Goal: Task Accomplishment & Management: Manage account settings

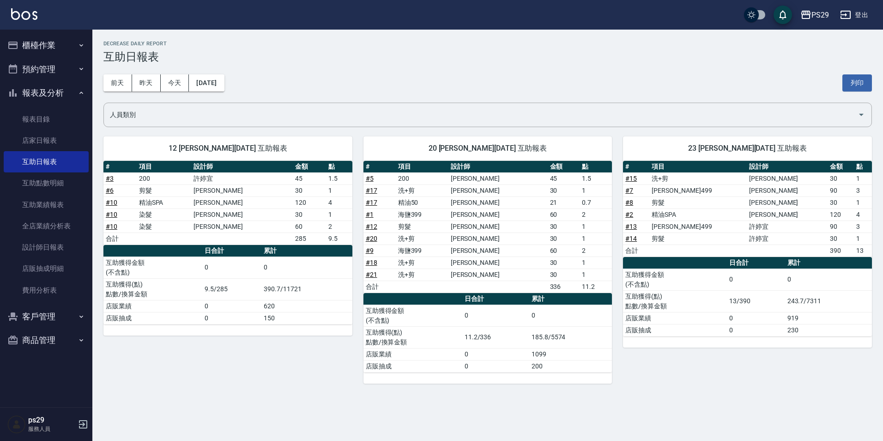
click at [42, 37] on button "櫃檯作業" at bounding box center [46, 45] width 85 height 24
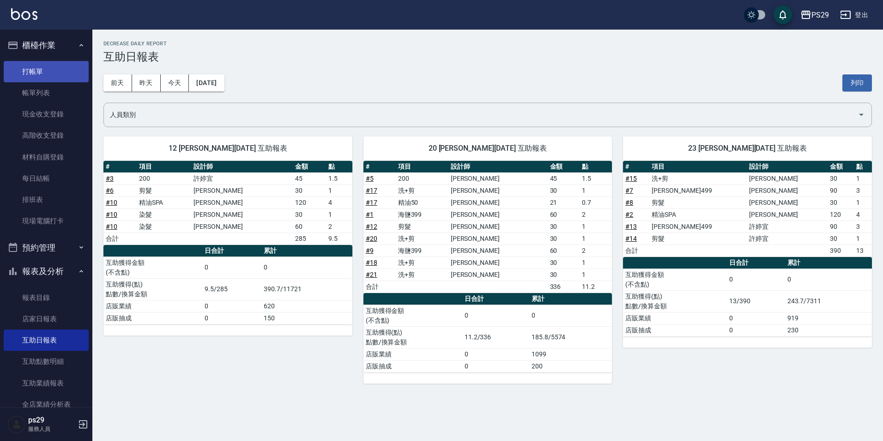
click at [44, 73] on link "打帳單" at bounding box center [46, 71] width 85 height 21
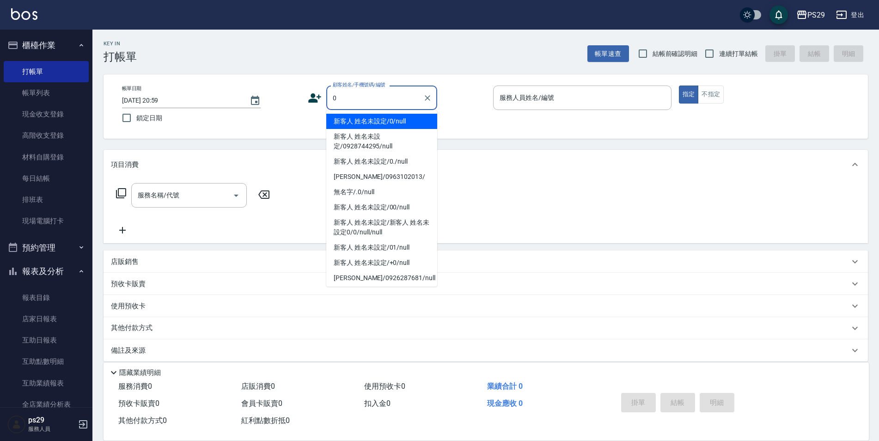
type input "新客人 姓名未設定/0/null"
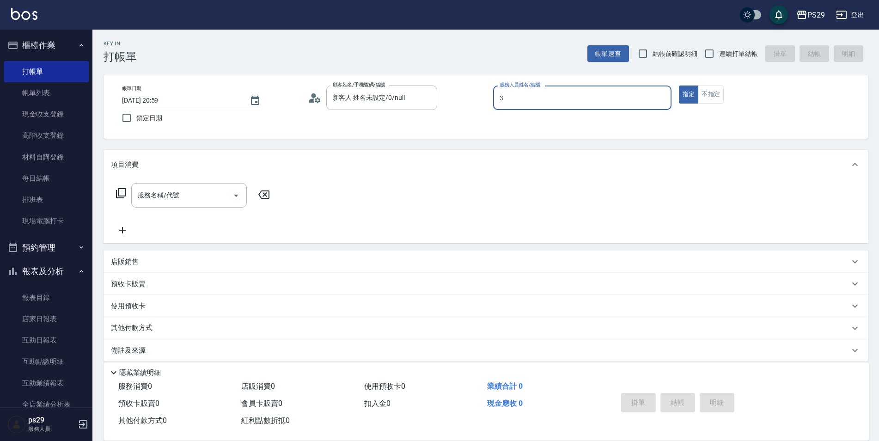
type input "[PERSON_NAME]-3"
type button "true"
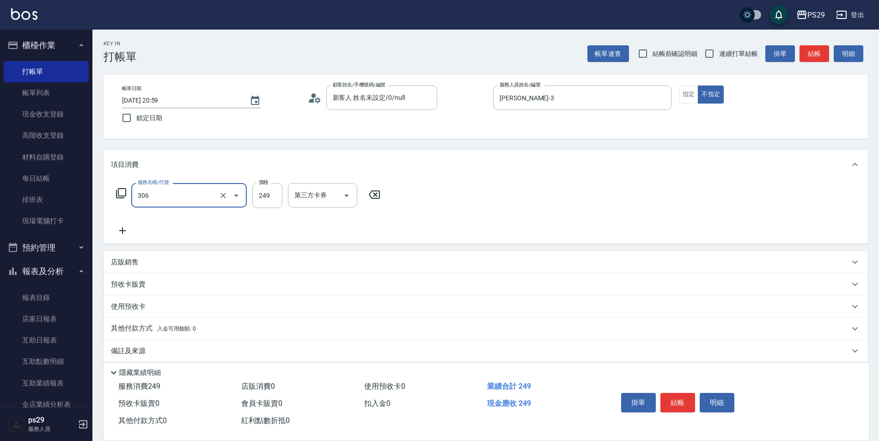
type input "剪髮(306)"
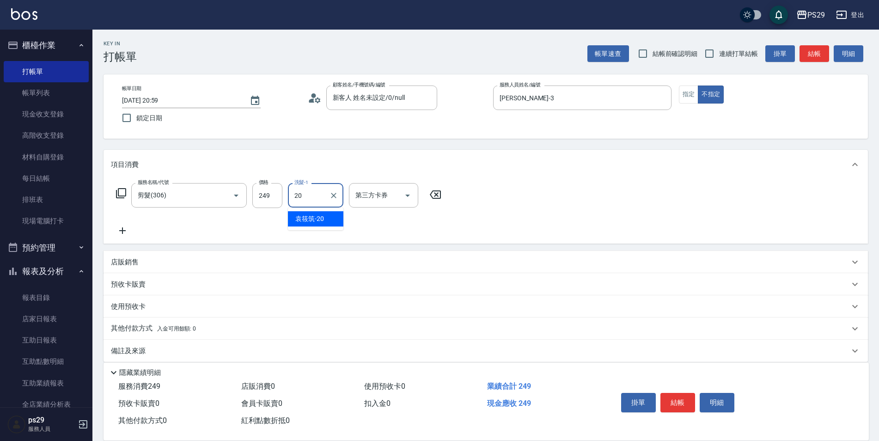
type input "[PERSON_NAME]-20"
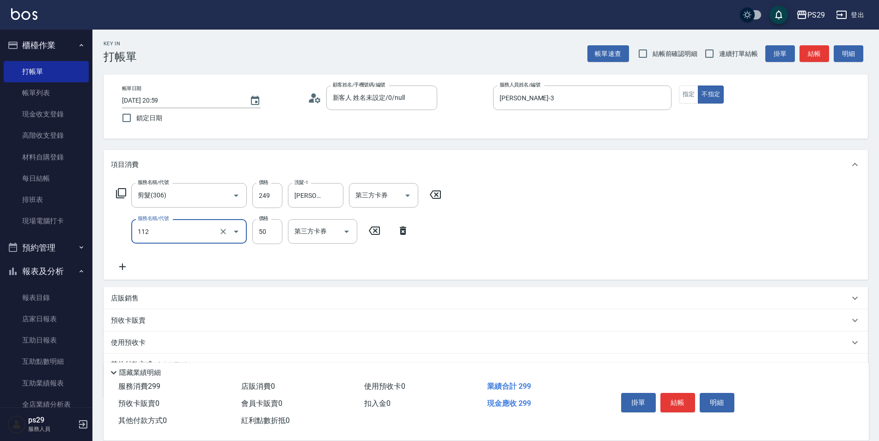
type input "精油50(112)"
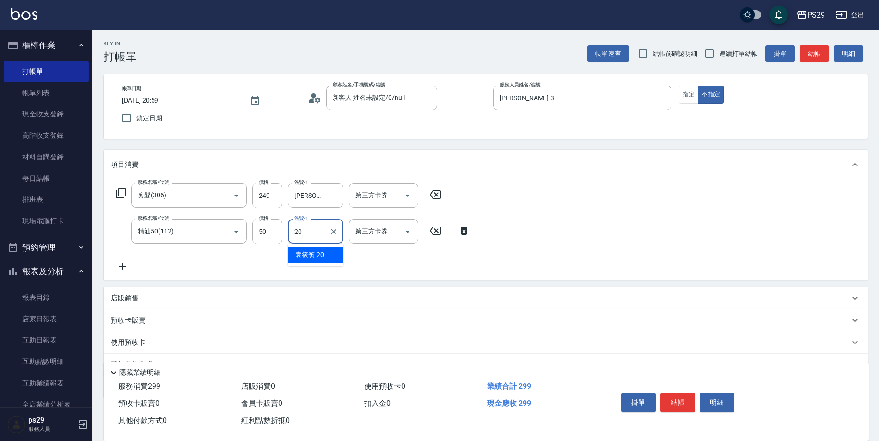
type input "[PERSON_NAME]-20"
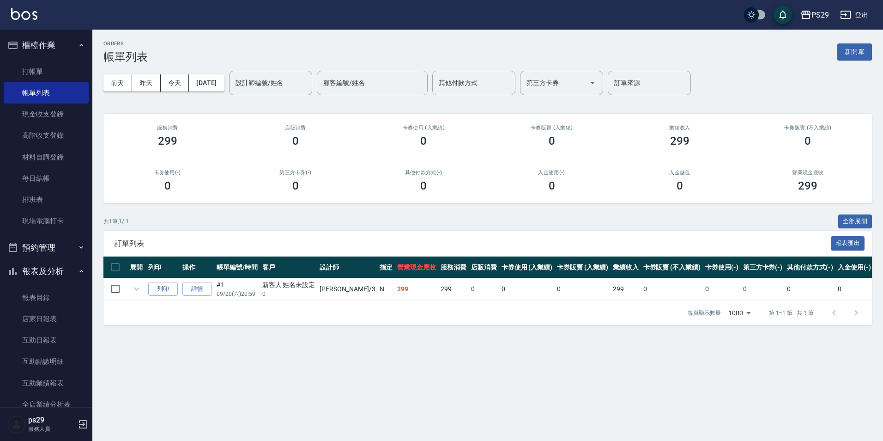
drag, startPoint x: 56, startPoint y: 76, endPoint x: 110, endPoint y: 110, distance: 63.5
click at [55, 76] on link "打帳單" at bounding box center [46, 71] width 85 height 21
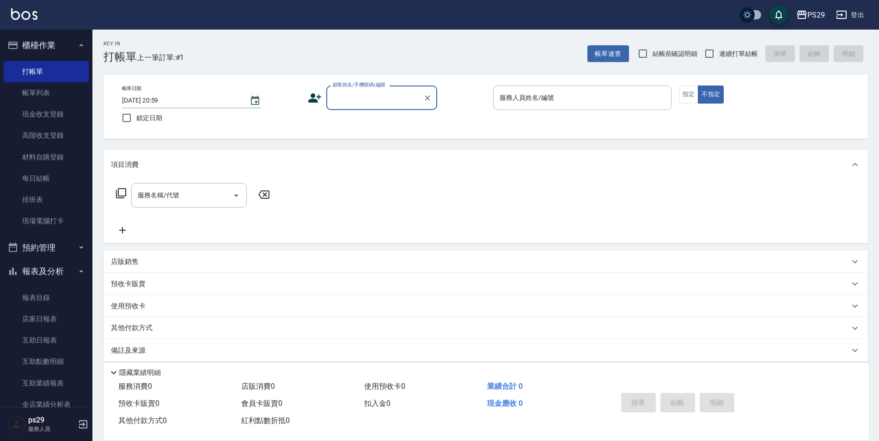
click at [136, 122] on span "鎖定日期" at bounding box center [149, 118] width 26 height 10
click at [136, 122] on input "鎖定日期" at bounding box center [126, 117] width 19 height 19
checkbox input "true"
click at [711, 56] on input "連續打單結帳" at bounding box center [709, 53] width 19 height 19
checkbox input "true"
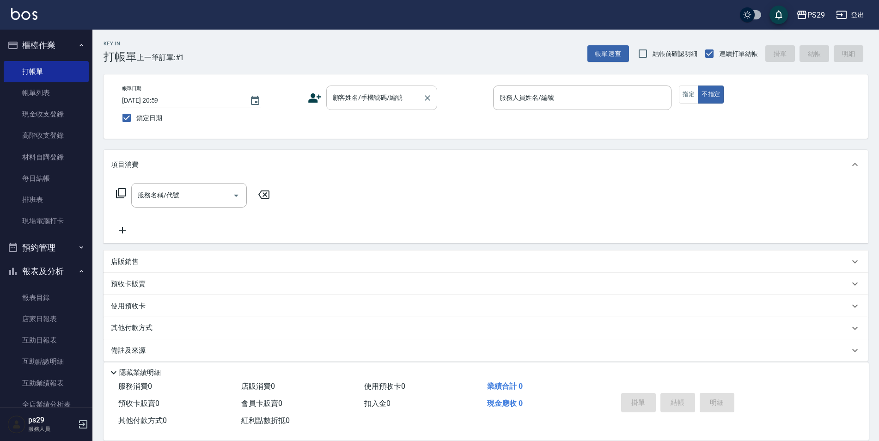
click at [401, 91] on input "顧客姓名/手機號碼/編號" at bounding box center [374, 98] width 89 height 16
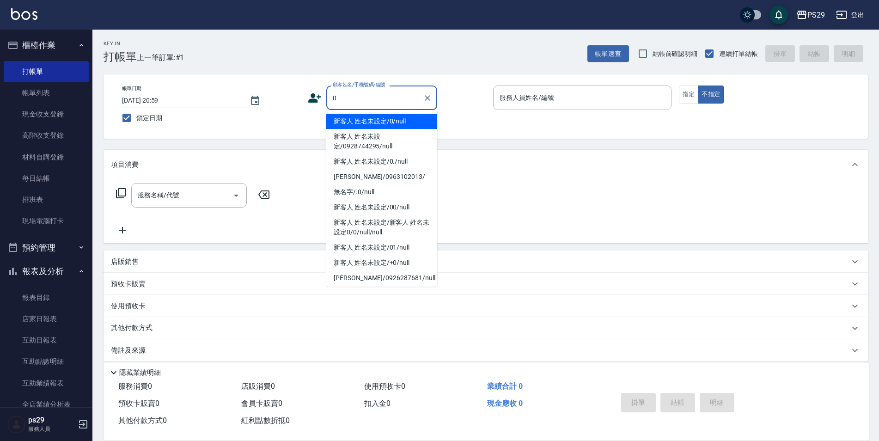
type input "新客人 姓名未設定/0/null"
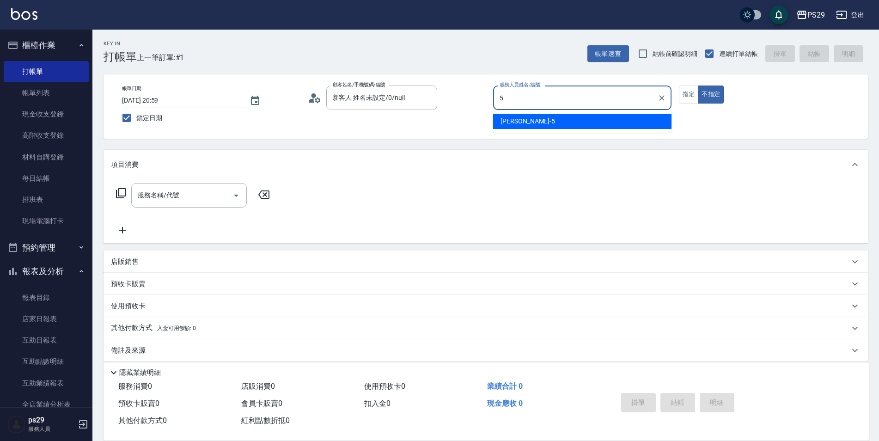
type input "[PERSON_NAME]維-5"
type button "false"
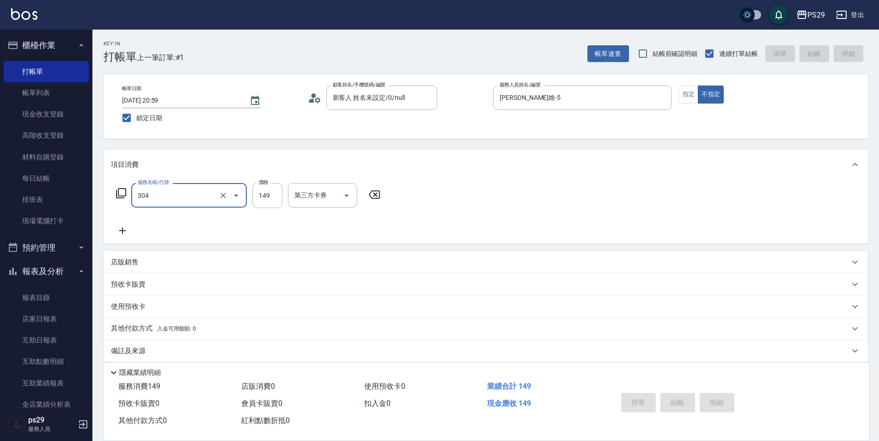
type input "304"
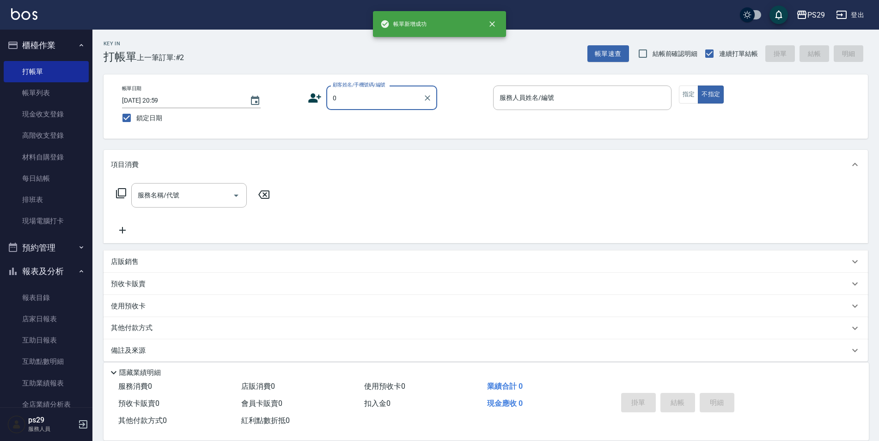
type input "0"
type input "3"
type input "新客人 姓名未設定/0/null"
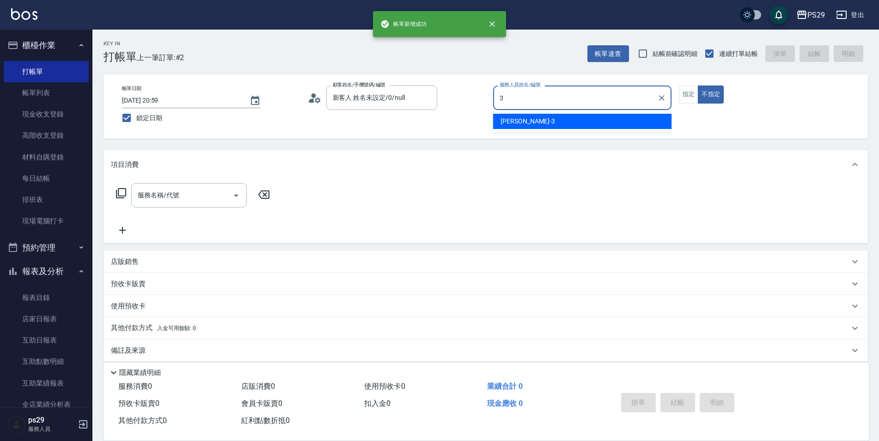
type input "[PERSON_NAME]-3"
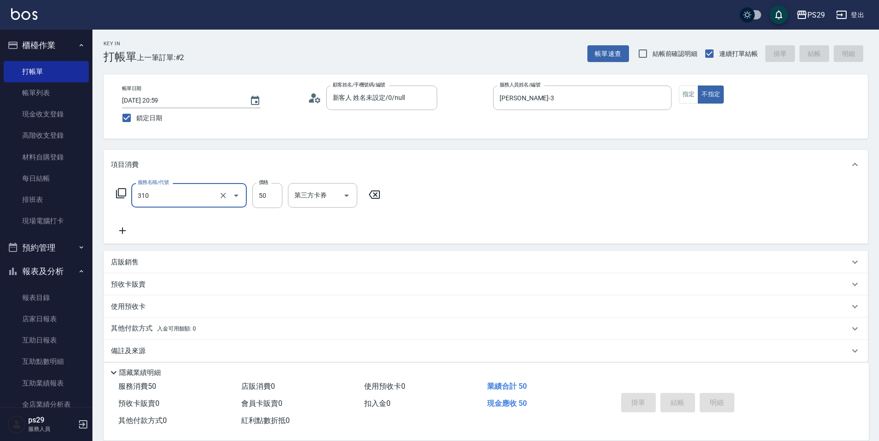
type input "310"
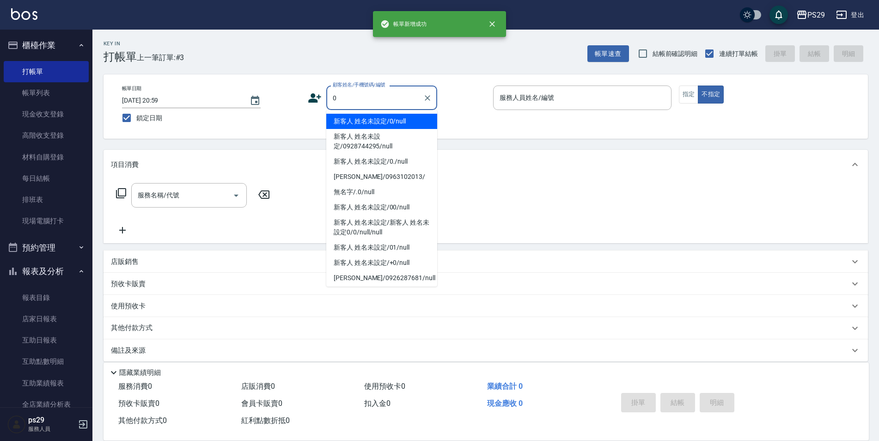
type input "新客人 姓名未設定/0/null"
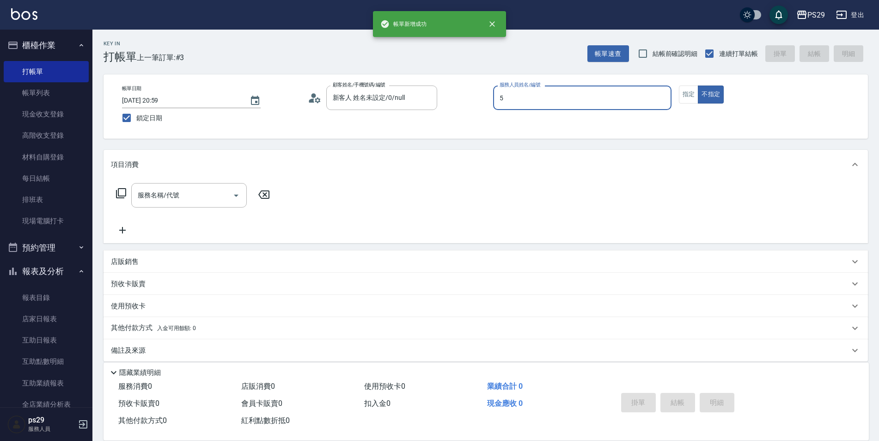
type input "[PERSON_NAME]維-5"
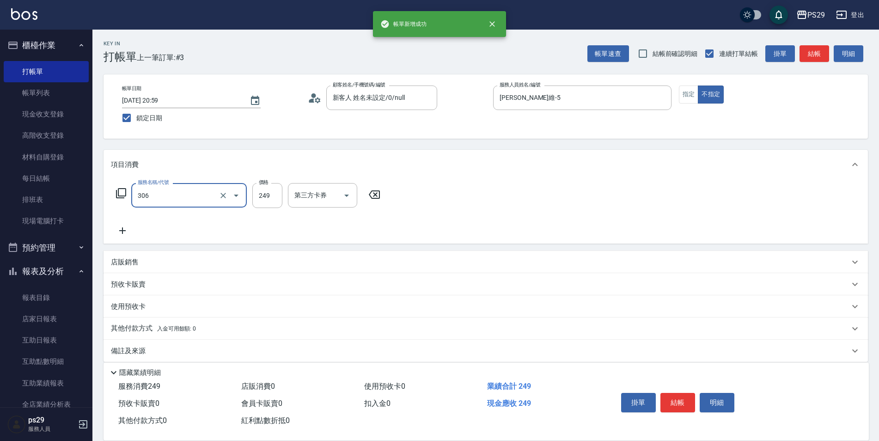
type input "剪髮(306)"
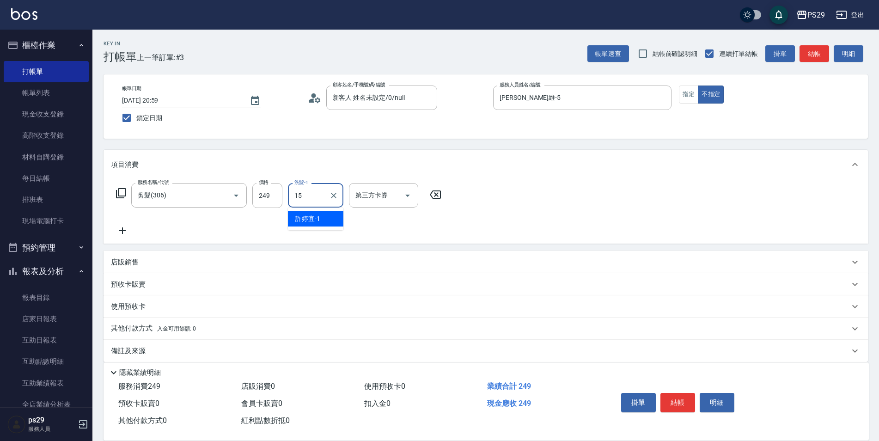
type input "[PERSON_NAME]-15"
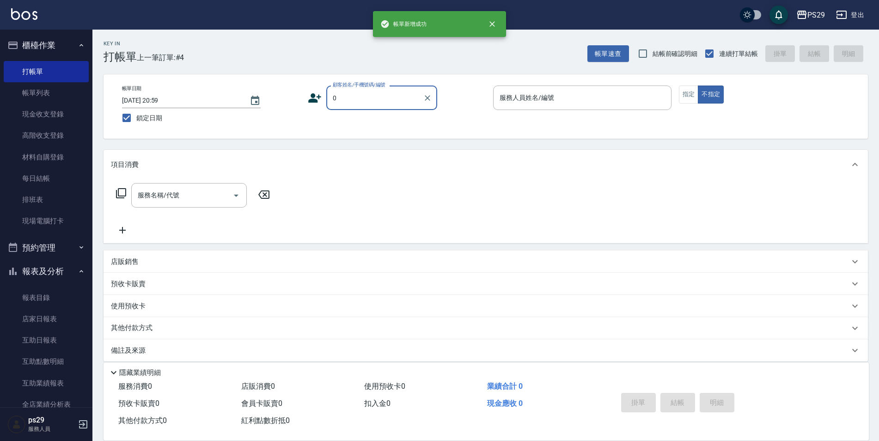
type input "新客人 姓名未設定/0/null"
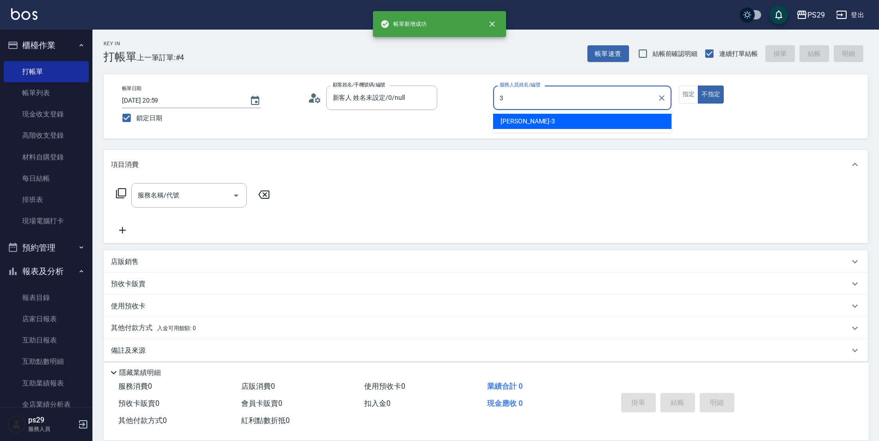
type input "[PERSON_NAME]-3"
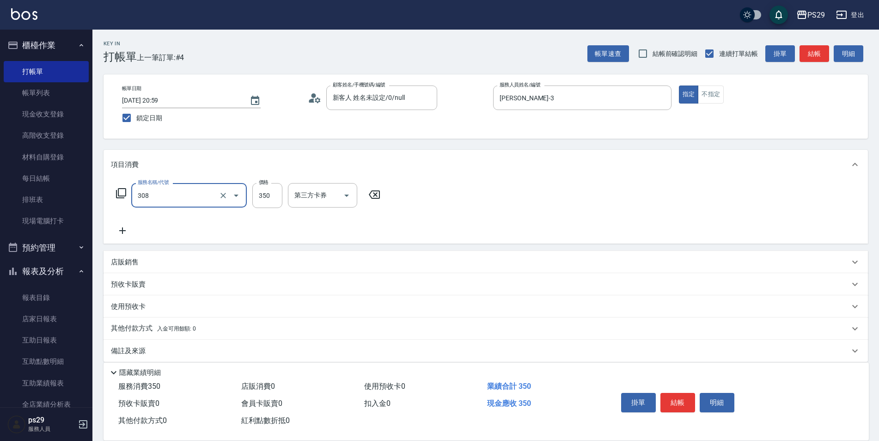
type input "洗+剪(308)"
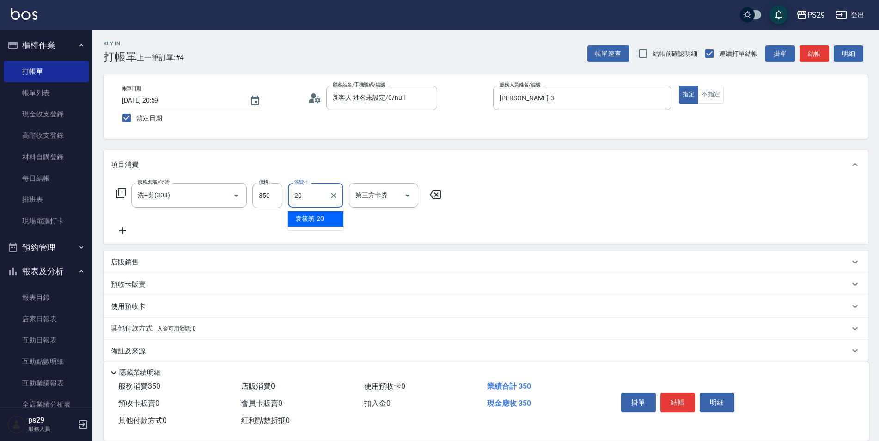
type input "[PERSON_NAME]-20"
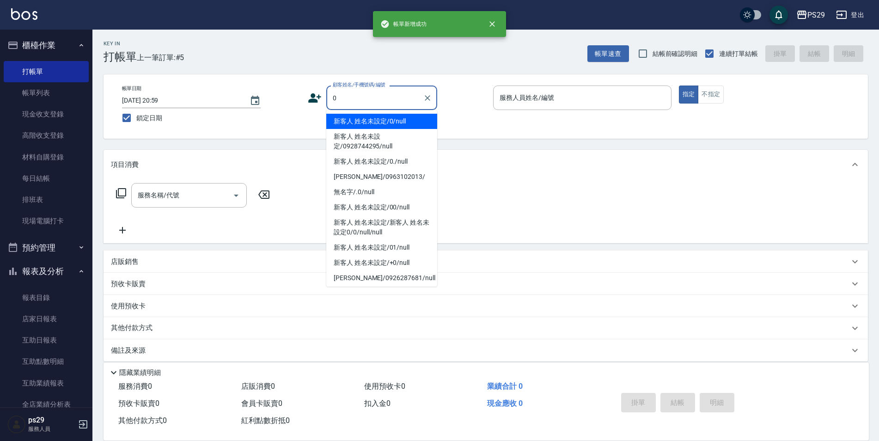
type input "新客人 姓名未設定/0/null"
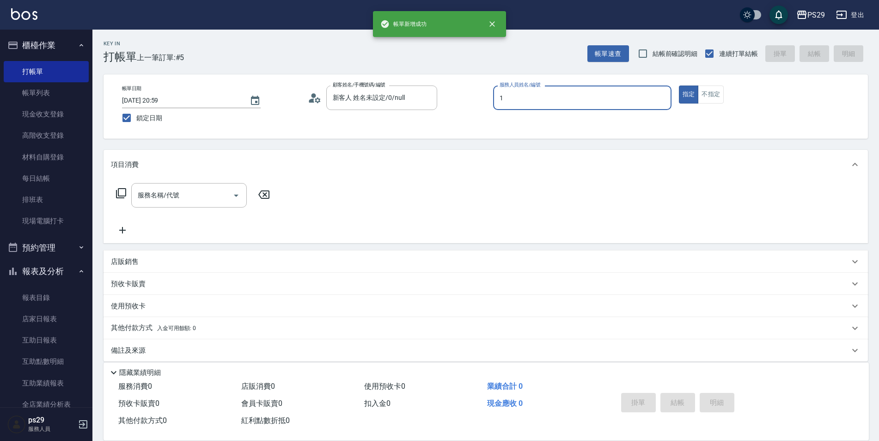
type input "[PERSON_NAME]-1"
type button "true"
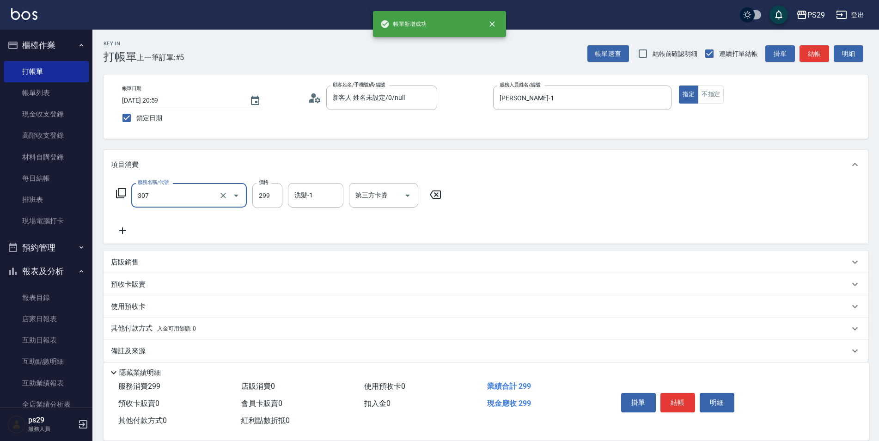
type input "剪髮(307)"
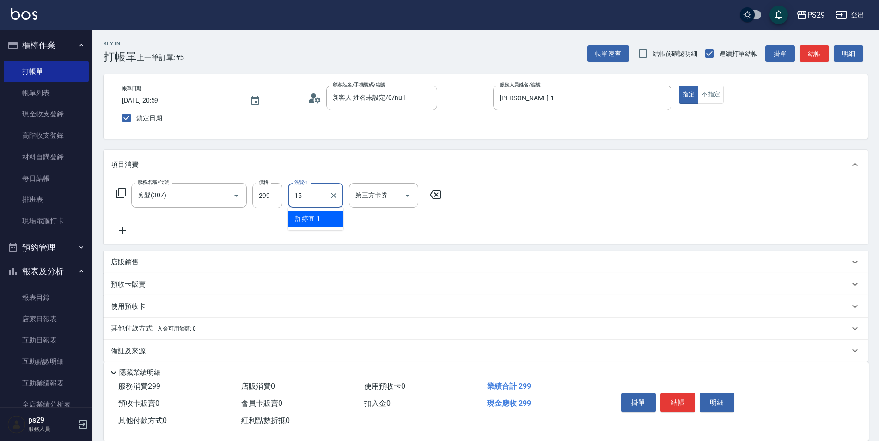
type input "[PERSON_NAME]-15"
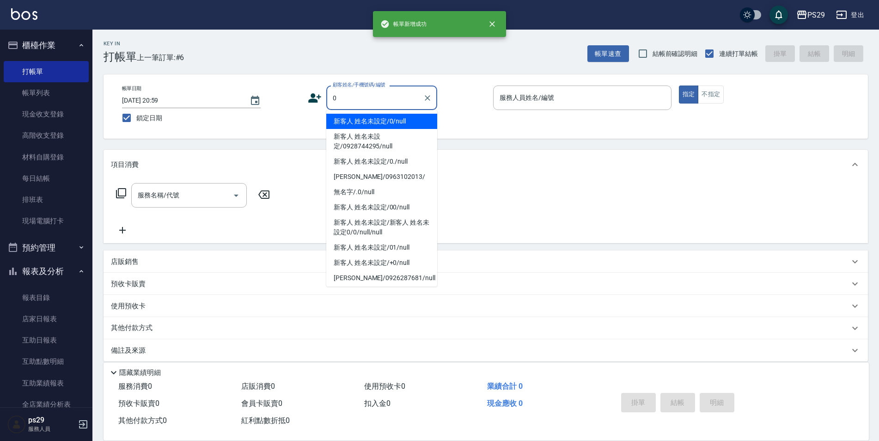
type input "新客人 姓名未設定/0/null"
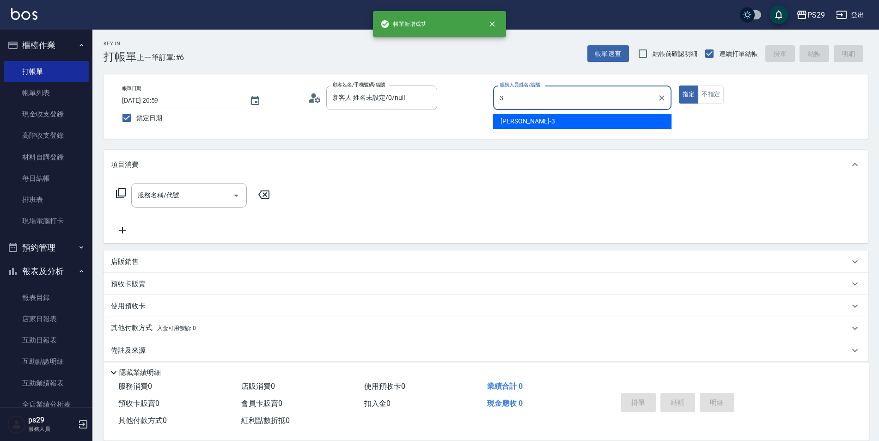
type input "[PERSON_NAME]-3"
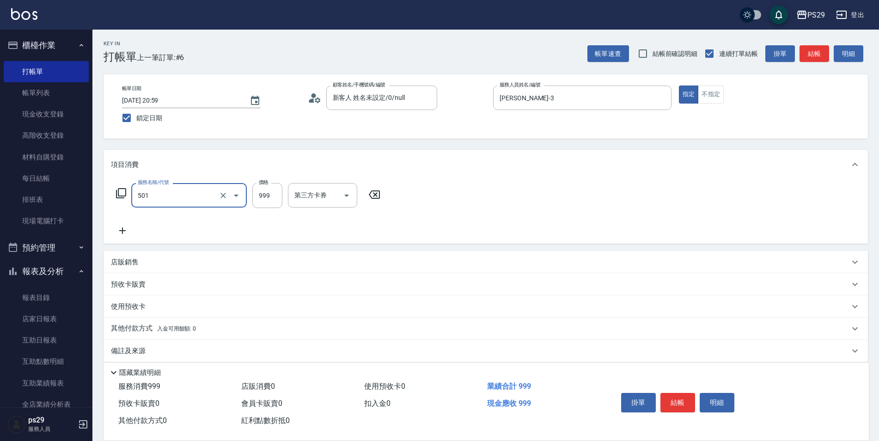
type input "染髮(501)"
type input "1000"
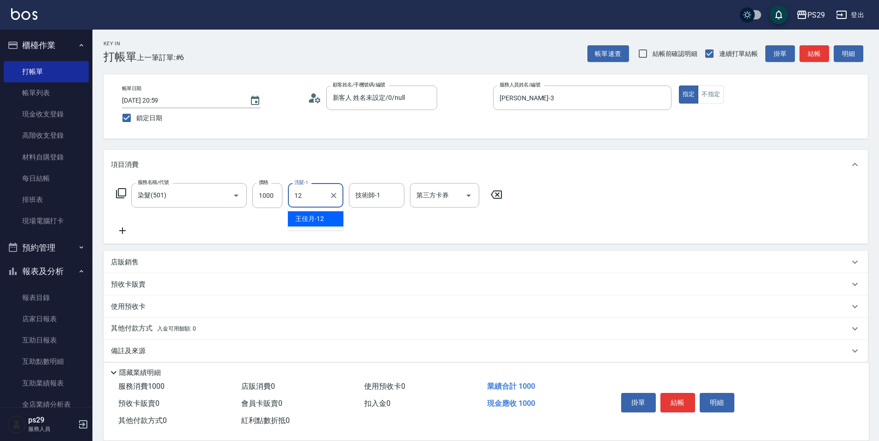
type input "[PERSON_NAME]-12"
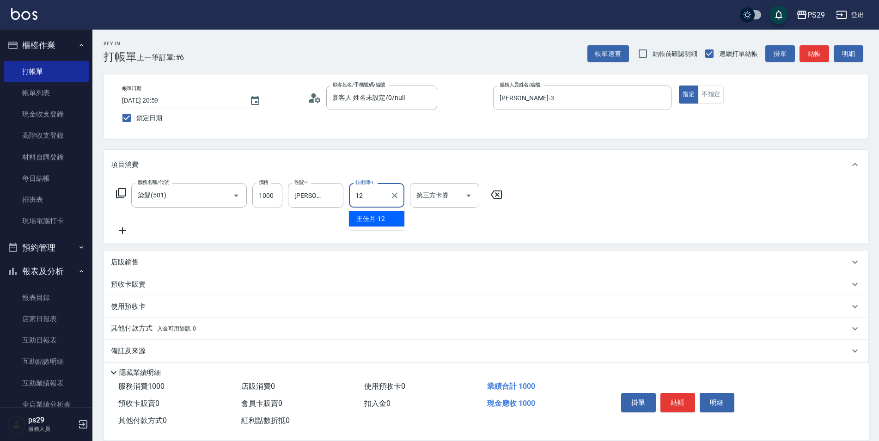
type input "[PERSON_NAME]-12"
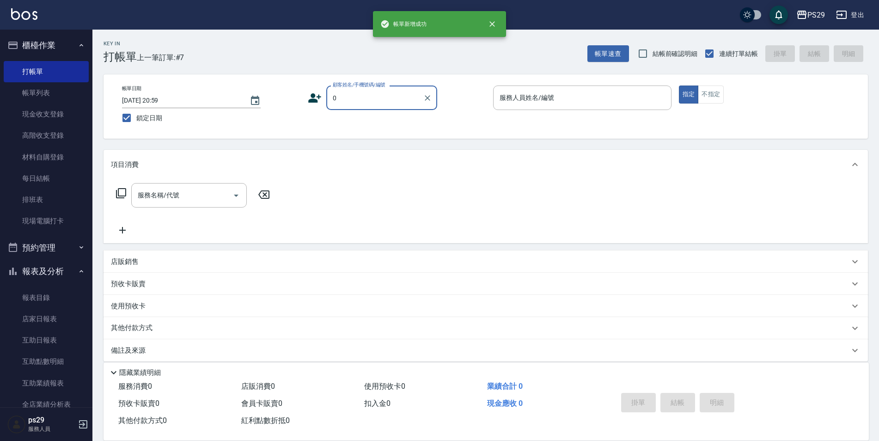
type input "新客人 姓名未設定/0/null"
type input "[PERSON_NAME]-1"
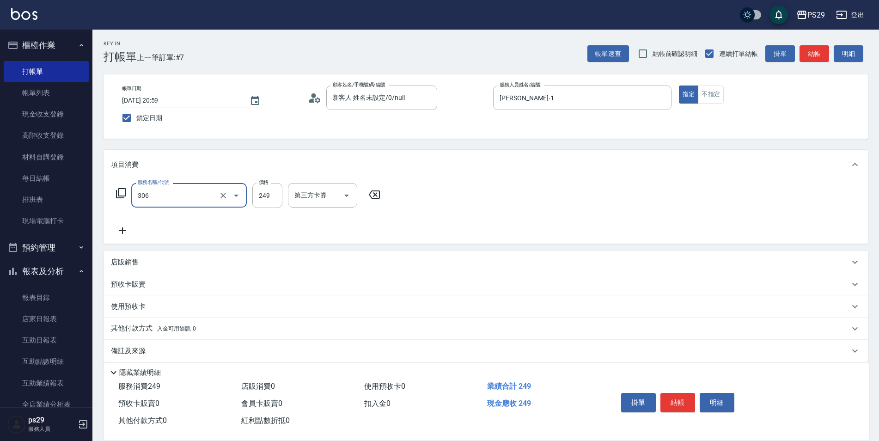
type input "剪髮(306)"
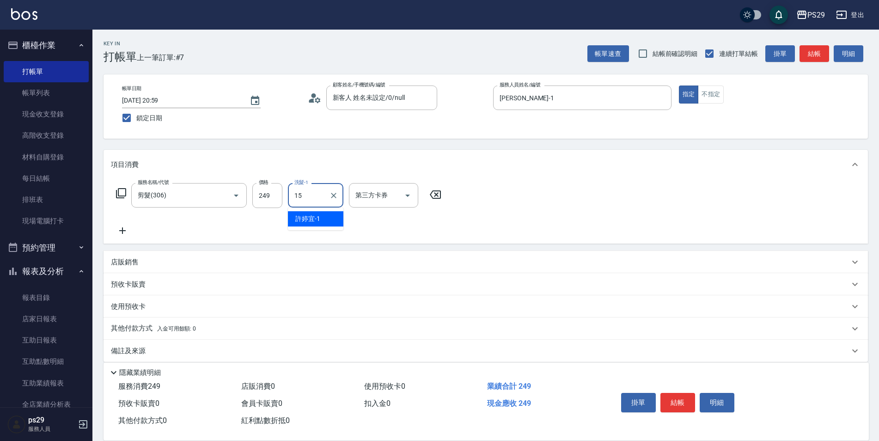
type input "[PERSON_NAME]-15"
click at [723, 92] on button "不指定" at bounding box center [711, 94] width 26 height 18
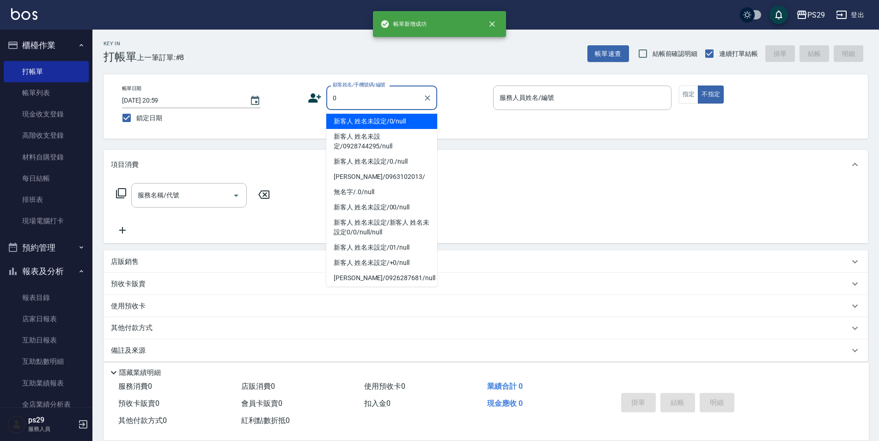
type input "新客人 姓名未設定/0/null"
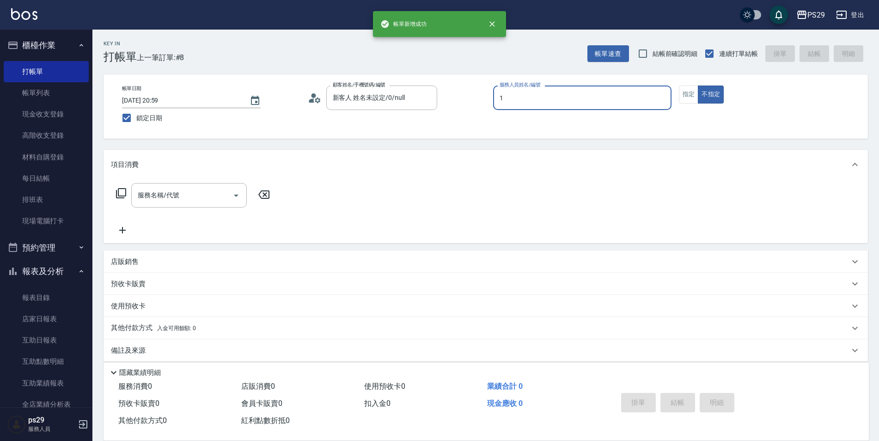
type input "[PERSON_NAME]-1"
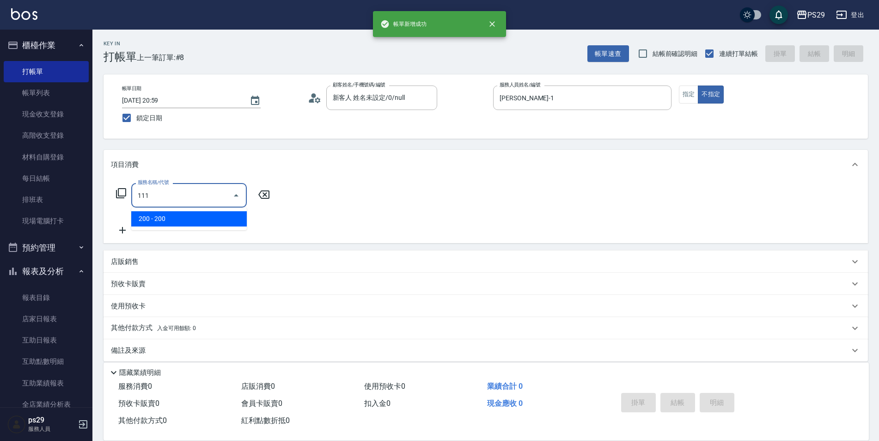
type input "200(111)"
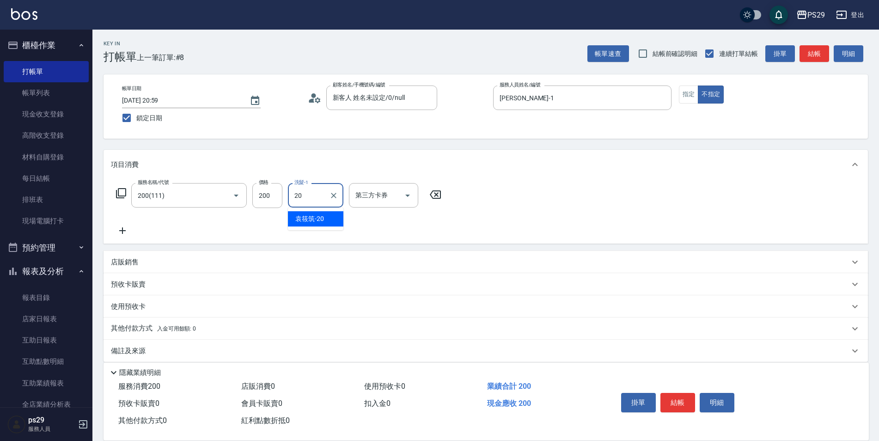
type input "[PERSON_NAME]-20"
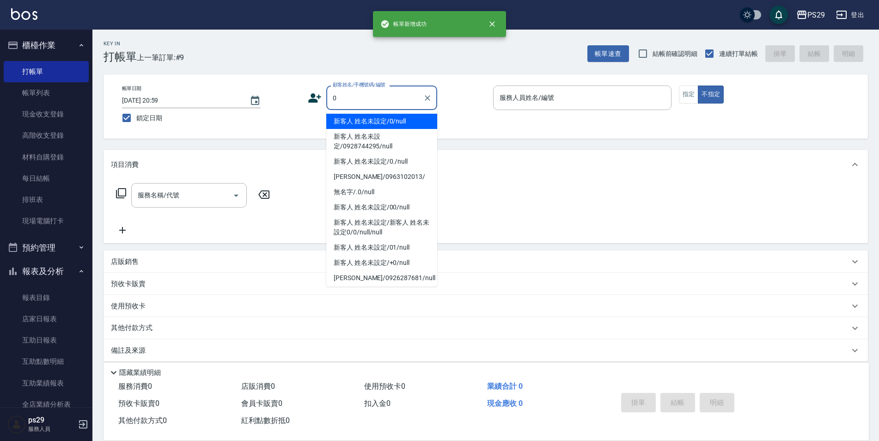
type input "新客人 姓名未設定/0/null"
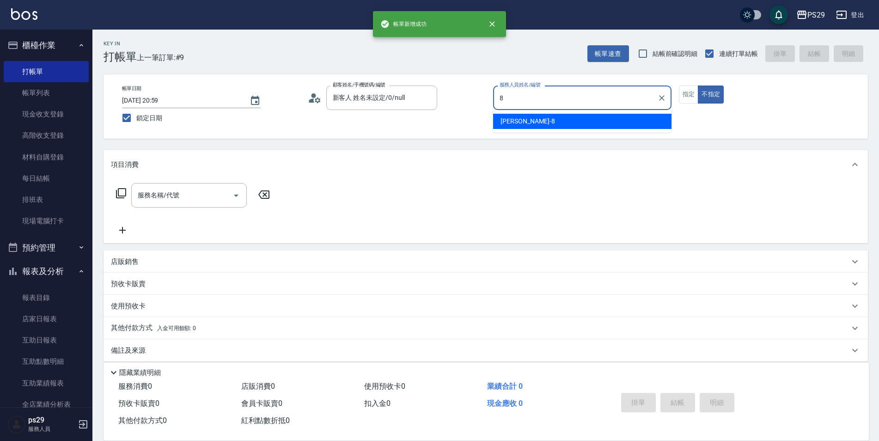
type input "[PERSON_NAME]-8"
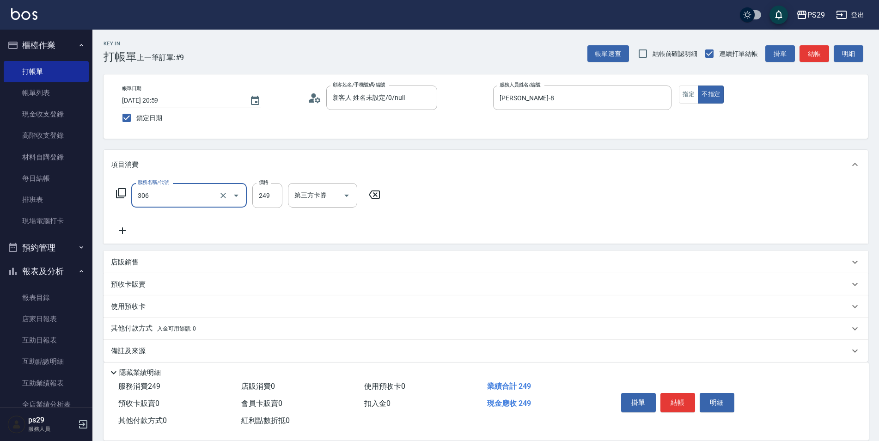
type input "剪髮(306)"
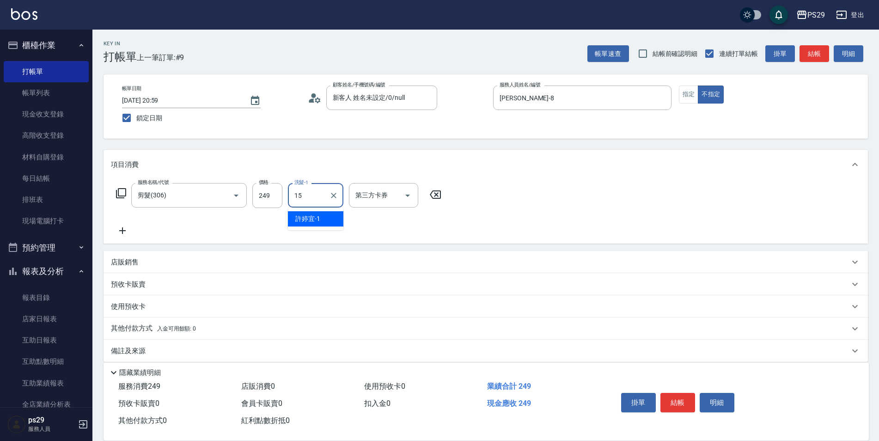
type input "[PERSON_NAME]-15"
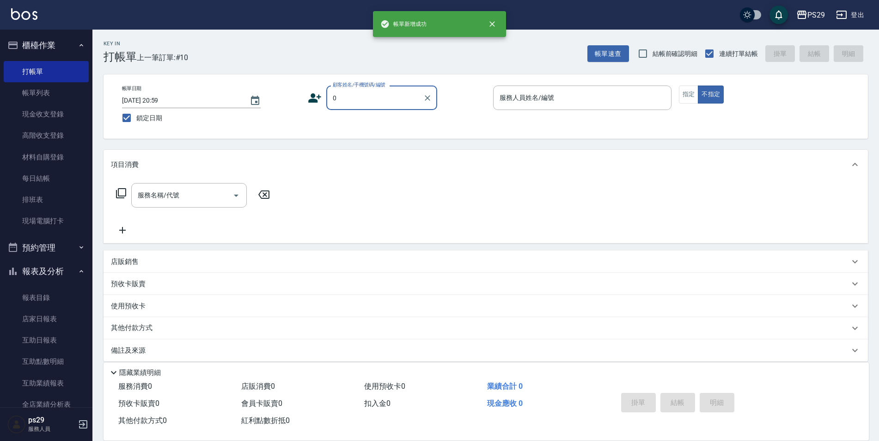
type input "新客人 姓名未設定/0/null"
type input "[PERSON_NAME]-3"
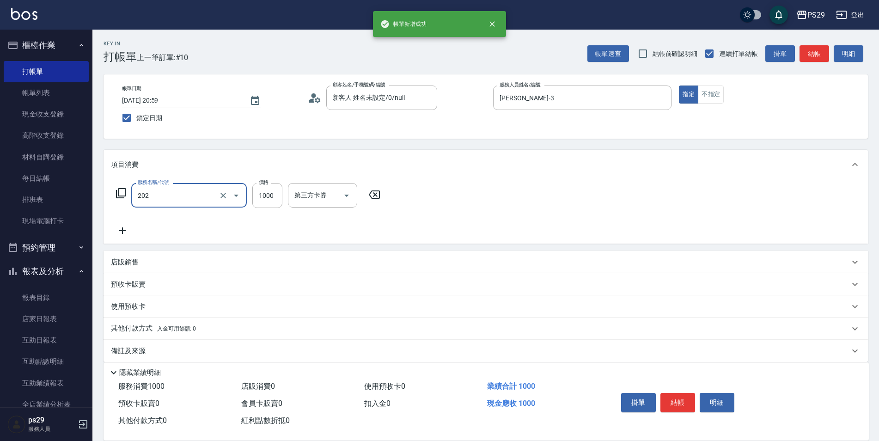
type input "燙髮(202)"
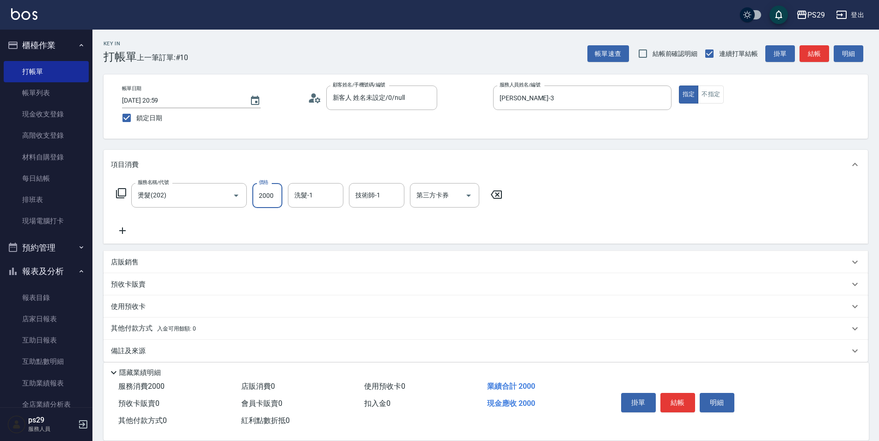
type input "2000"
type input "[PERSON_NAME]-12"
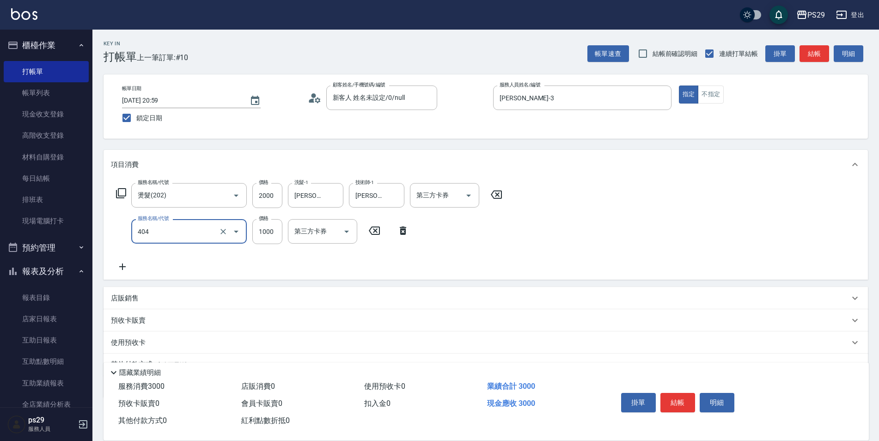
type input "1000護(404)"
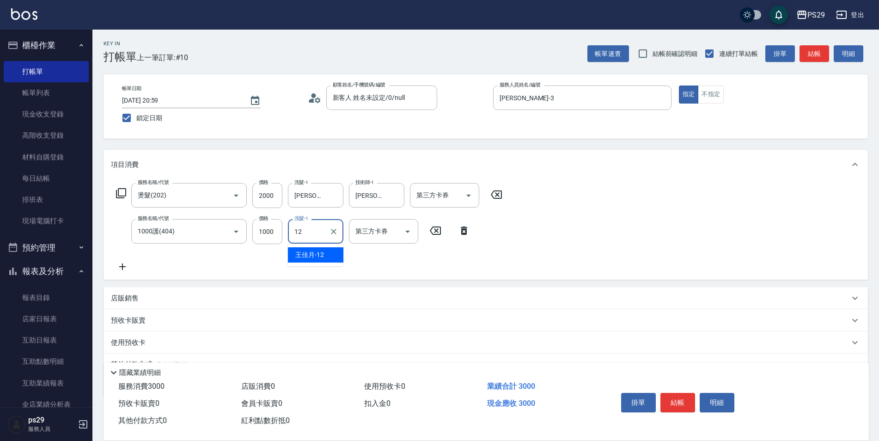
type input "[PERSON_NAME]-12"
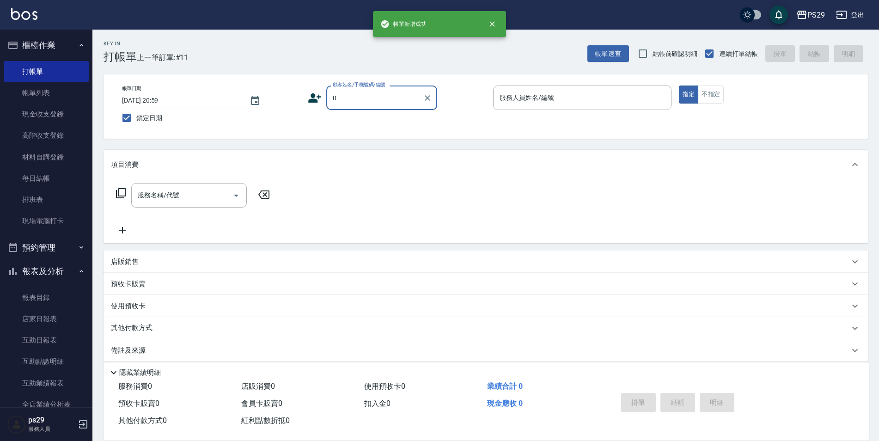
type input "新客人 姓名未設定/0/null"
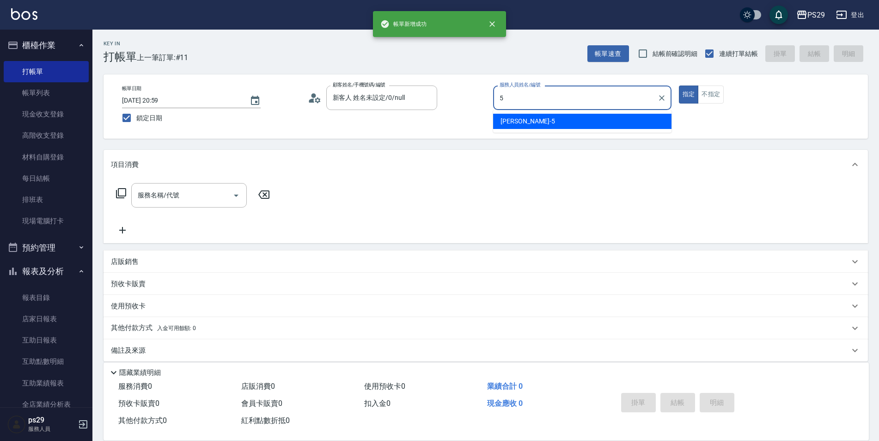
type input "[PERSON_NAME]維-5"
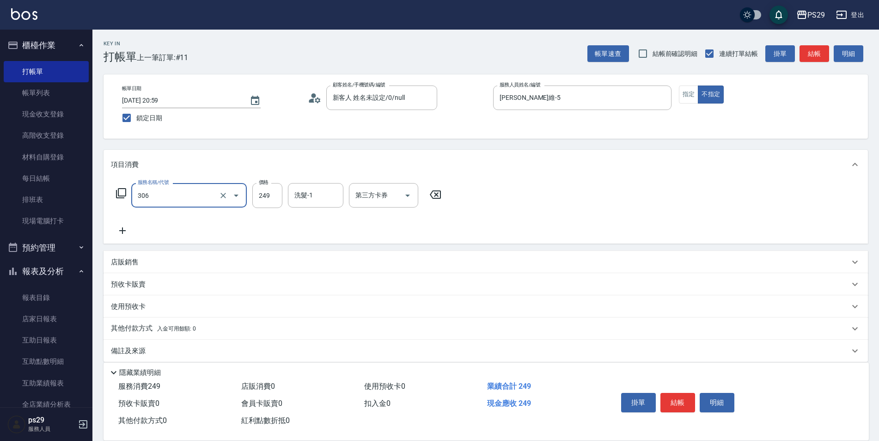
type input "剪髮(306)"
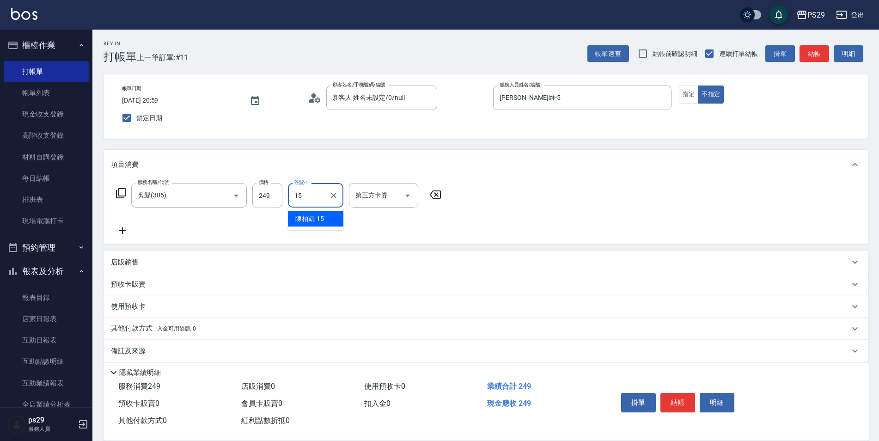
type input "[PERSON_NAME]-15"
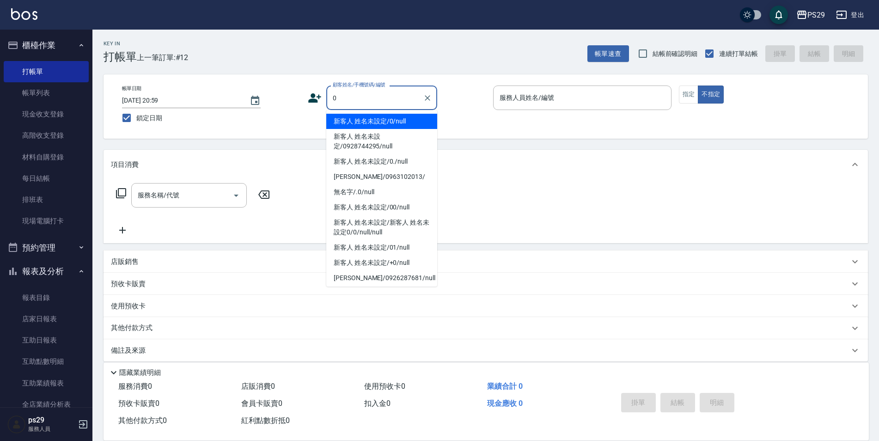
type input "新客人 姓名未設定/0/null"
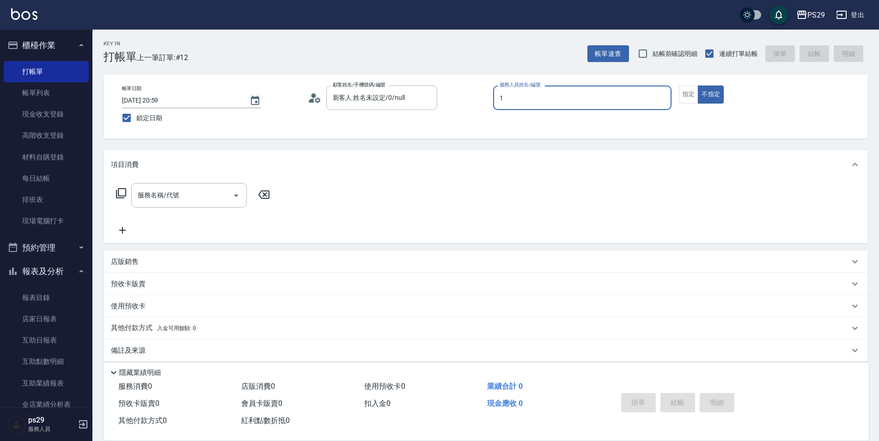
type input "[PERSON_NAME]-1"
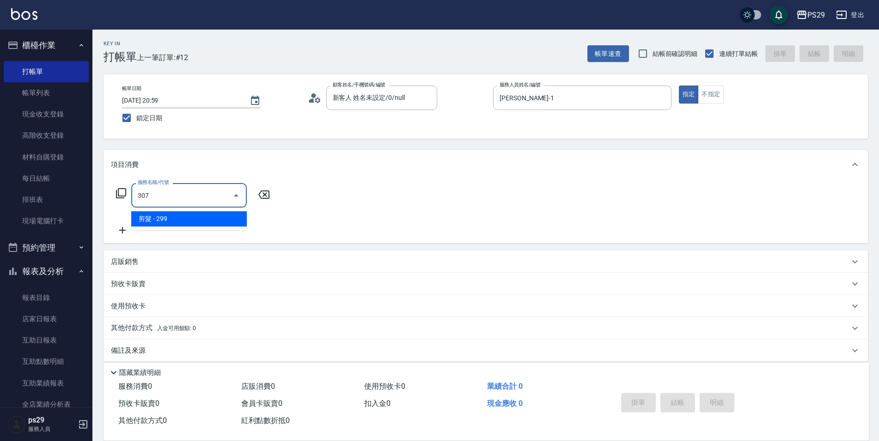
type input "剪髮(307)"
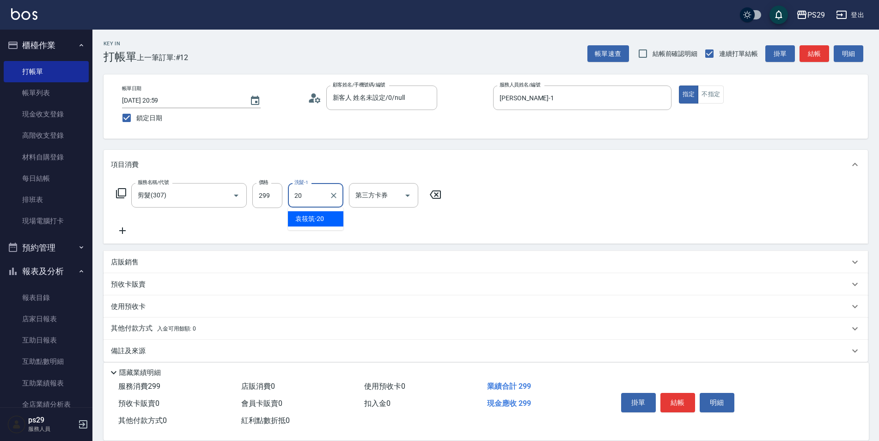
type input "[PERSON_NAME]-20"
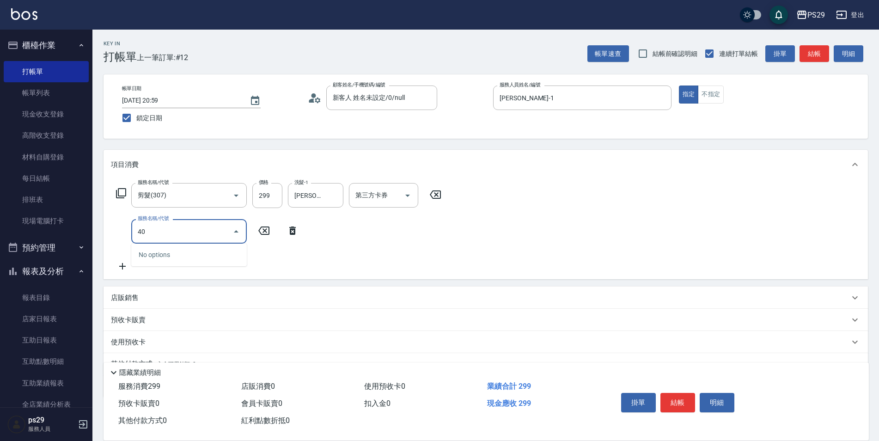
type input "4"
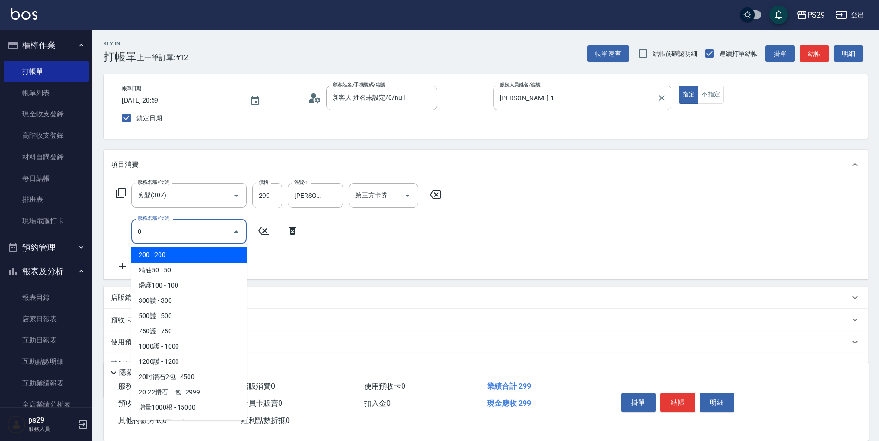
type input "0"
click at [641, 93] on input "[PERSON_NAME]-1" at bounding box center [575, 98] width 156 height 16
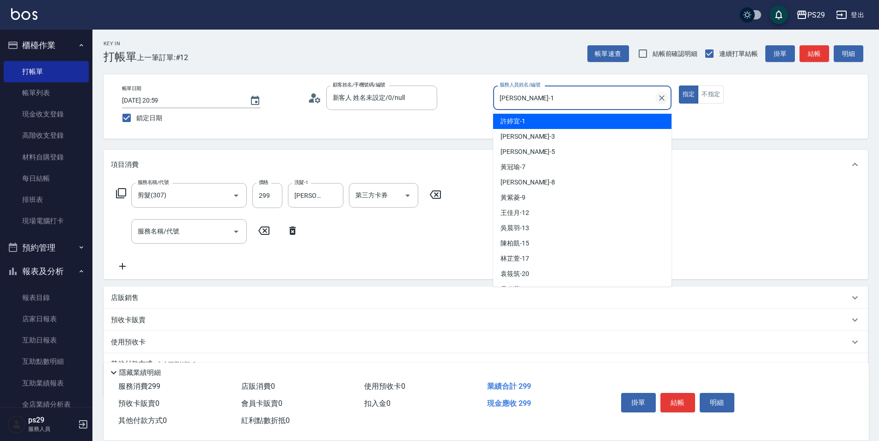
click at [660, 93] on icon "Clear" at bounding box center [661, 97] width 9 height 9
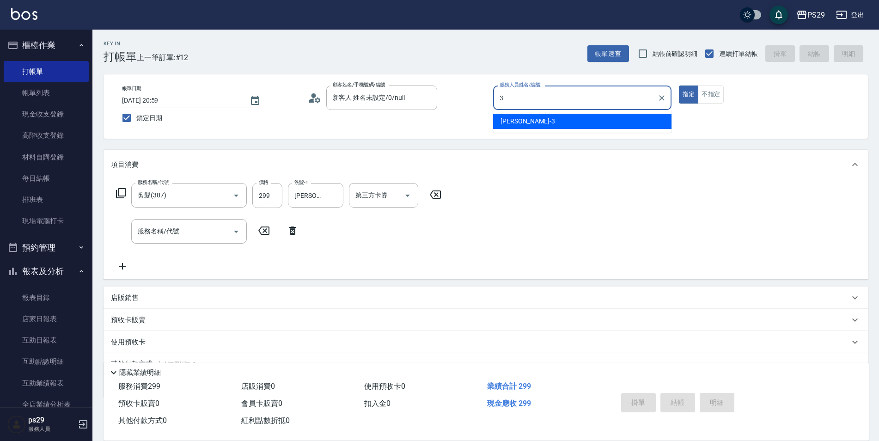
type input "[PERSON_NAME]-3"
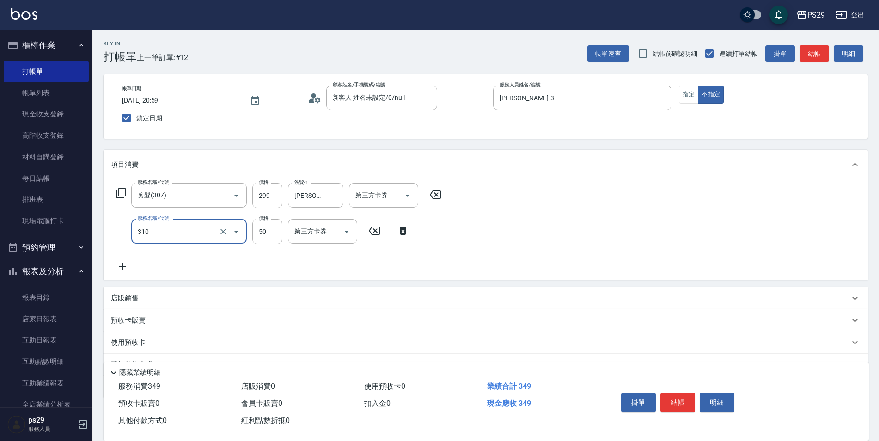
type input "剪瀏海(310)"
click at [450, 197] on div "服務名稱/代號 剪髮(307) 服務名稱/代號 價格 299 價格 洗髮-1 [PERSON_NAME]-20 洗髮-1 第三方卡券 第三方卡券 服務名稱/代…" at bounding box center [485, 229] width 764 height 100
click at [438, 196] on icon at bounding box center [435, 194] width 11 height 8
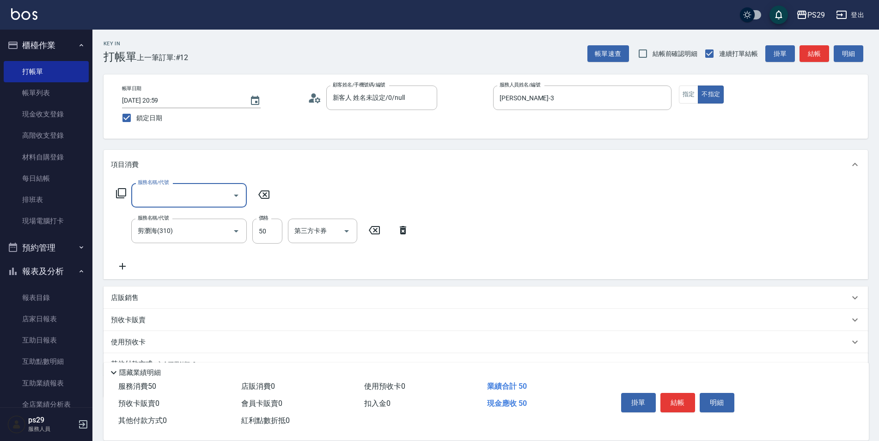
click at [531, 237] on div "服務名稱/代號 服務名稱/代號 服務名稱/代號 剪瀏海(310) 服務名稱/代號 價格 50 價格 第三方卡券 第三方卡券" at bounding box center [485, 229] width 764 height 100
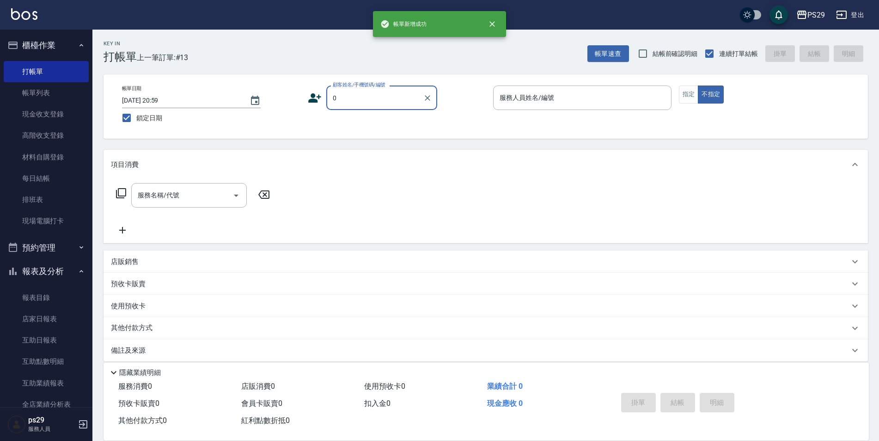
type input "新客人 姓名未設定/0/null"
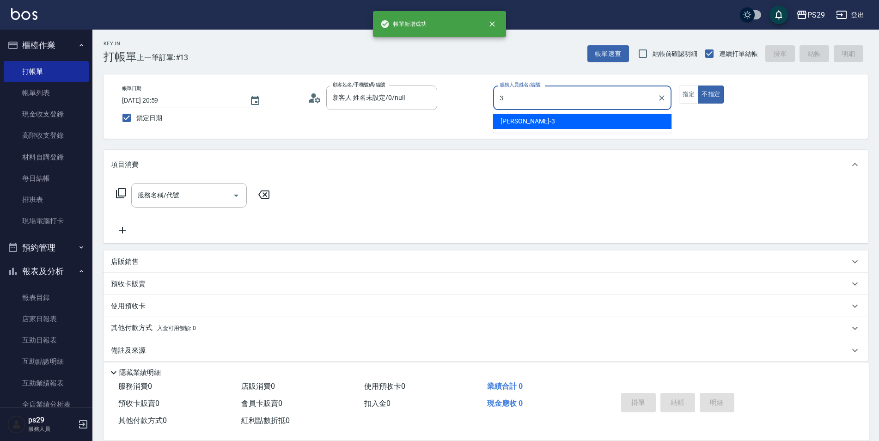
type input "[PERSON_NAME]-3"
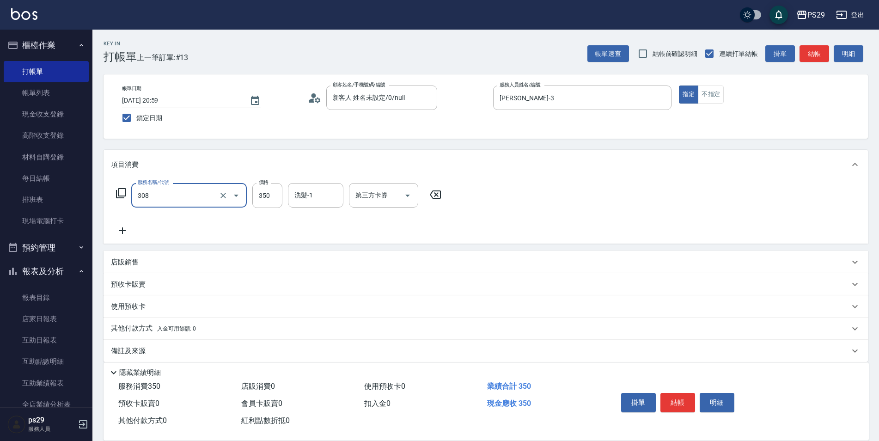
type input "洗+剪(308)"
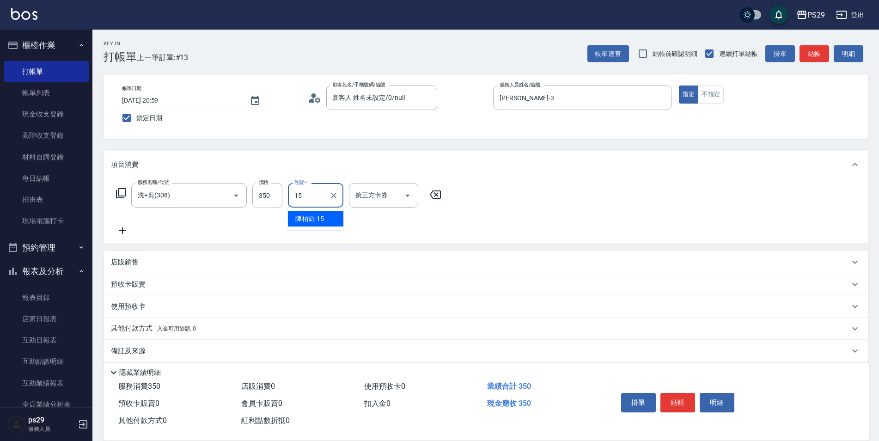
type input "[PERSON_NAME]-15"
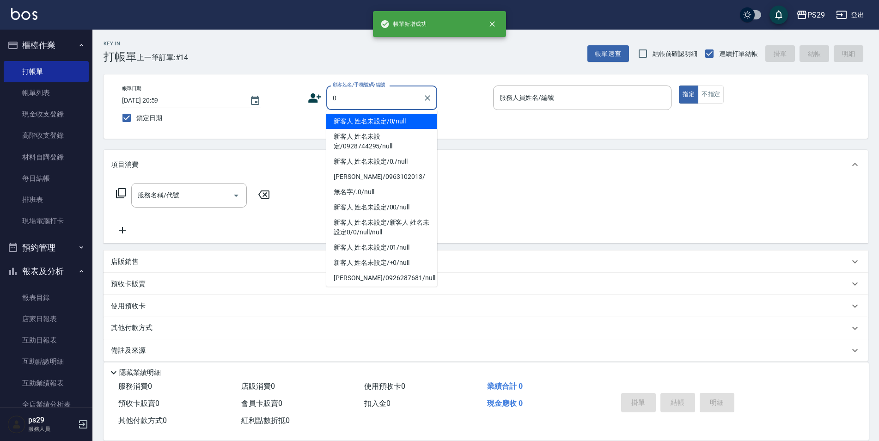
type input "新客人 姓名未設定/0/null"
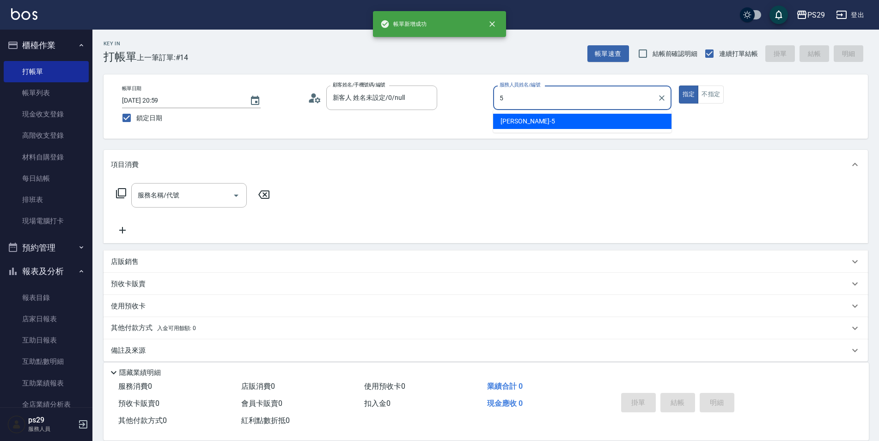
type input "[PERSON_NAME]維-5"
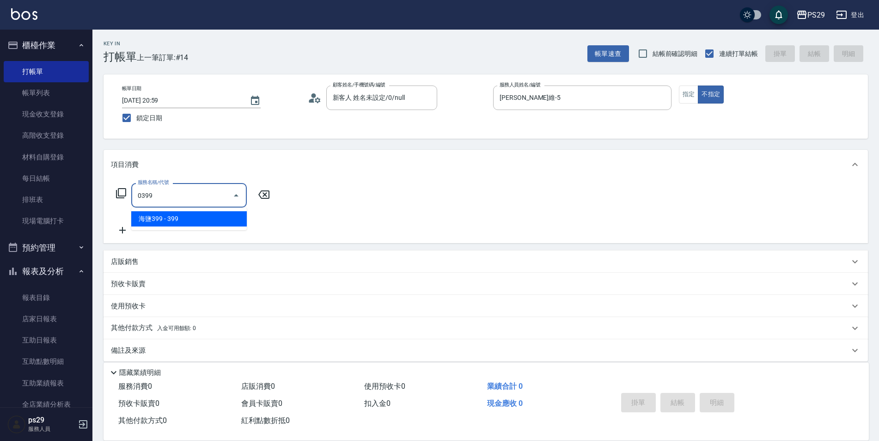
type input "海鹽399(0399)"
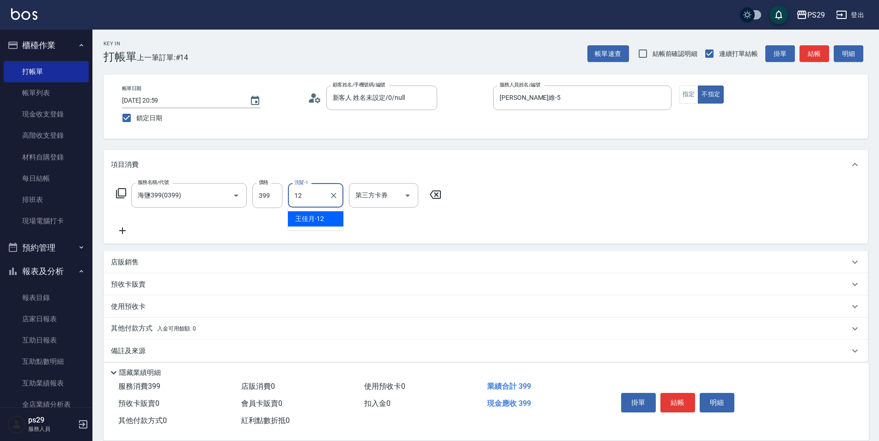
type input "[PERSON_NAME]-12"
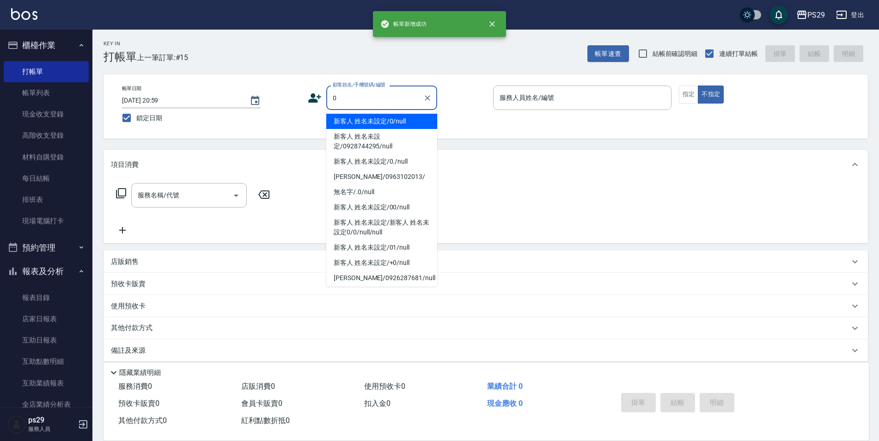
type input "新客人 姓名未設定/0/null"
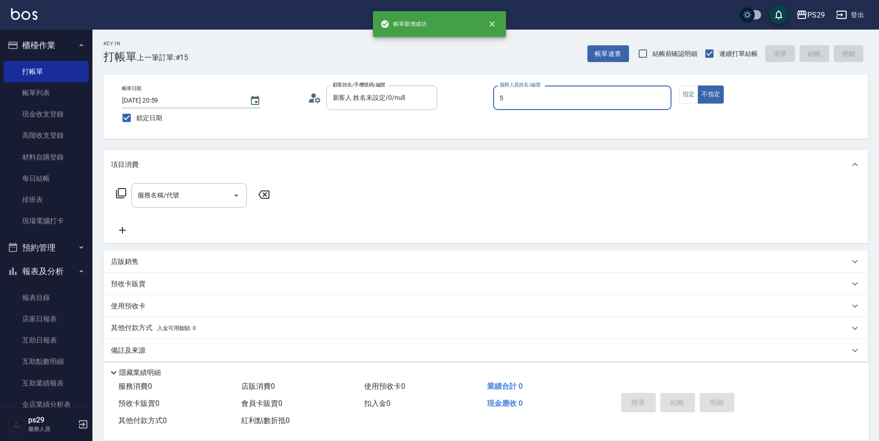
type input "[PERSON_NAME]維-5"
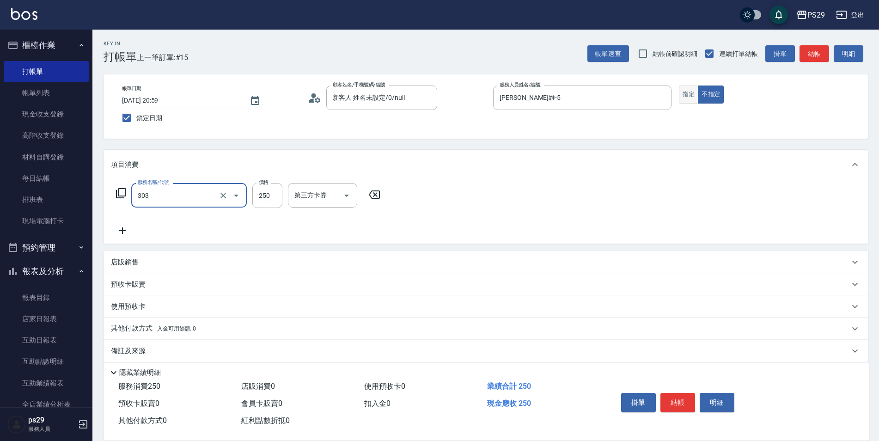
type input "剪髮(303)"
click at [690, 89] on button "指定" at bounding box center [689, 94] width 20 height 18
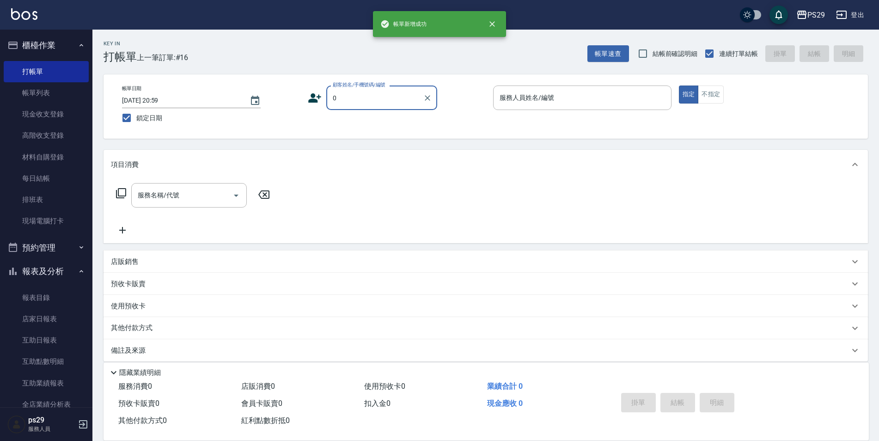
type input "新客人 姓名未設定/0/null"
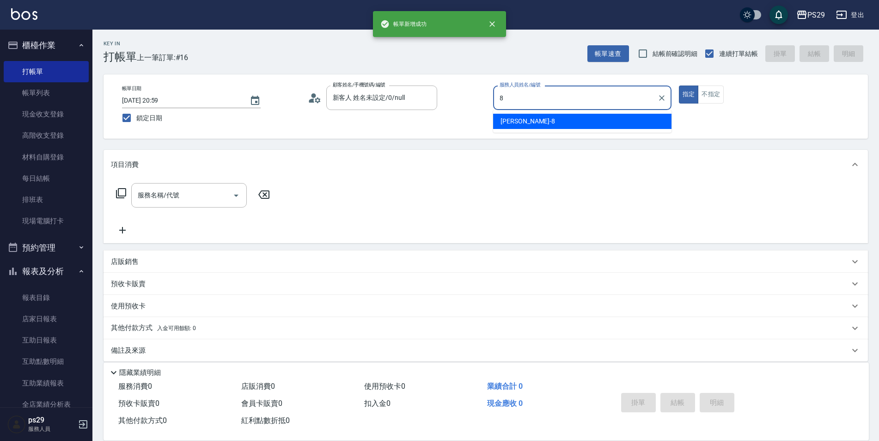
type input "[PERSON_NAME]-8"
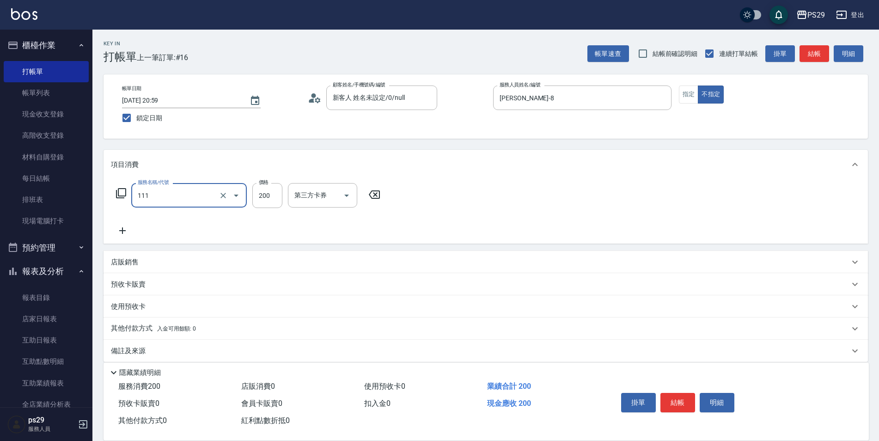
type input "200(111)"
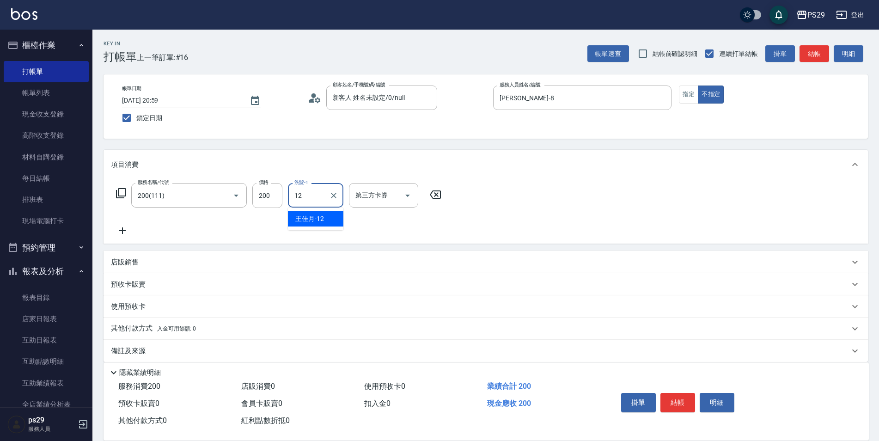
type input "[PERSON_NAME]-12"
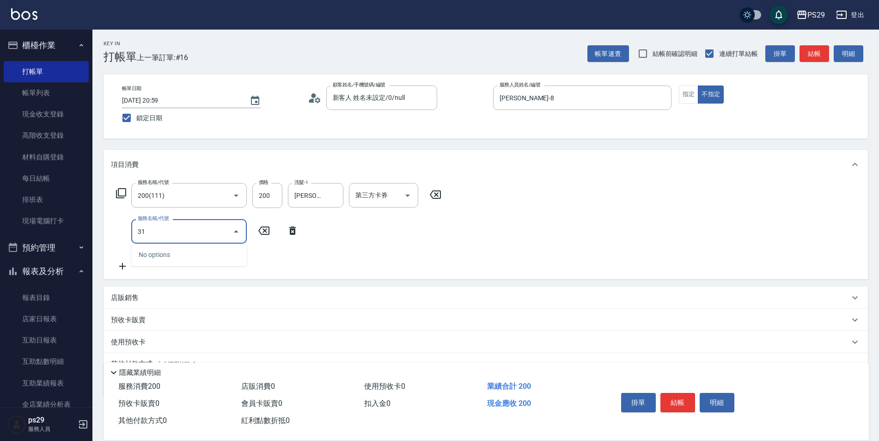
type input "310"
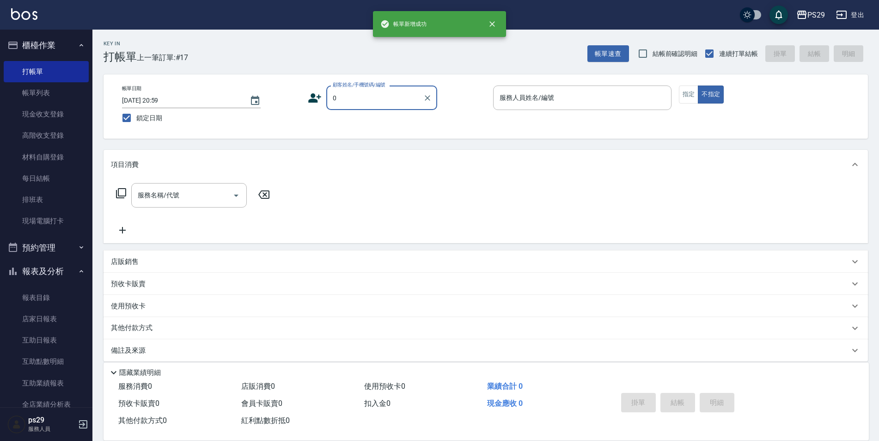
type input "新客人 姓名未設定/0/null"
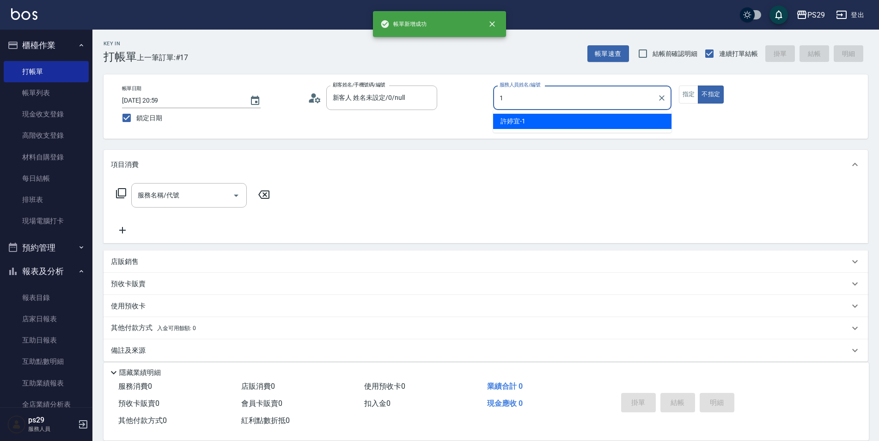
type input "[PERSON_NAME]-1"
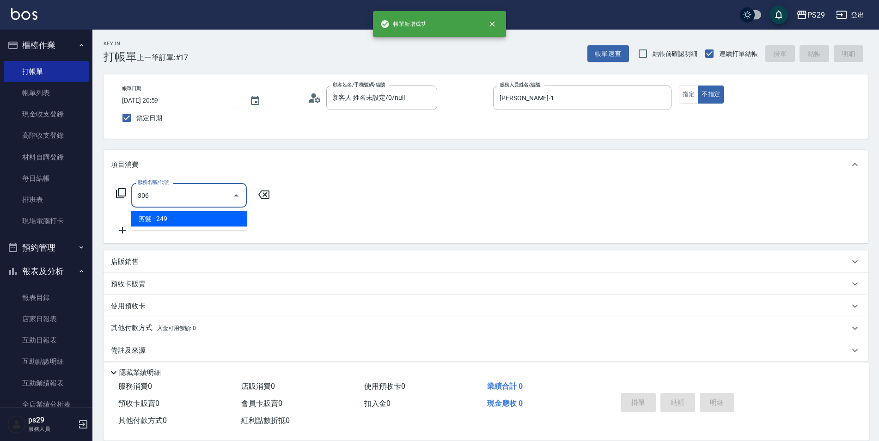
type input "剪髮(306)"
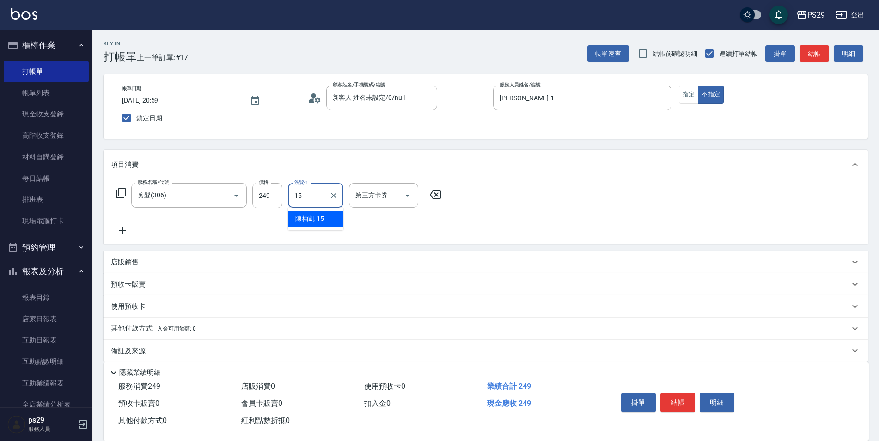
type input "[PERSON_NAME]-15"
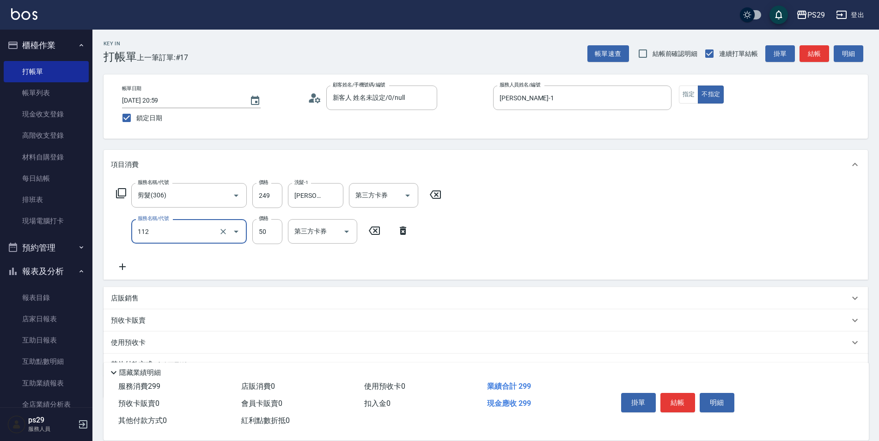
type input "精油50(112)"
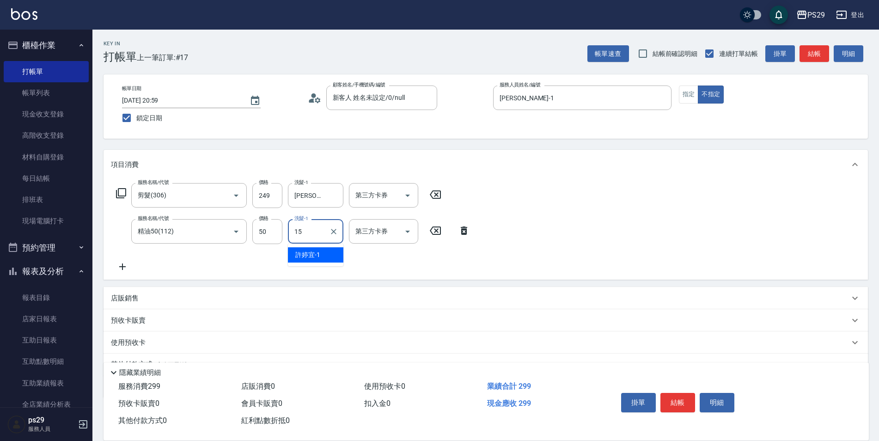
type input "[PERSON_NAME]-15"
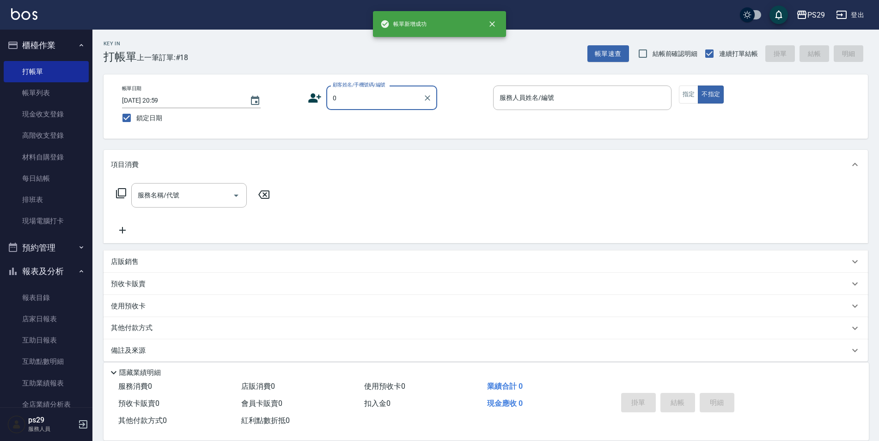
type input "新客人 姓名未設定/0/null"
type input "[PERSON_NAME]-3"
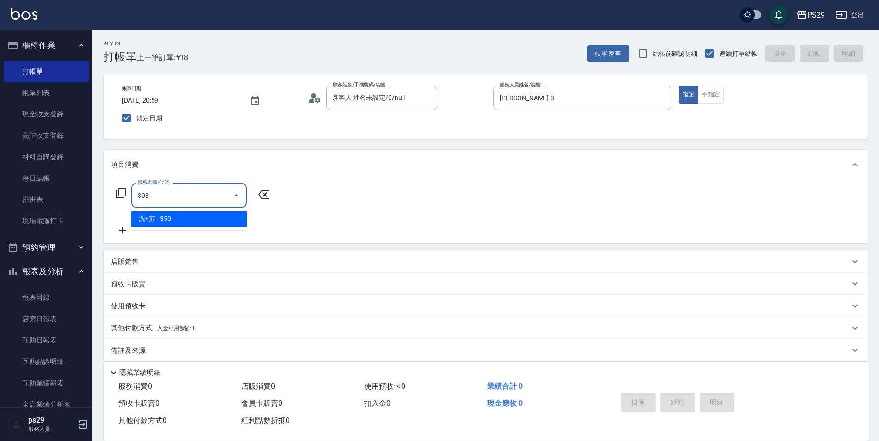
type input "洗+剪(308)"
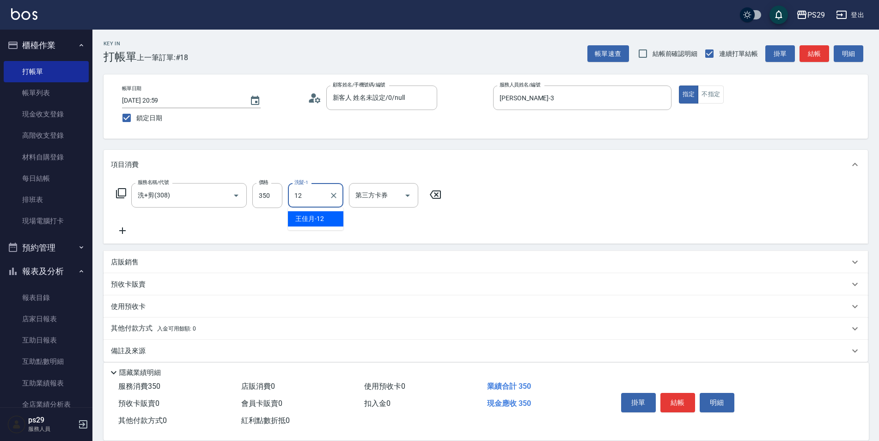
type input "[PERSON_NAME]-12"
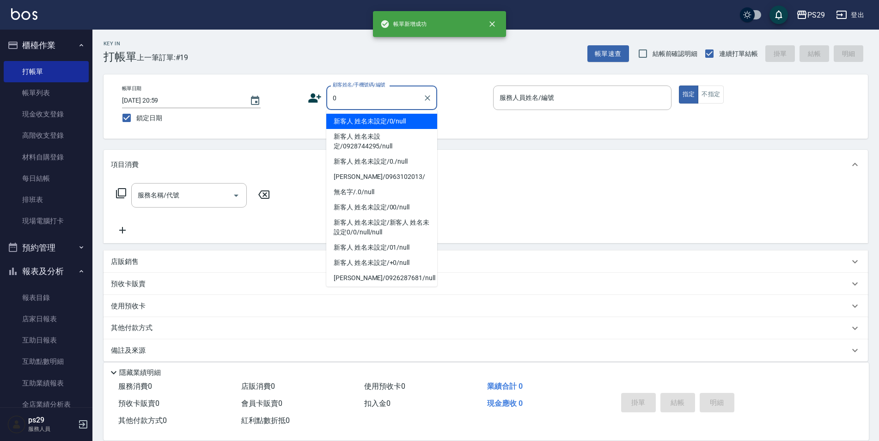
type input "新客人 姓名未設定/0/null"
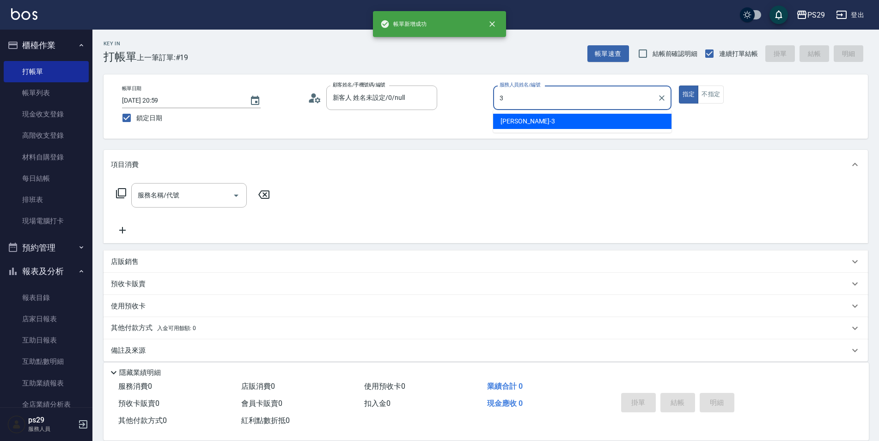
type input "[PERSON_NAME]-3"
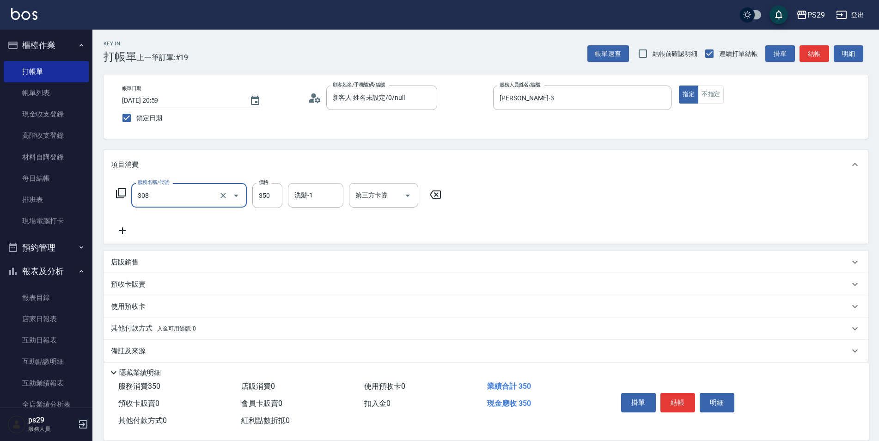
type input "洗+剪(308)"
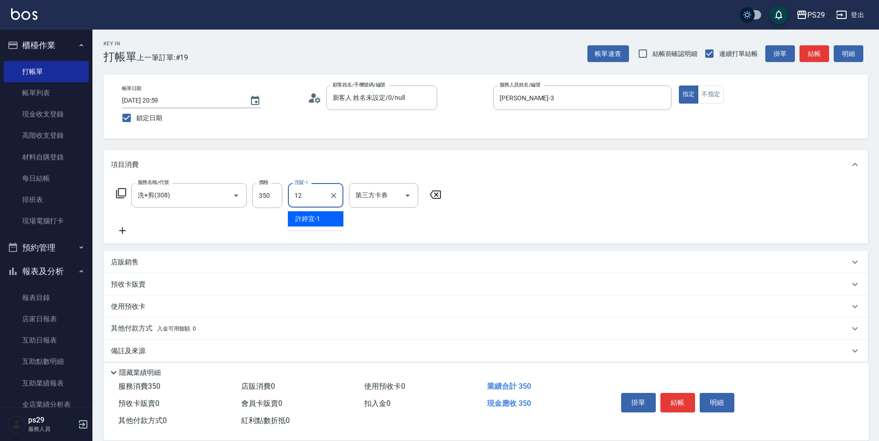
type input "[PERSON_NAME]-12"
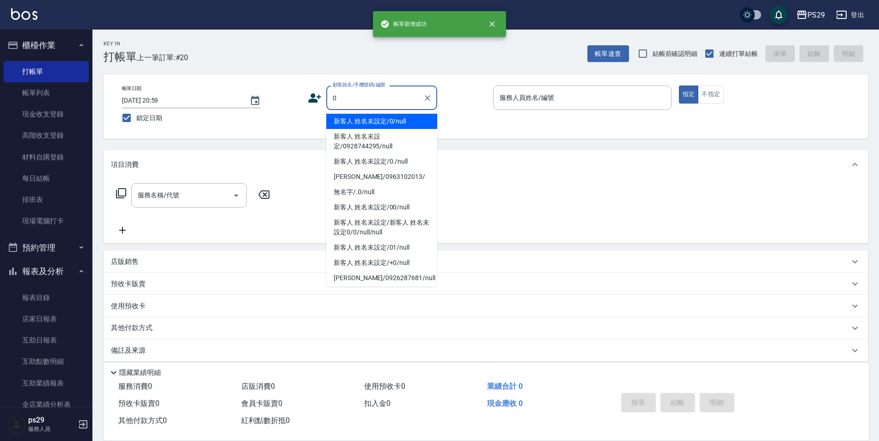
type input "新客人 姓名未設定/0/null"
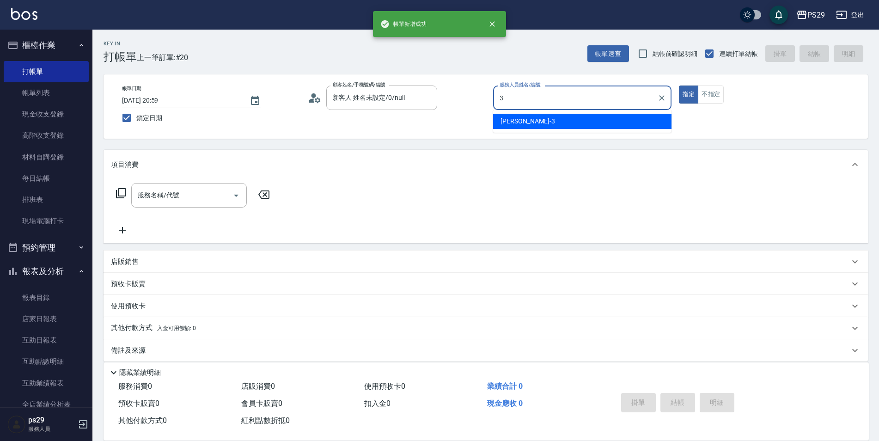
type input "[PERSON_NAME]-3"
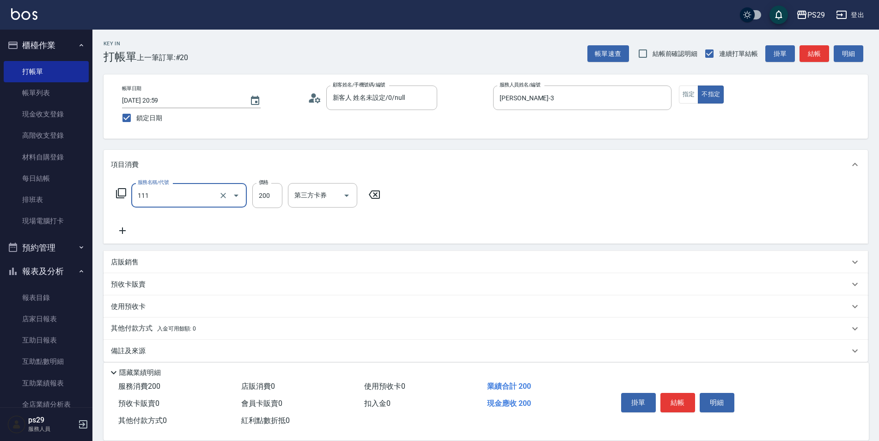
type input "200(111)"
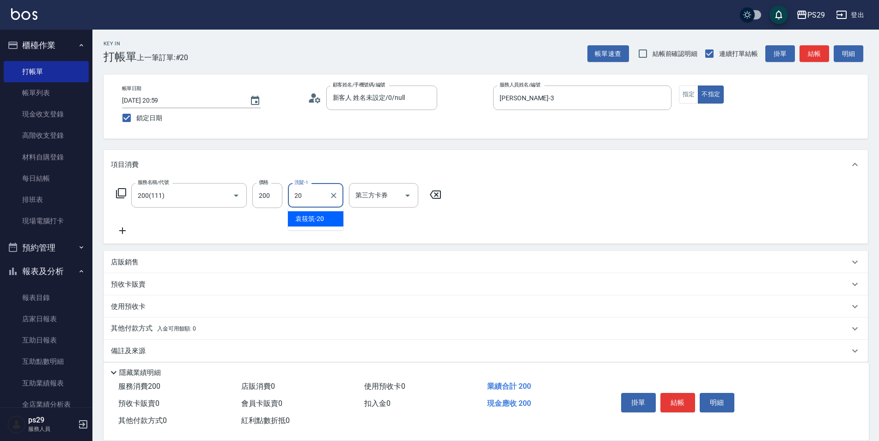
type input "[PERSON_NAME]-20"
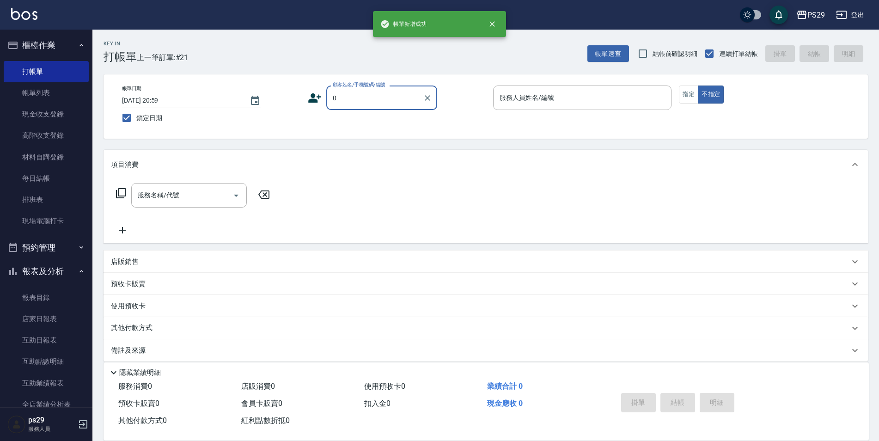
type input "新客人 姓名未設定/0/null"
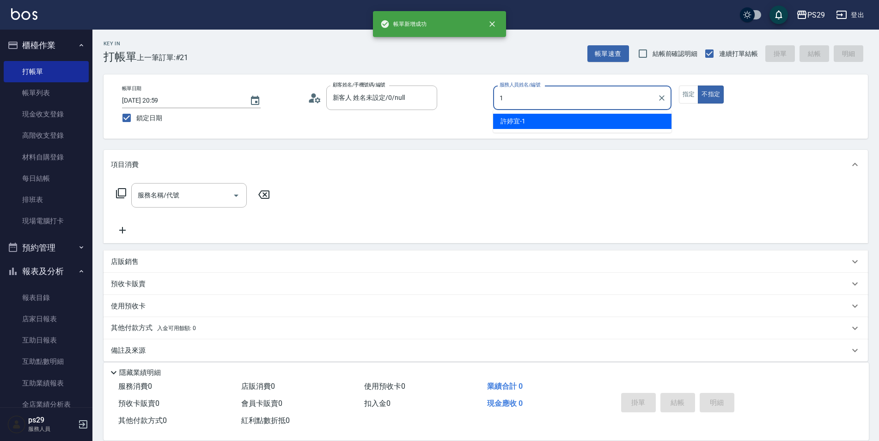
type input "[PERSON_NAME]-1"
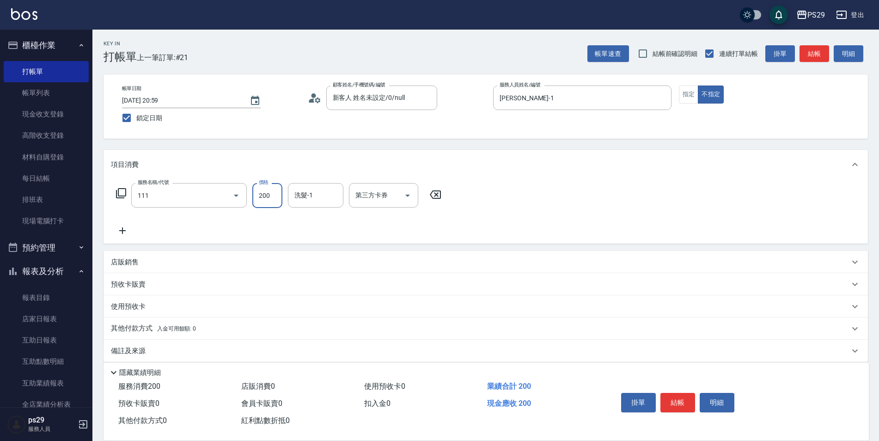
type input "200(111)"
type input "[PERSON_NAME]-15"
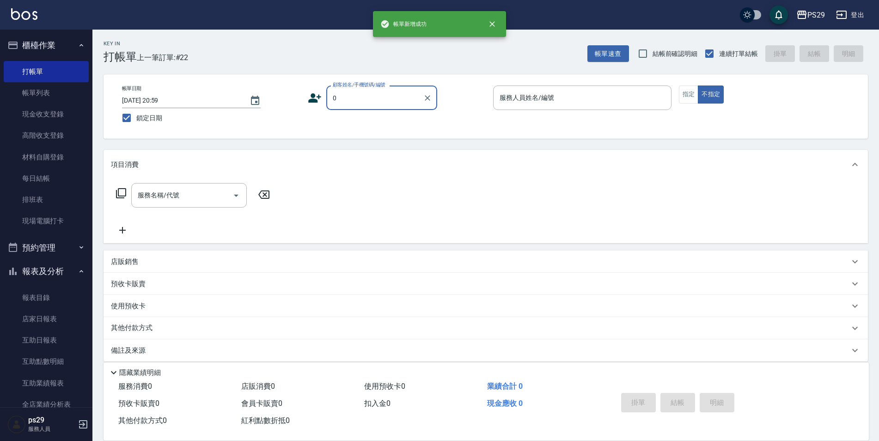
type input "新客人 姓名未設定/0/null"
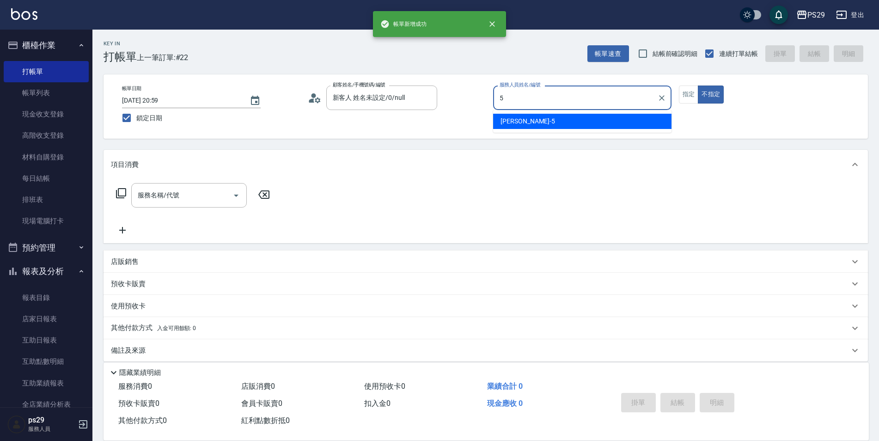
type input "[PERSON_NAME]維-5"
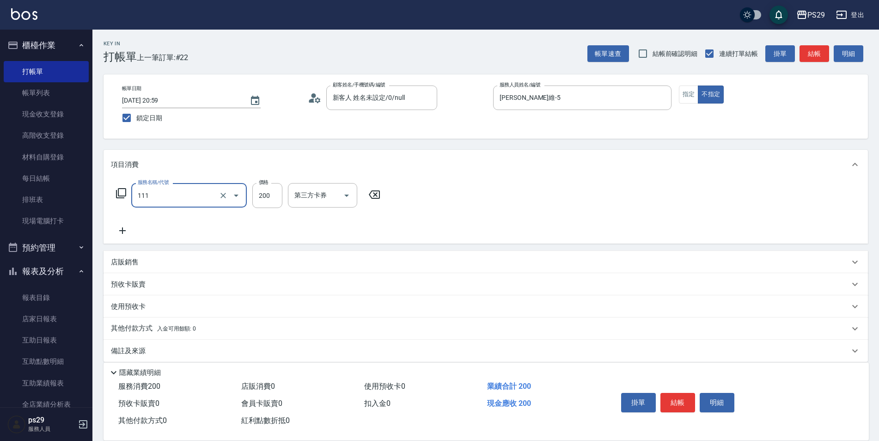
type input "200(111)"
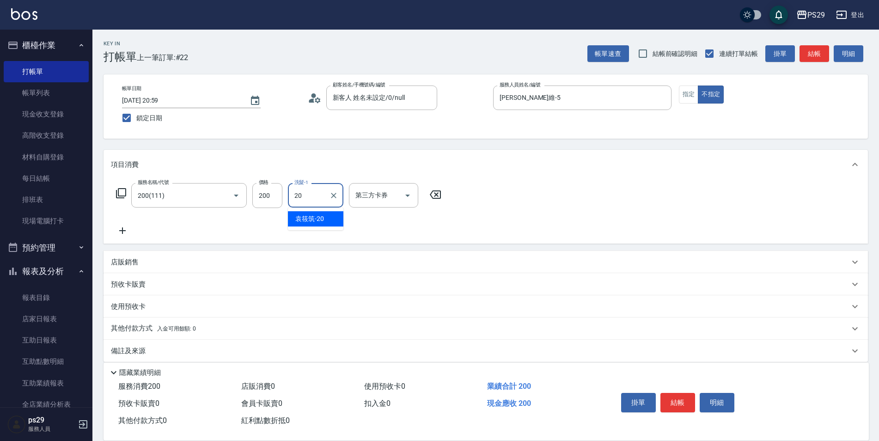
type input "[PERSON_NAME]-20"
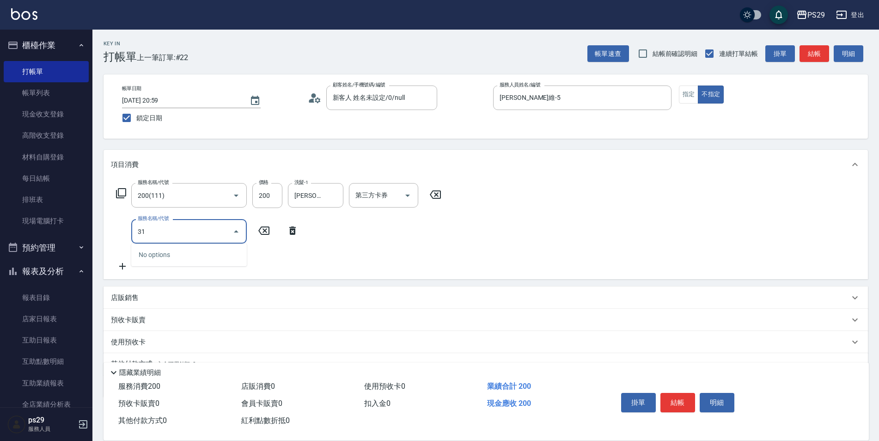
type input "310"
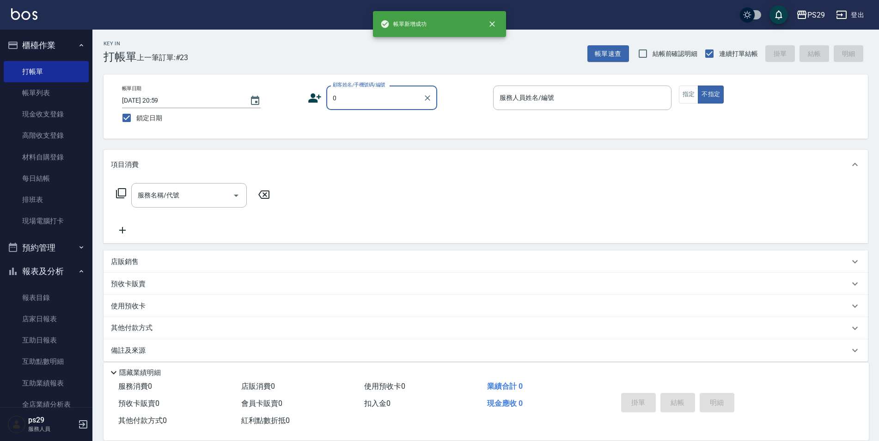
type input "新客人 姓名未設定/0/null"
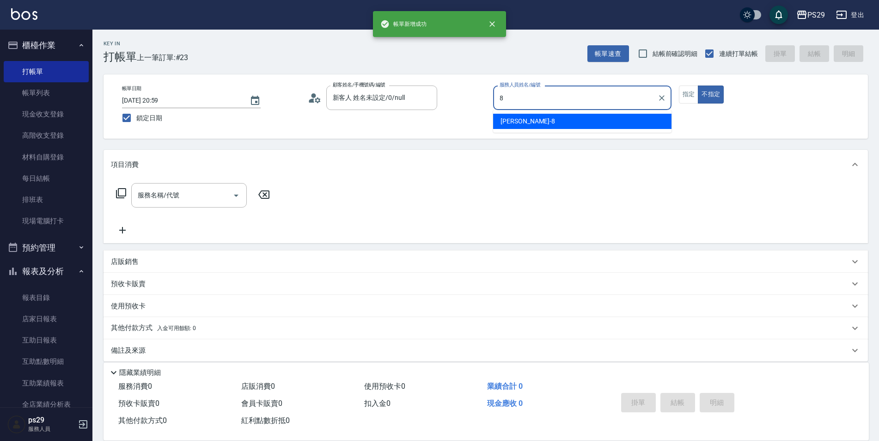
type input "[PERSON_NAME]-8"
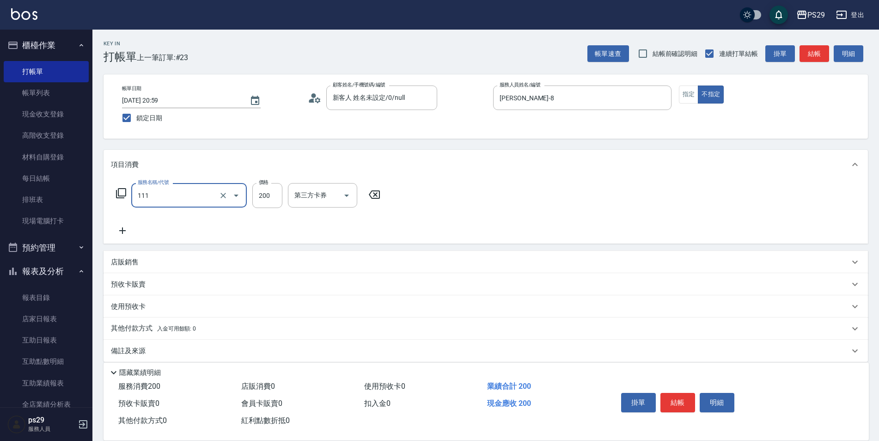
type input "200(111)"
type input "[PERSON_NAME]-20"
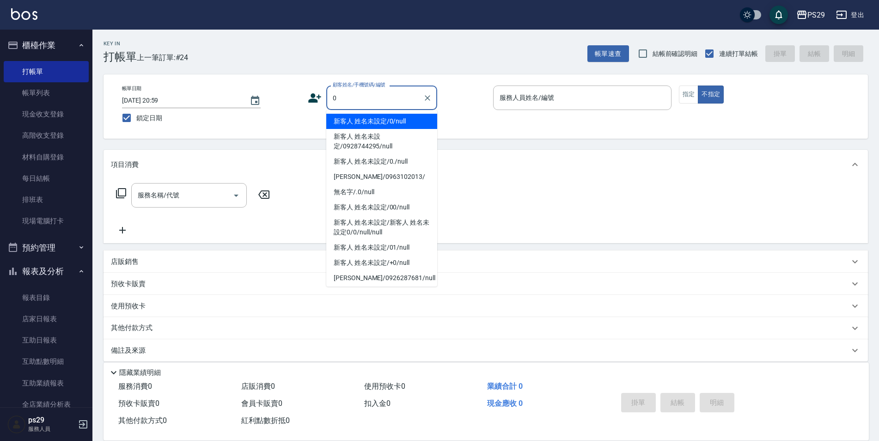
type input "新客人 姓名未設定/0/null"
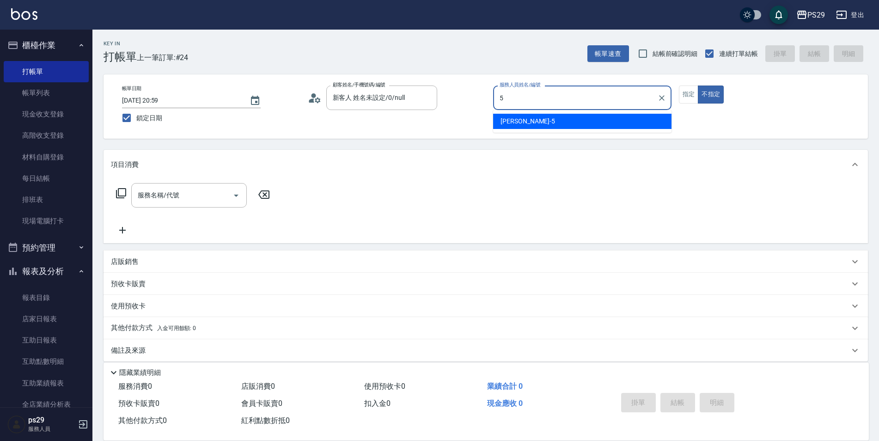
type input "[PERSON_NAME]維-5"
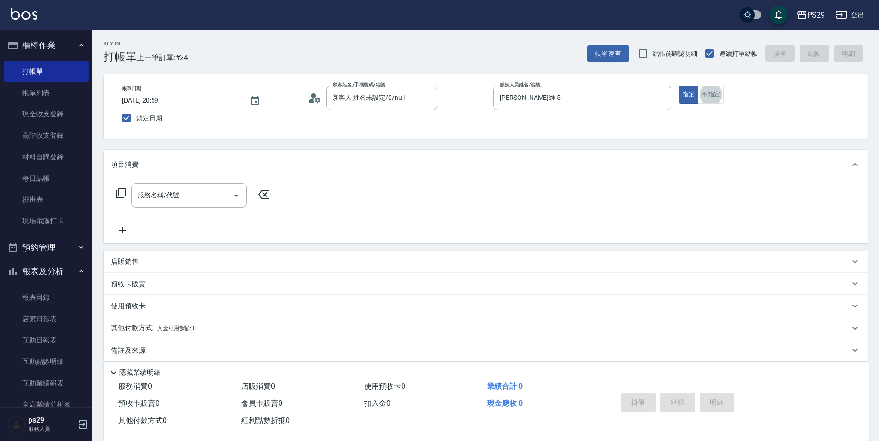
scroll to position [9, 0]
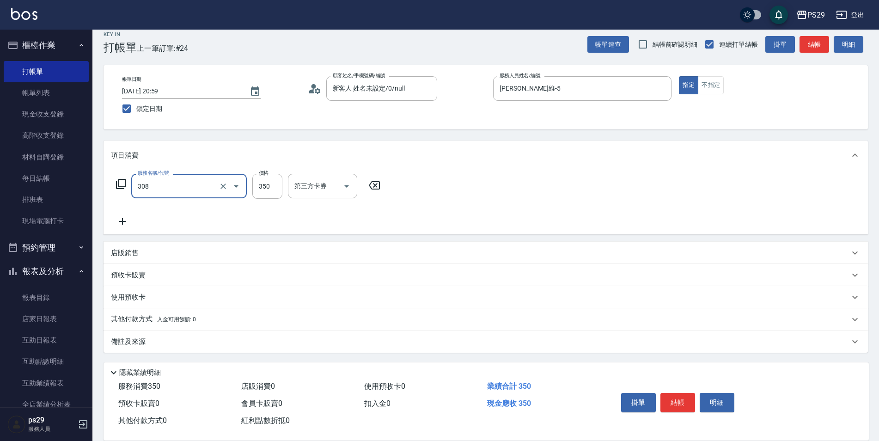
type input "洗+剪(308)"
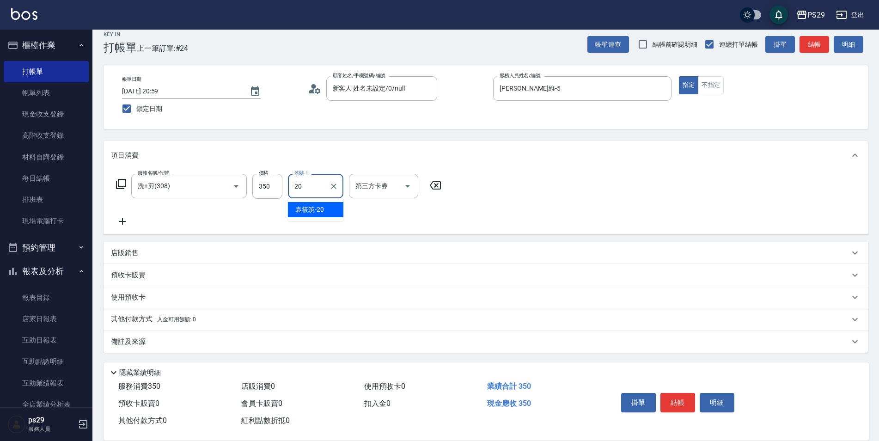
type input "[PERSON_NAME]-20"
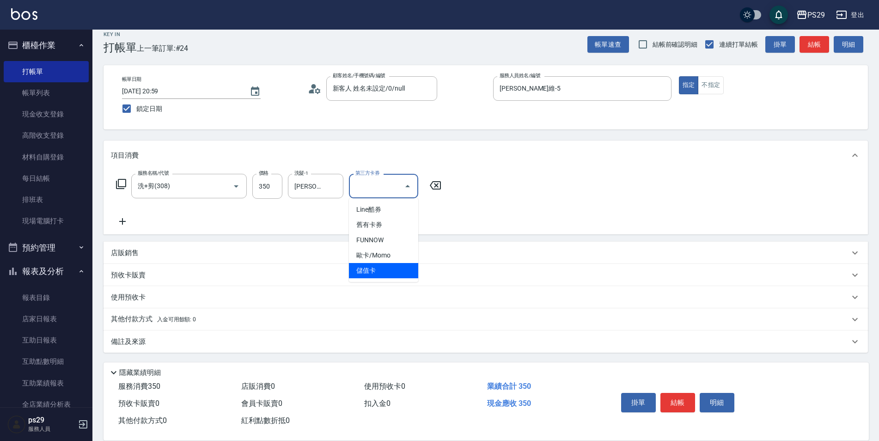
type input "儲值卡"
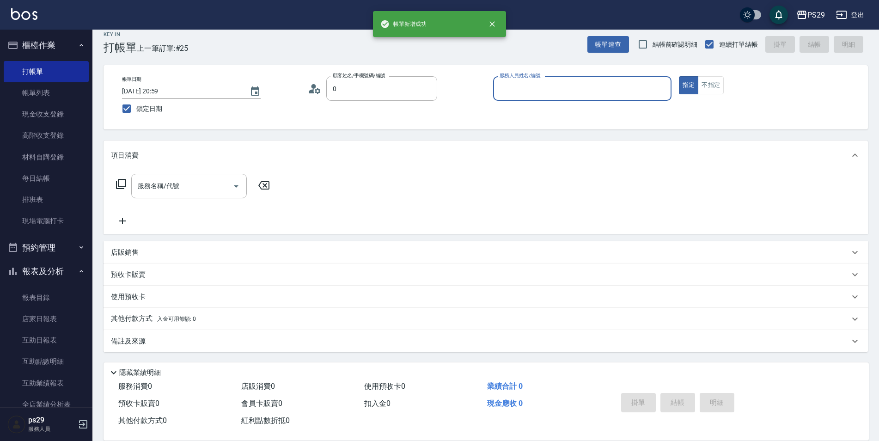
type input "新客人 姓名未設定/0/null"
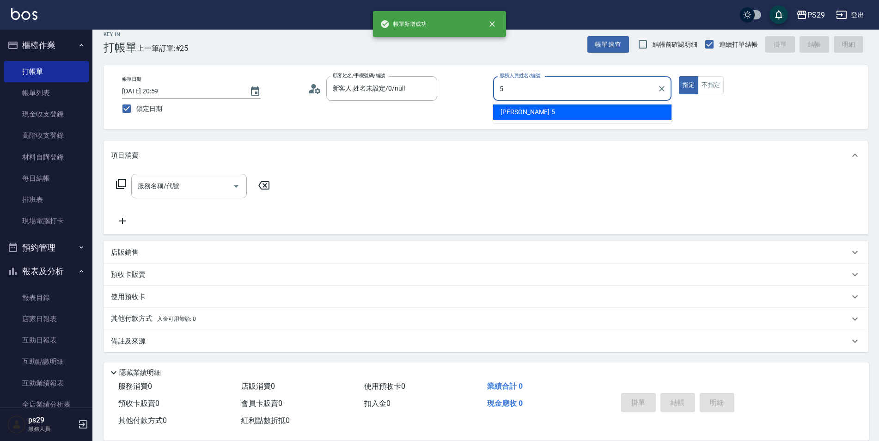
type input "[PERSON_NAME]維-5"
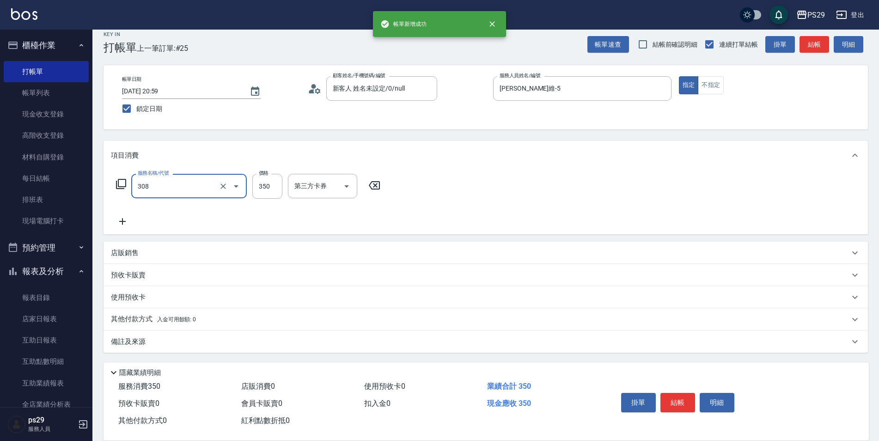
type input "洗+剪(308)"
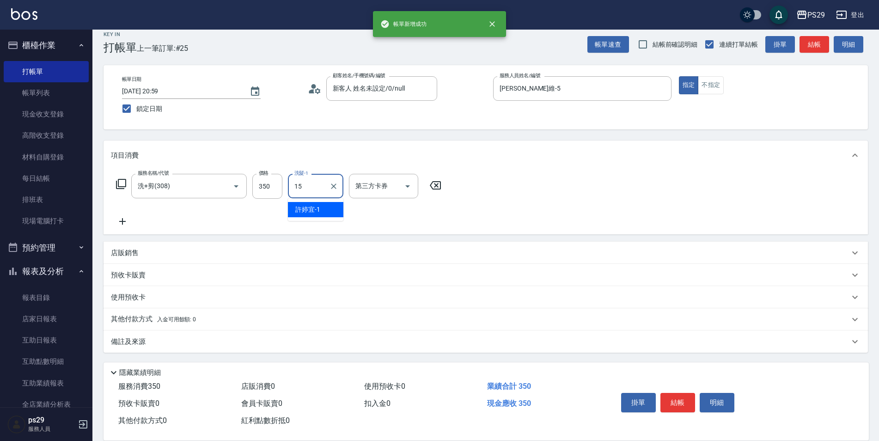
type input "[PERSON_NAME]-15"
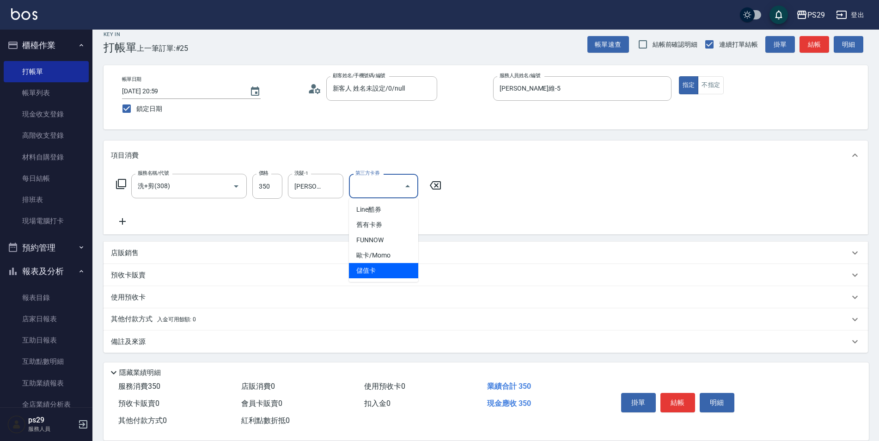
type input "儲值卡"
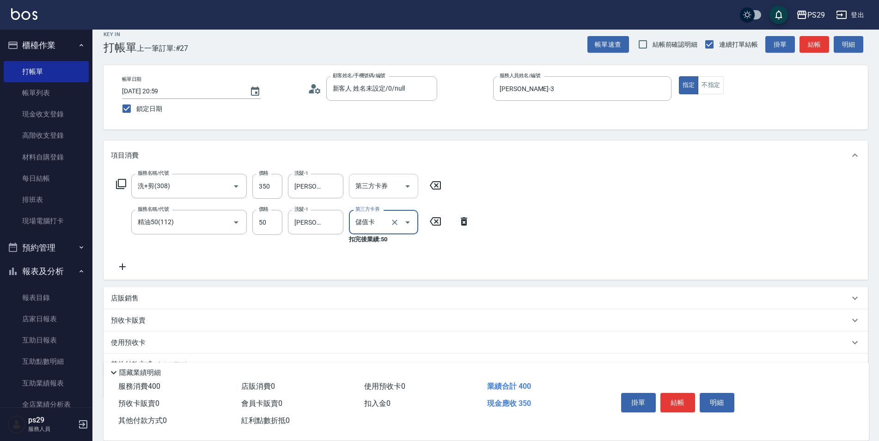
click at [402, 186] on icon "Open" at bounding box center [407, 186] width 11 height 11
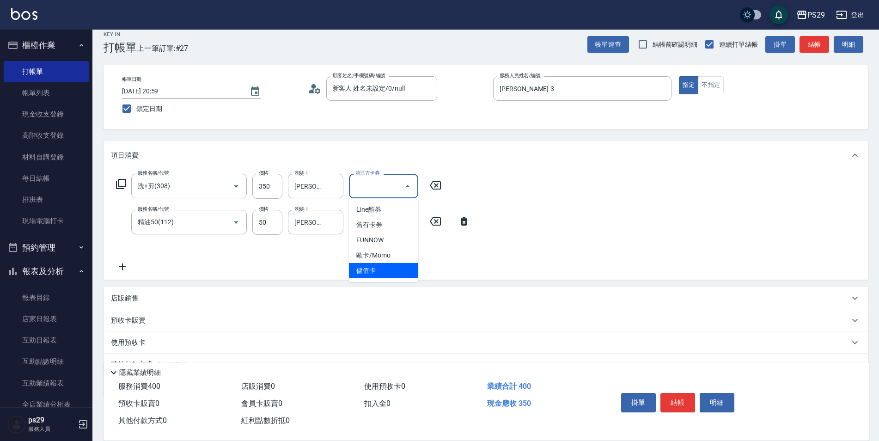
click at [381, 265] on span "儲值卡" at bounding box center [383, 270] width 69 height 15
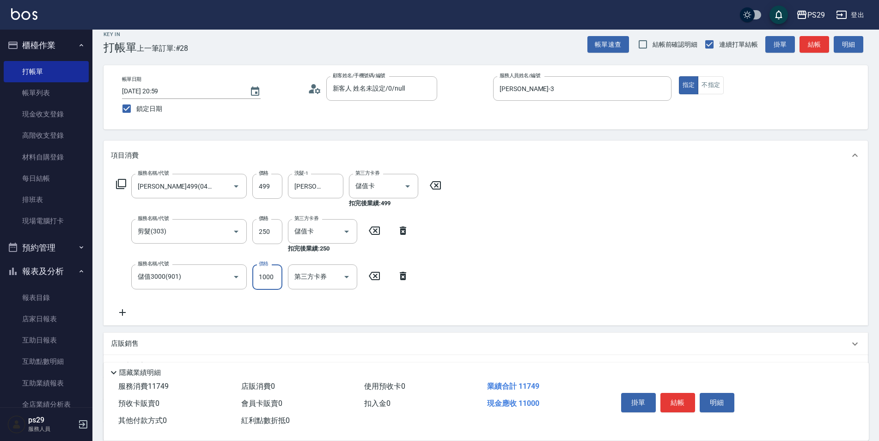
scroll to position [0, 0]
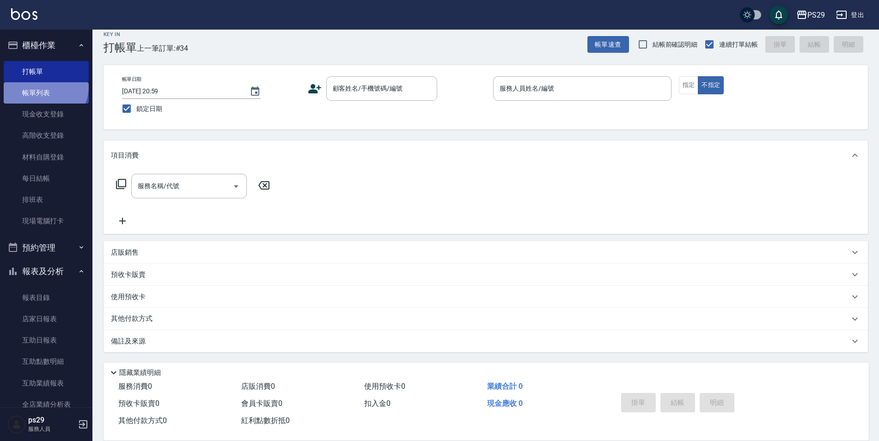
click at [44, 87] on link "帳單列表" at bounding box center [46, 92] width 85 height 21
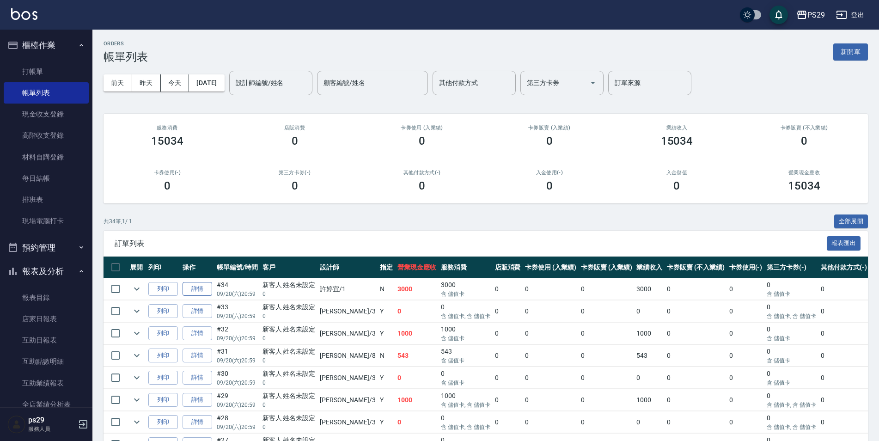
click at [191, 283] on link "詳情" at bounding box center [198, 289] width 30 height 14
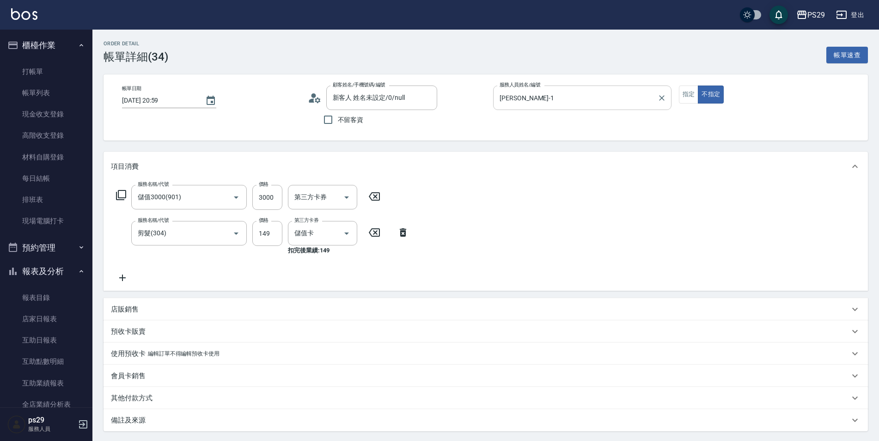
click at [661, 105] on div at bounding box center [661, 97] width 12 height 24
click at [661, 99] on icon "Clear" at bounding box center [661, 97] width 9 height 9
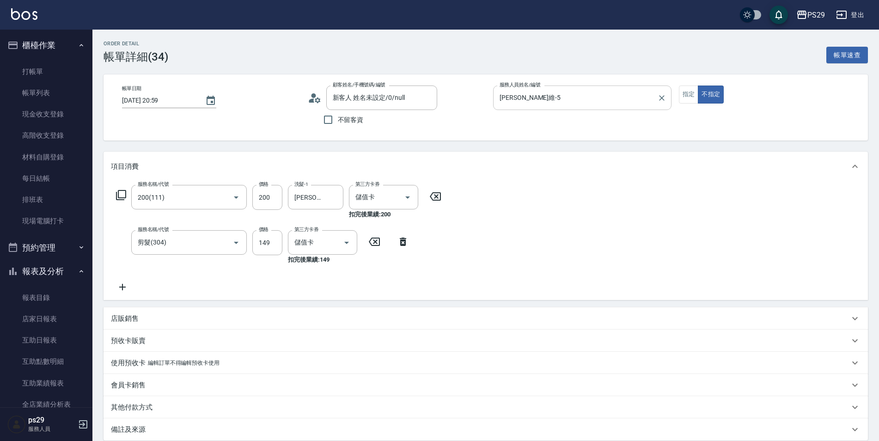
click at [399, 234] on div "服務名稱/代號 剪髮(304) 服務名稱/代號 價格 149 價格 第三方卡券 儲值卡 第三方卡券 扣完後業績: 149" at bounding box center [263, 247] width 304 height 34
click at [400, 237] on icon at bounding box center [402, 241] width 23 height 11
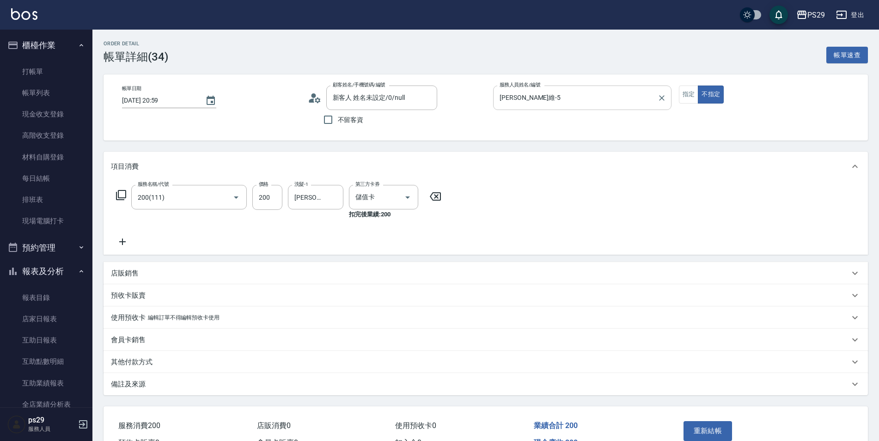
scroll to position [54, 0]
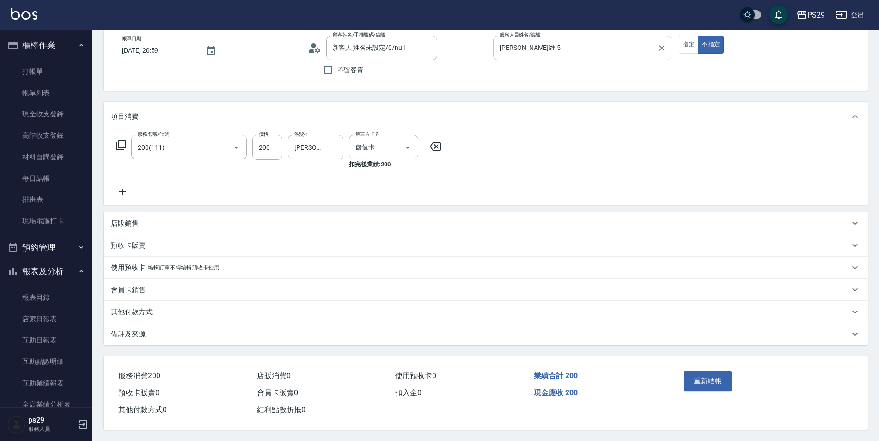
click at [505, 165] on div "服務名稱/代號 200(111) 服務名稱/代號 價格 200 價格 洗髮-1 [PERSON_NAME]-20 洗髮-1 第三方卡券 儲值卡 第三方卡券 扣…" at bounding box center [485, 167] width 764 height 73
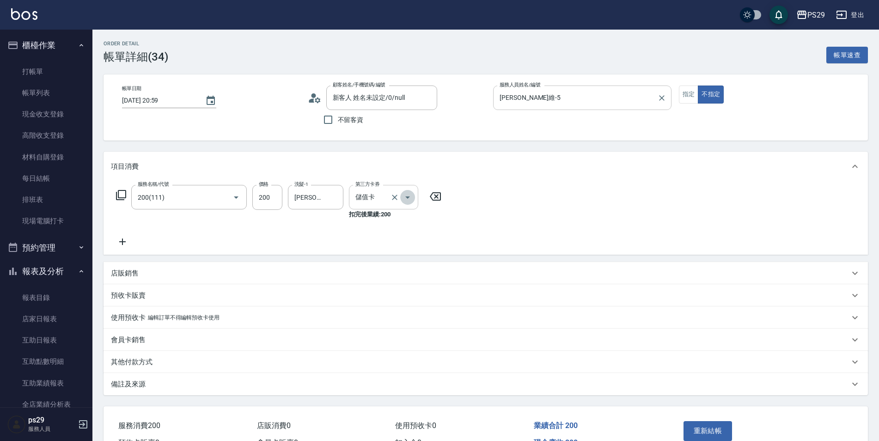
click at [401, 201] on button "Open" at bounding box center [407, 197] width 15 height 15
click at [392, 201] on icon "Clear" at bounding box center [394, 197] width 9 height 9
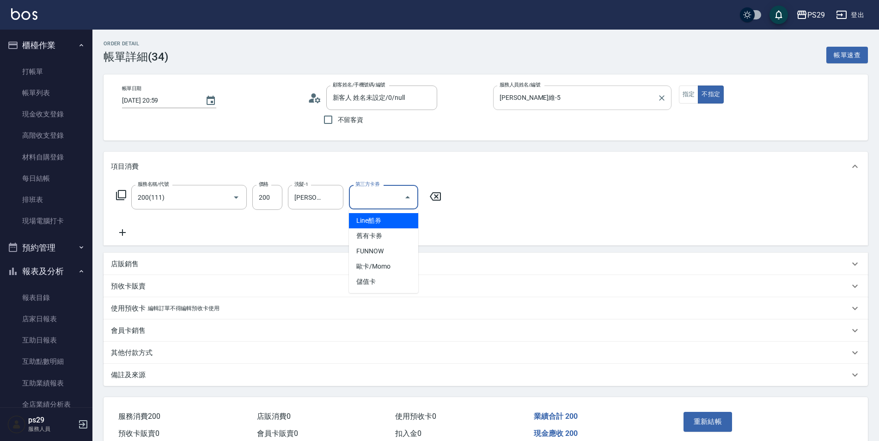
click at [491, 237] on div "服務名稱/代號 200(111) 服務名稱/代號 價格 200 價格 洗髮-1 [PERSON_NAME]-20 洗髮-1 第三方卡券 第三方卡券" at bounding box center [485, 213] width 764 height 64
click at [422, 200] on div "第三方卡券 第三方卡券" at bounding box center [386, 197] width 75 height 25
click at [411, 200] on icon "Open" at bounding box center [407, 197] width 11 height 11
click at [381, 283] on span "儲值卡" at bounding box center [383, 281] width 69 height 15
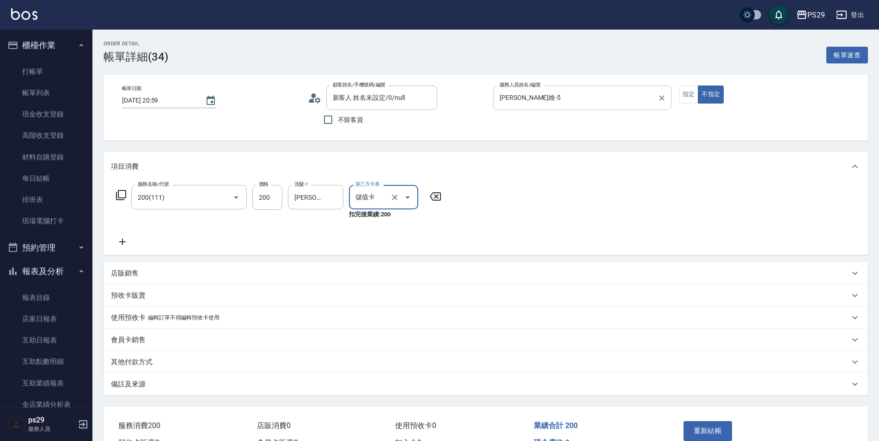
click at [456, 235] on div "服務名稱/代號 200(111) 服務名稱/代號 價格 200 價格 洗髮-1 [PERSON_NAME]-20 洗髮-1 第三方卡券 儲值卡 第三方卡券 扣…" at bounding box center [485, 217] width 764 height 73
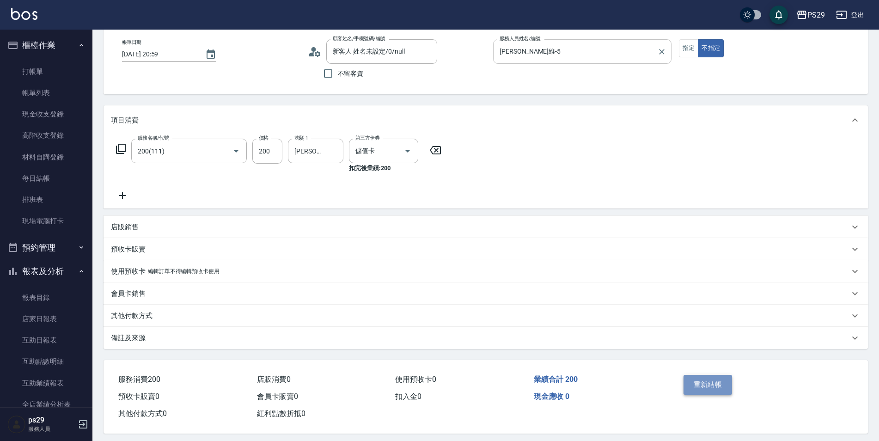
click at [707, 390] on button "重新結帳" at bounding box center [707, 384] width 49 height 19
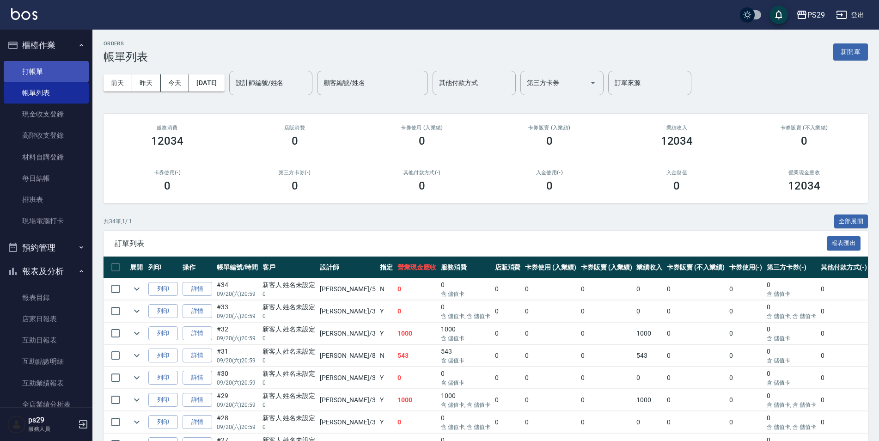
click at [28, 62] on link "打帳單" at bounding box center [46, 71] width 85 height 21
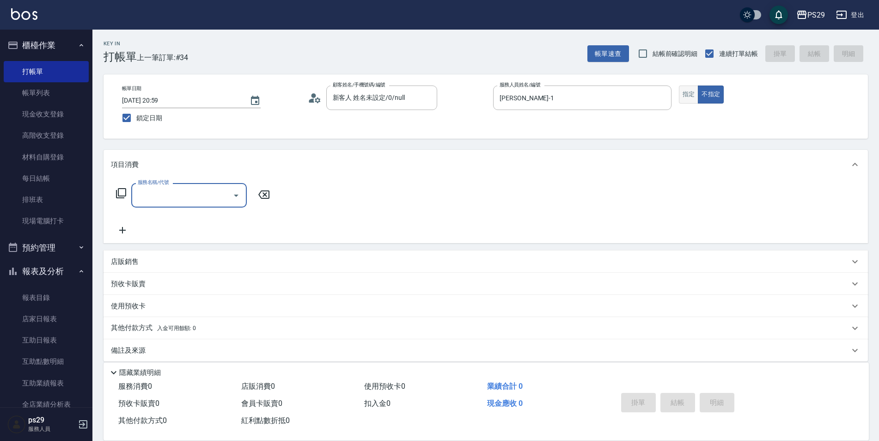
click at [687, 96] on button "指定" at bounding box center [689, 94] width 20 height 18
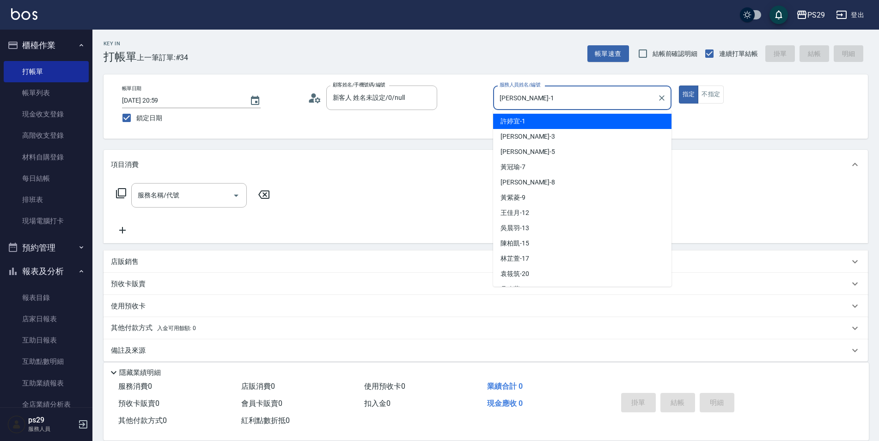
click at [583, 106] on input "[PERSON_NAME]-1" at bounding box center [575, 98] width 156 height 16
click at [215, 192] on input "服務名稱/代號" at bounding box center [181, 195] width 93 height 16
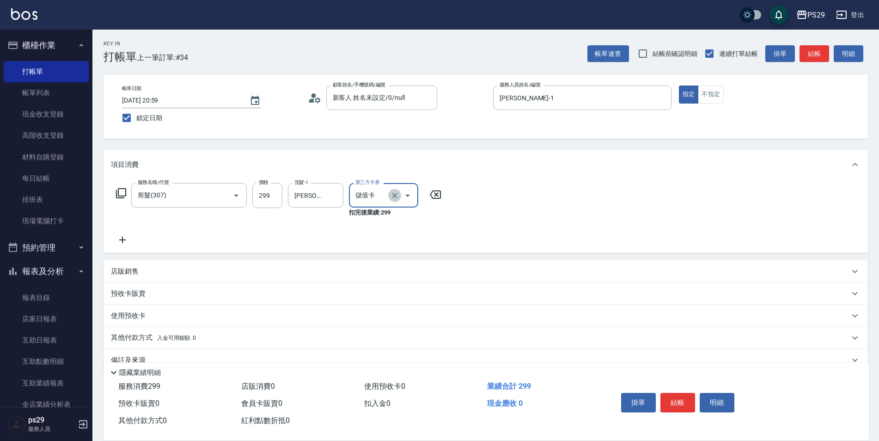
click at [396, 192] on icon "Clear" at bounding box center [394, 195] width 9 height 9
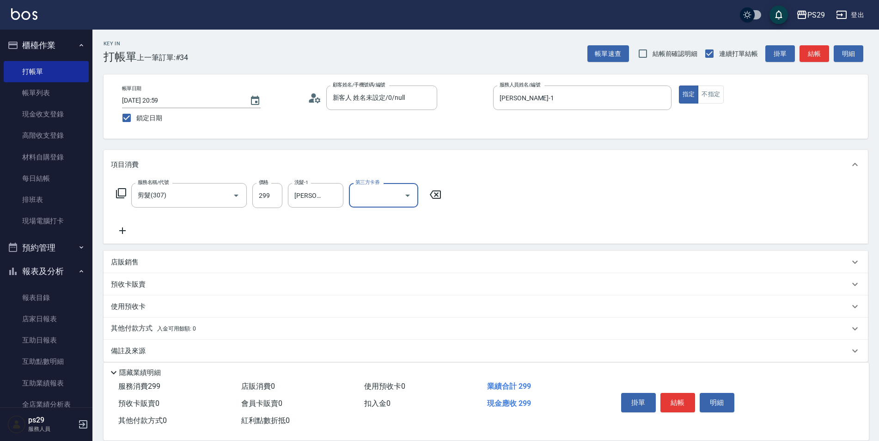
click at [109, 225] on div "服務名稱/代號 剪髮(307) 服務名稱/代號 價格 299 價格 洗髮-1 [PERSON_NAME]-20 洗髮-1 第三方卡券 第三方卡券" at bounding box center [485, 211] width 764 height 64
click at [124, 228] on icon at bounding box center [122, 230] width 23 height 11
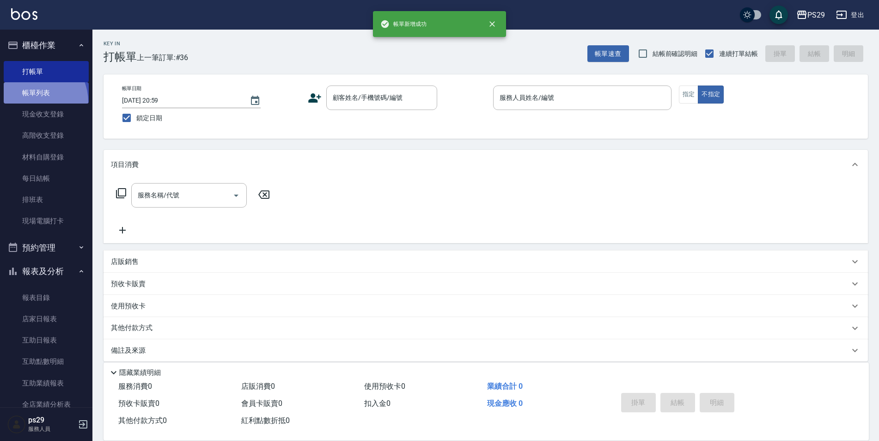
click at [30, 103] on link "帳單列表" at bounding box center [46, 92] width 85 height 21
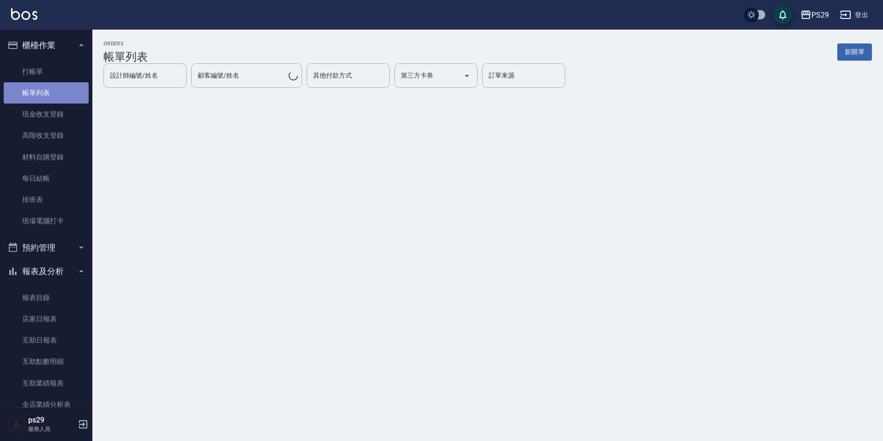
click at [54, 87] on link "帳單列表" at bounding box center [46, 92] width 85 height 21
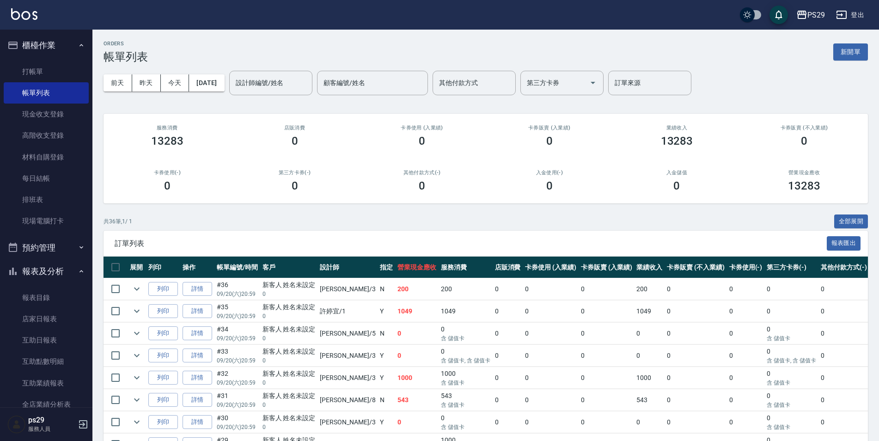
click at [45, 55] on button "櫃檯作業" at bounding box center [46, 45] width 85 height 24
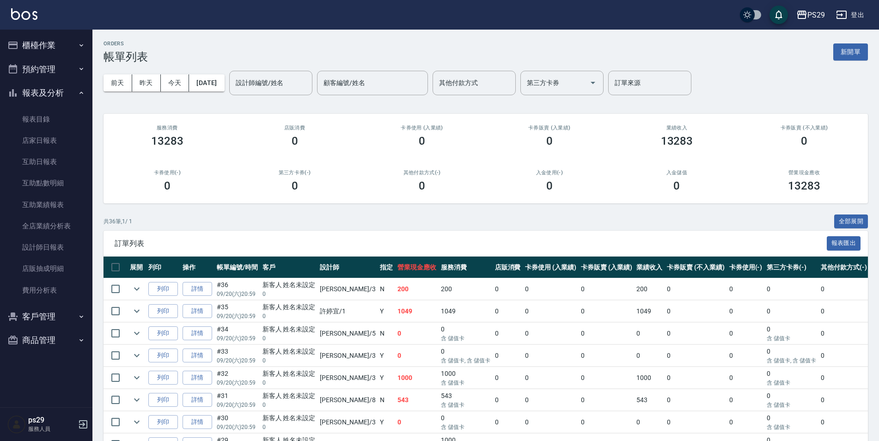
click at [25, 17] on img at bounding box center [24, 14] width 26 height 12
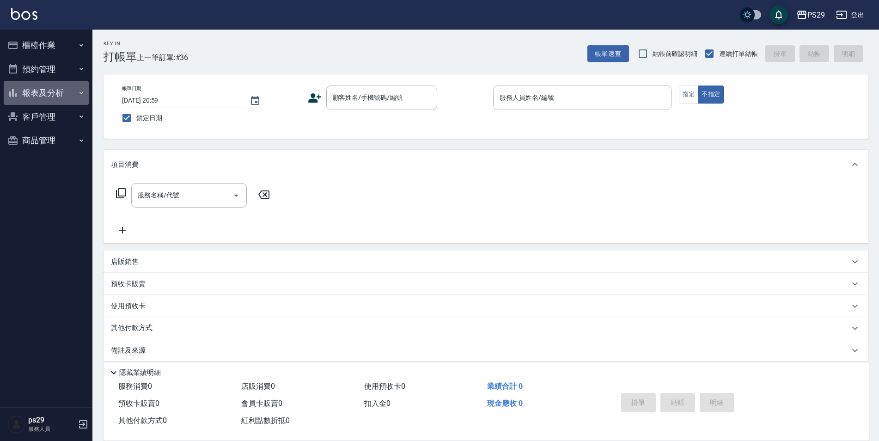
click at [61, 89] on button "報表及分析" at bounding box center [46, 93] width 85 height 24
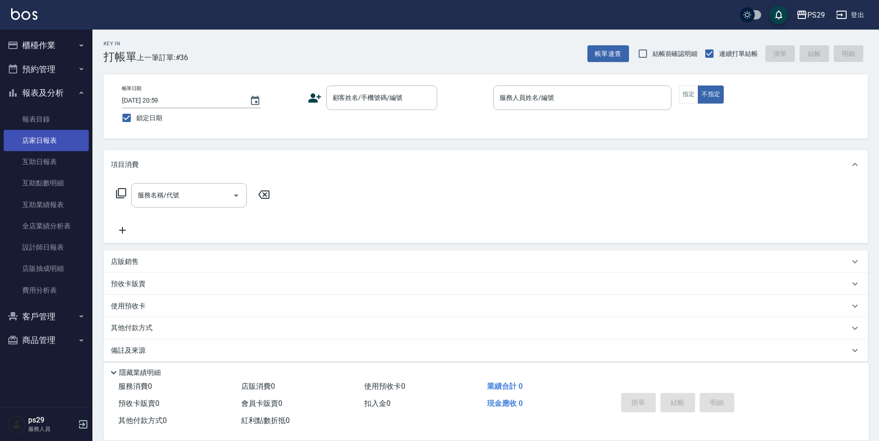
click at [54, 140] on link "店家日報表" at bounding box center [46, 140] width 85 height 21
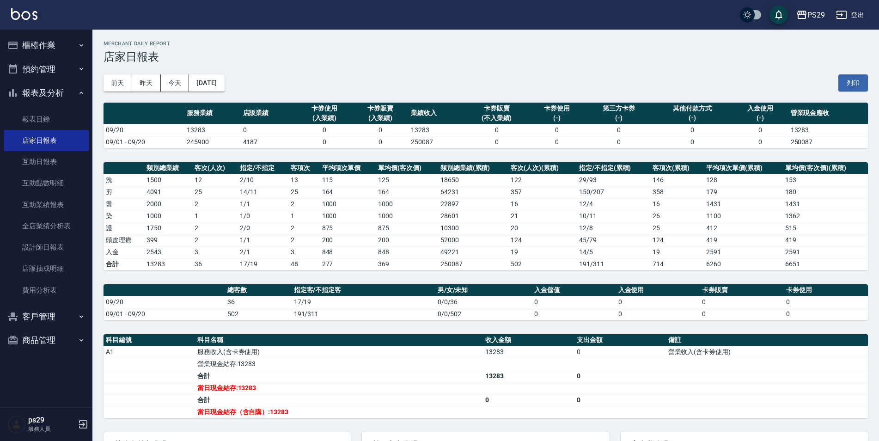
click at [57, 53] on button "櫃檯作業" at bounding box center [46, 45] width 85 height 24
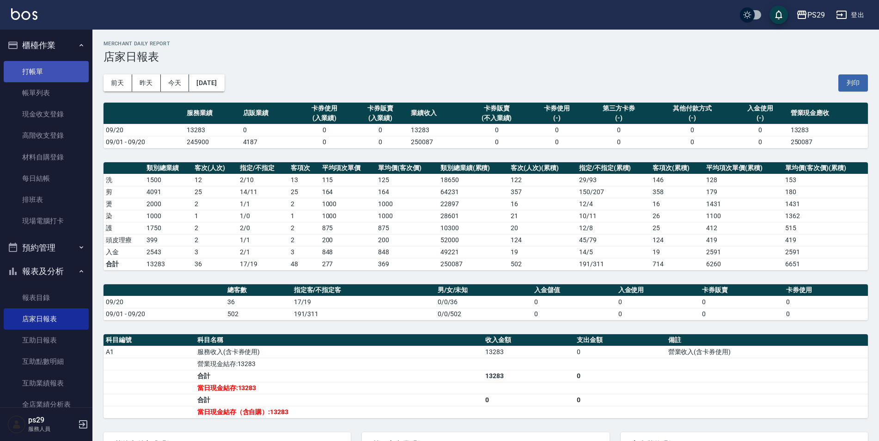
click at [46, 79] on link "打帳單" at bounding box center [46, 71] width 85 height 21
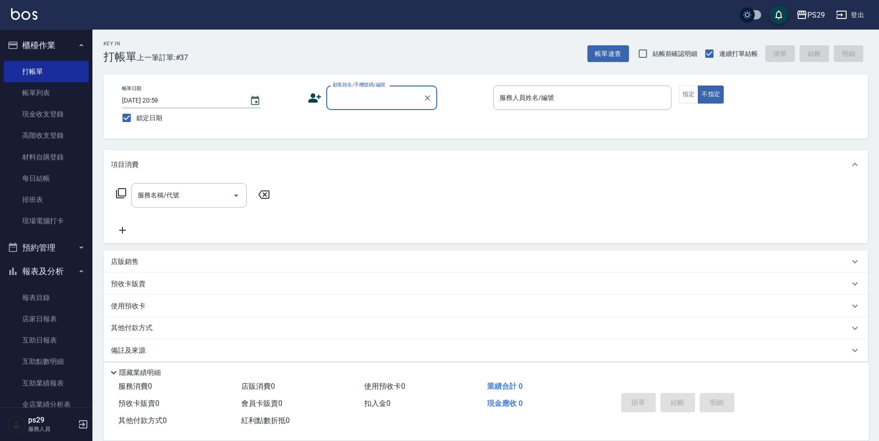
click at [47, 50] on button "櫃檯作業" at bounding box center [46, 45] width 85 height 24
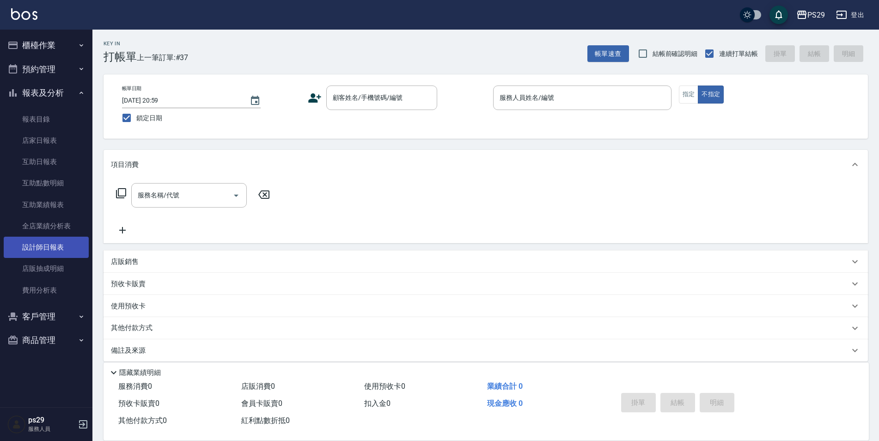
click at [57, 242] on link "設計師日報表" at bounding box center [46, 247] width 85 height 21
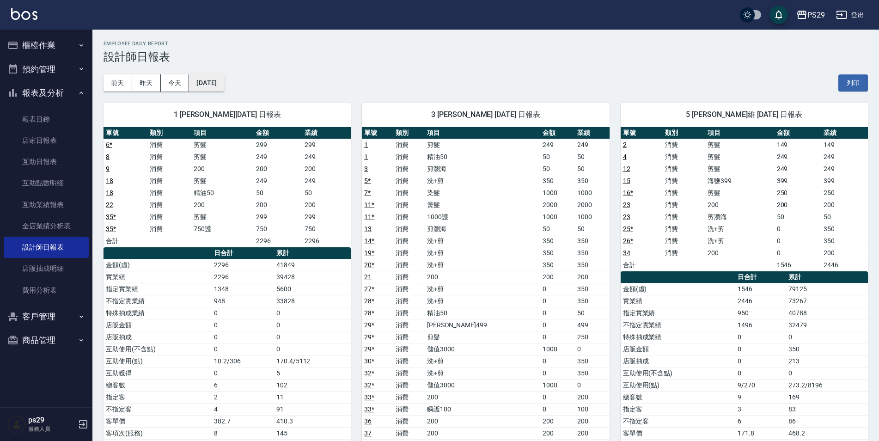
click at [214, 86] on button "[DATE]" at bounding box center [206, 82] width 35 height 17
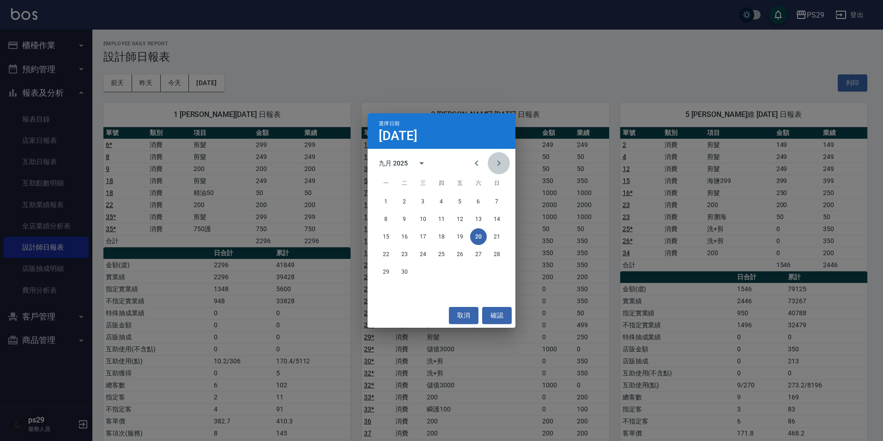
click at [493, 163] on button "Next month" at bounding box center [499, 163] width 22 height 22
click at [482, 160] on button "Previous month" at bounding box center [477, 163] width 22 height 22
click at [481, 164] on icon "Previous month" at bounding box center [476, 163] width 11 height 11
click at [426, 256] on button "20" at bounding box center [423, 254] width 17 height 17
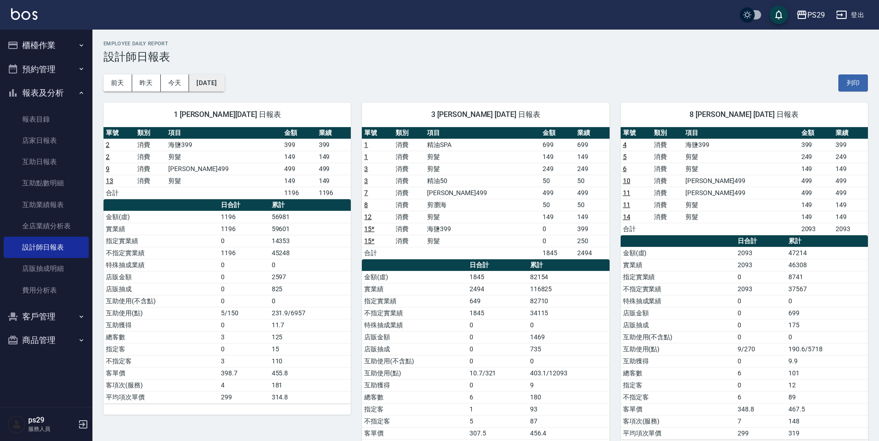
click at [224, 84] on button "[DATE]" at bounding box center [206, 82] width 35 height 17
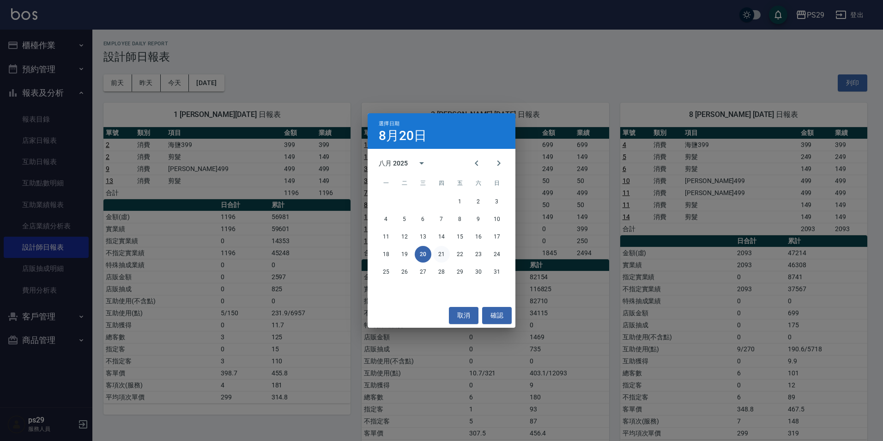
click at [449, 250] on button "21" at bounding box center [441, 254] width 17 height 17
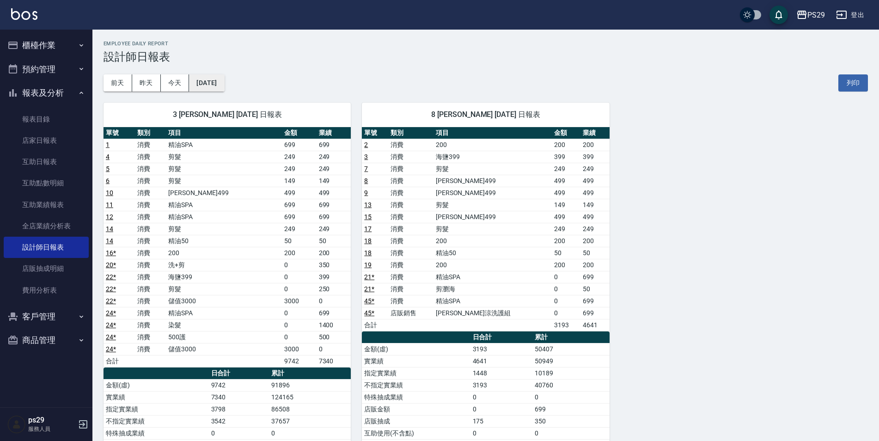
click at [213, 89] on button "[DATE]" at bounding box center [206, 82] width 35 height 17
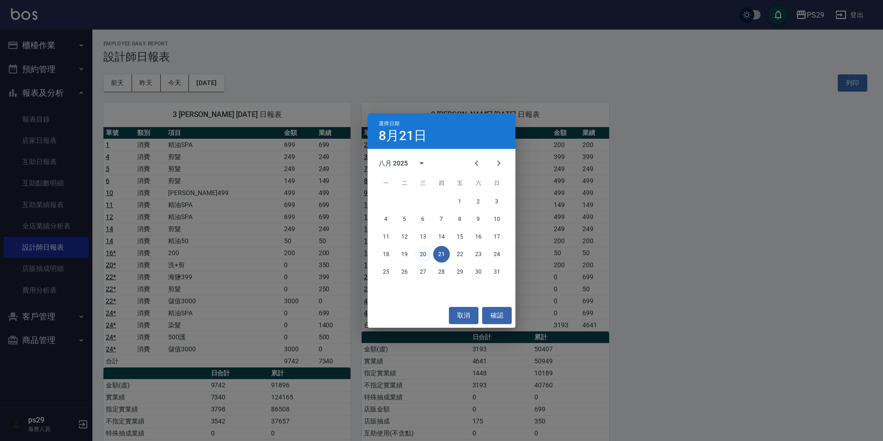
click at [419, 256] on button "20" at bounding box center [423, 254] width 17 height 17
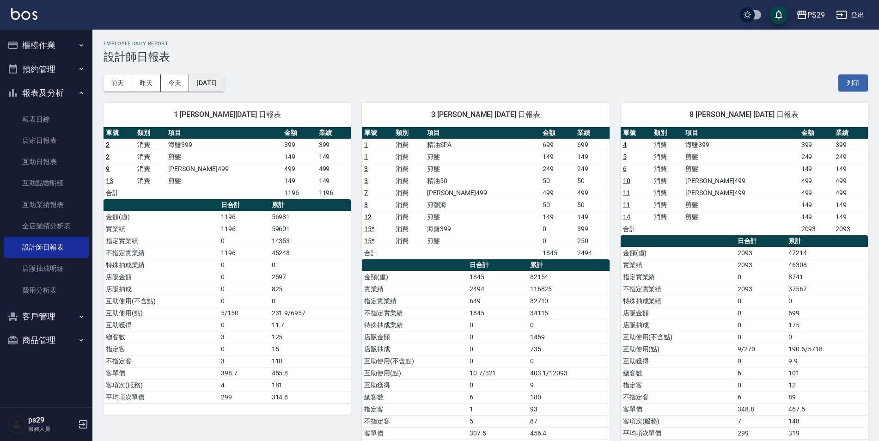
click at [222, 82] on button "[DATE]" at bounding box center [206, 82] width 35 height 17
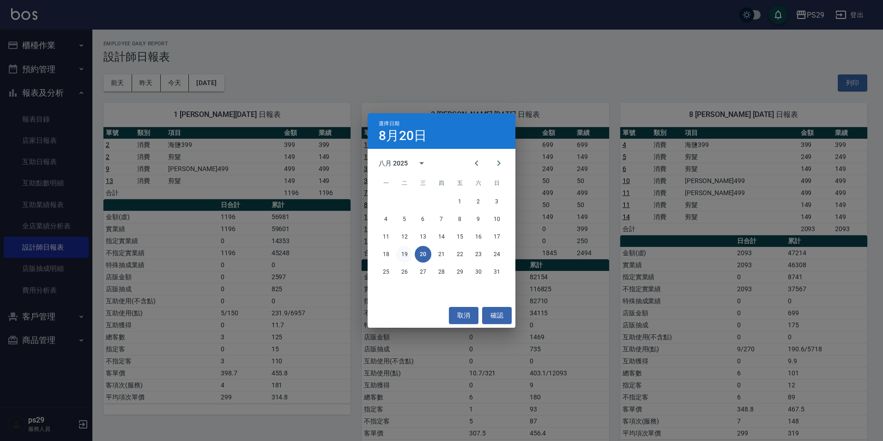
click at [410, 251] on button "19" at bounding box center [404, 254] width 17 height 17
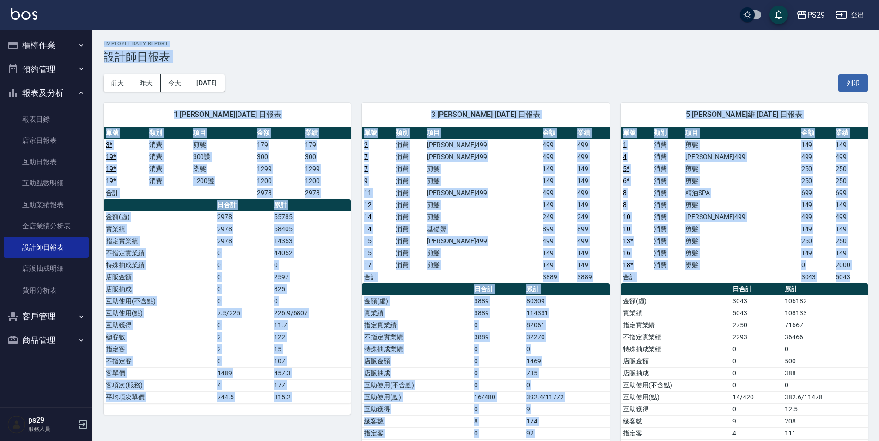
scroll to position [69, 0]
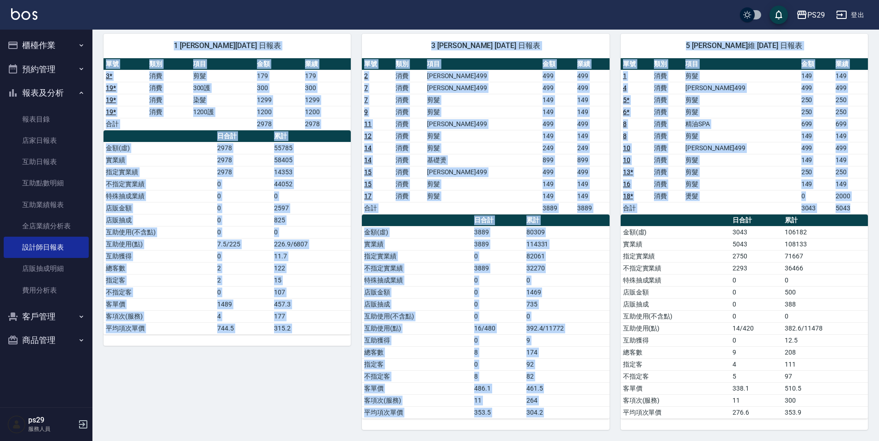
drag, startPoint x: 103, startPoint y: 34, endPoint x: 876, endPoint y: 431, distance: 868.1
click at [876, 431] on div "PS29 [DATE] 設計師日報表 列印時間： [DATE][PHONE_NUMBER]:18 Employee Daily Report 設計師日報表 […" at bounding box center [485, 201] width 786 height 480
click at [874, 431] on div "PS29 [DATE] 設計師日報表 列印時間： [DATE][PHONE_NUMBER]:18 Employee Daily Report 設計師日報表 […" at bounding box center [485, 201] width 786 height 480
click at [872, 431] on div "PS29 [DATE] 設計師日報表 列印時間： [DATE][PHONE_NUMBER]:18 Employee Daily Report 設計師日報表 […" at bounding box center [485, 201] width 786 height 480
drag, startPoint x: 871, startPoint y: 430, endPoint x: 111, endPoint y: 45, distance: 852.6
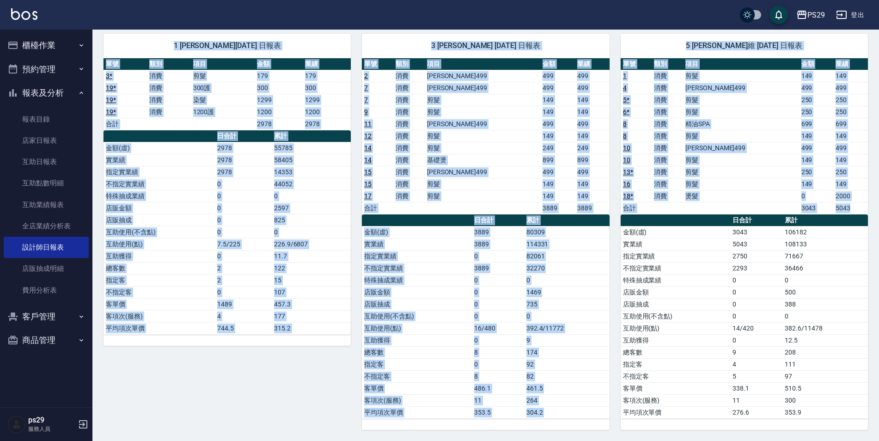
click at [116, 43] on div "PS29 [DATE] 設計師日報表 列印時間： [DATE][PHONE_NUMBER]:18 Employee Daily Report 設計師日報表 […" at bounding box center [485, 201] width 786 height 480
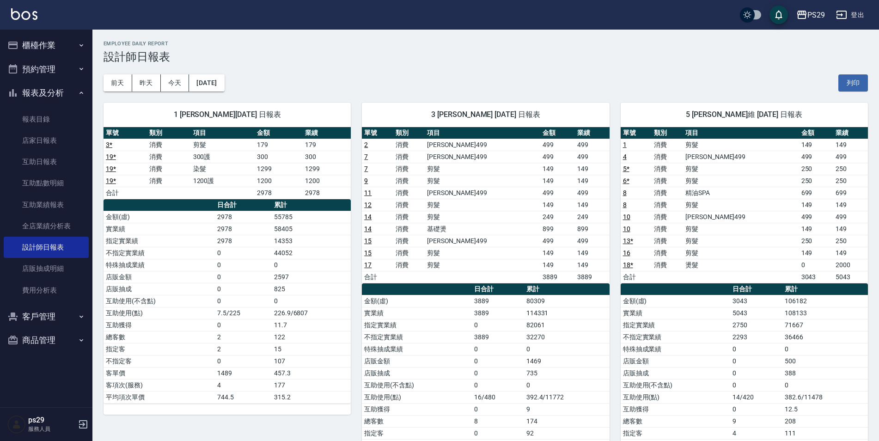
click at [101, 39] on div "PS29 [DATE] 設計師日報表 列印時間： [DATE][PHONE_NUMBER]:18 Employee Daily Report 設計師日報表 […" at bounding box center [485, 270] width 786 height 480
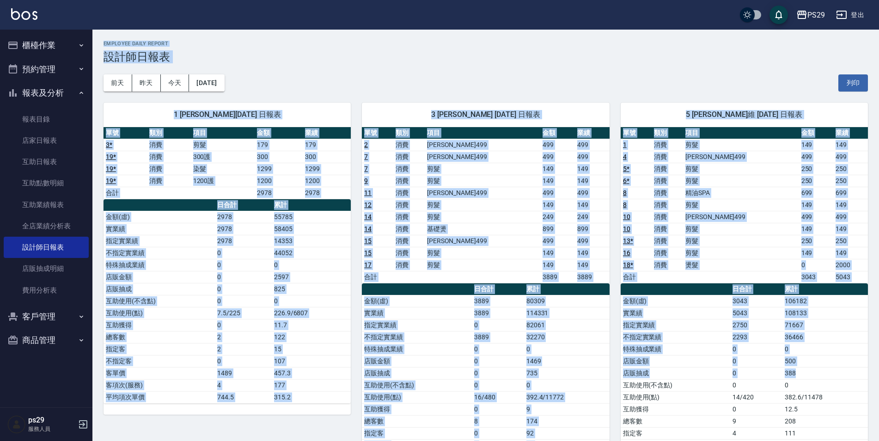
scroll to position [69, 0]
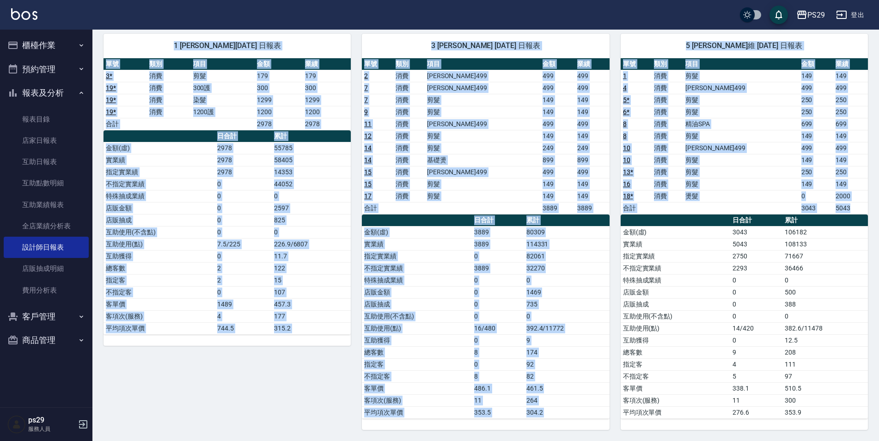
drag, startPoint x: 101, startPoint y: 39, endPoint x: 870, endPoint y: 410, distance: 853.3
click at [870, 410] on div "PS29 [DATE] 設計師日報表 列印時間： [DATE][PHONE_NUMBER]:18 Employee Daily Report 設計師日報表 […" at bounding box center [485, 201] width 786 height 480
drag, startPoint x: 870, startPoint y: 410, endPoint x: 870, endPoint y: 422, distance: 12.5
click at [870, 422] on div "PS29 [DATE] 設計師日報表 列印時間： [DATE][PHONE_NUMBER]:18 Employee Daily Report 設計師日報表 […" at bounding box center [485, 201] width 786 height 480
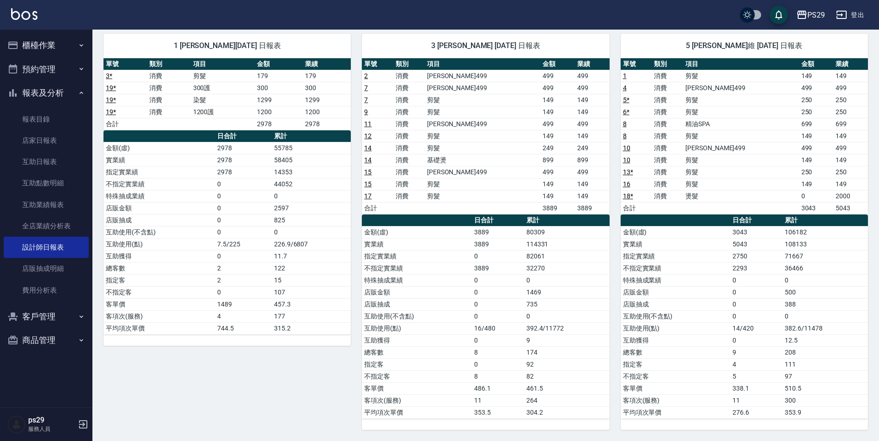
click at [870, 428] on div "PS29 [DATE] 設計師日報表 列印時間： [DATE][PHONE_NUMBER]:18 Employee Daily Report 設計師日報表 […" at bounding box center [485, 201] width 786 height 480
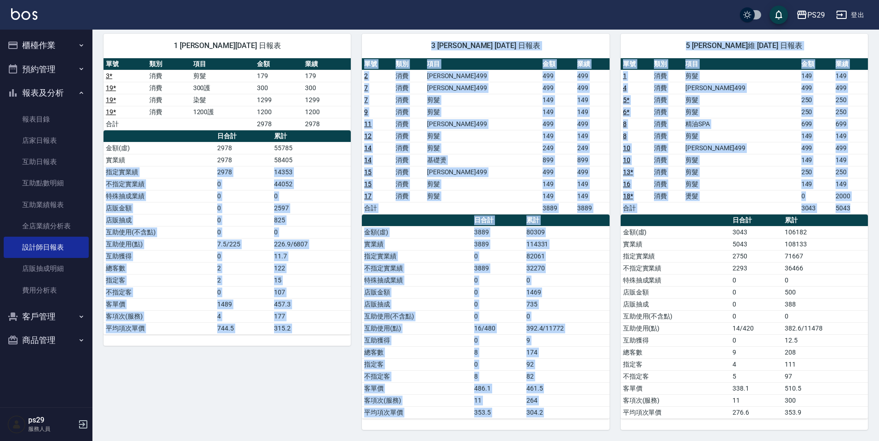
scroll to position [0, 0]
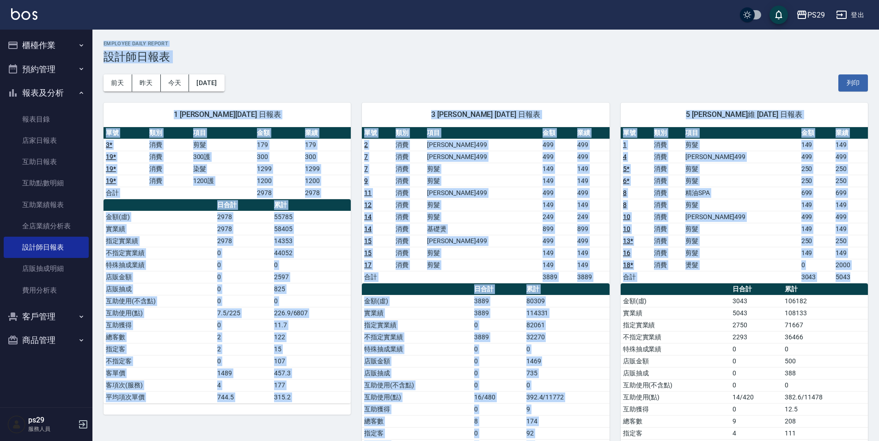
drag, startPoint x: 870, startPoint y: 431, endPoint x: 93, endPoint y: 37, distance: 870.4
click at [93, 37] on div "PS29 [DATE] 設計師日報表 列印時間： [DATE][PHONE_NUMBER]:18 Employee Daily Report 設計師日報表 […" at bounding box center [485, 270] width 786 height 480
click at [95, 34] on div "PS29 [DATE] 設計師日報表 列印時間： [DATE][PHONE_NUMBER]:18 Employee Daily Report 設計師日報表 […" at bounding box center [485, 270] width 786 height 480
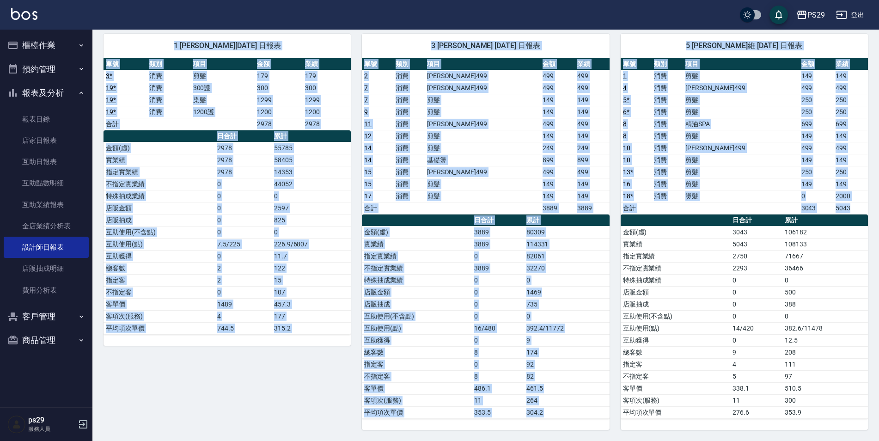
drag, startPoint x: 96, startPoint y: 33, endPoint x: 878, endPoint y: 421, distance: 873.2
click at [878, 421] on div "PS29 [DATE] 設計師日報表 列印時間： [DATE][PHONE_NUMBER]:18 Employee Daily Report 設計師日報表 […" at bounding box center [485, 201] width 786 height 480
drag, startPoint x: 878, startPoint y: 421, endPoint x: 871, endPoint y: 431, distance: 11.8
click at [871, 431] on div "PS29 [DATE] 設計師日報表 列印時間： [DATE][PHONE_NUMBER]:18 Employee Daily Report 設計師日報表 […" at bounding box center [485, 201] width 786 height 480
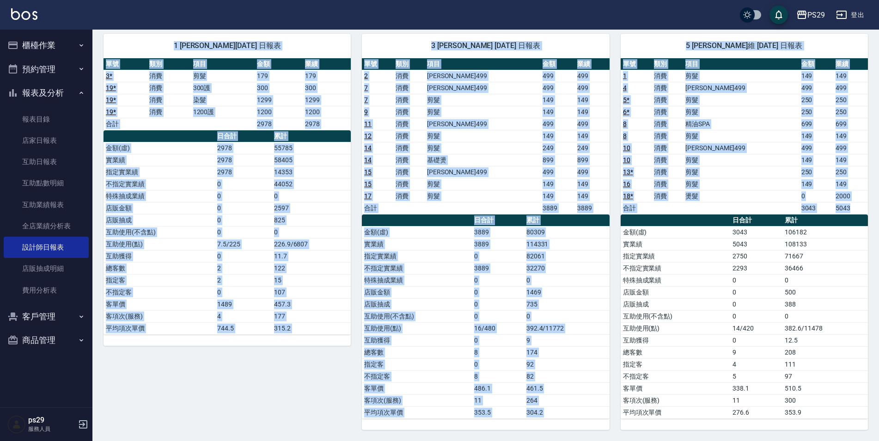
scroll to position [0, 0]
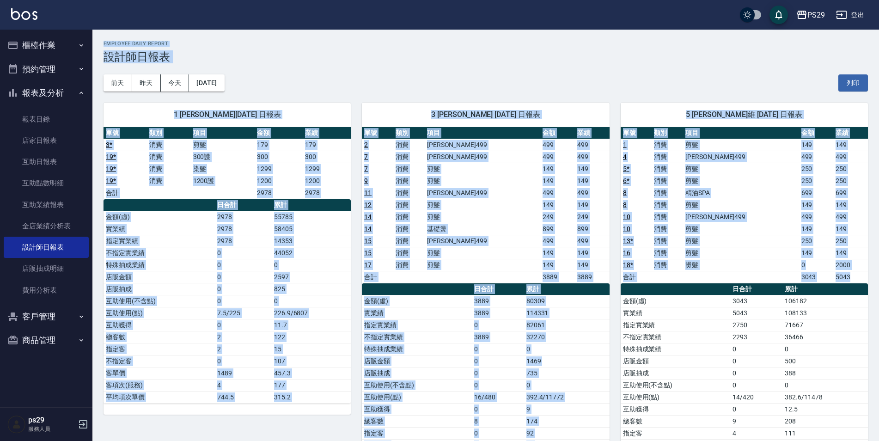
click at [865, 64] on div "[DATE] [DATE] [DATE] [DATE] 列印" at bounding box center [485, 82] width 764 height 39
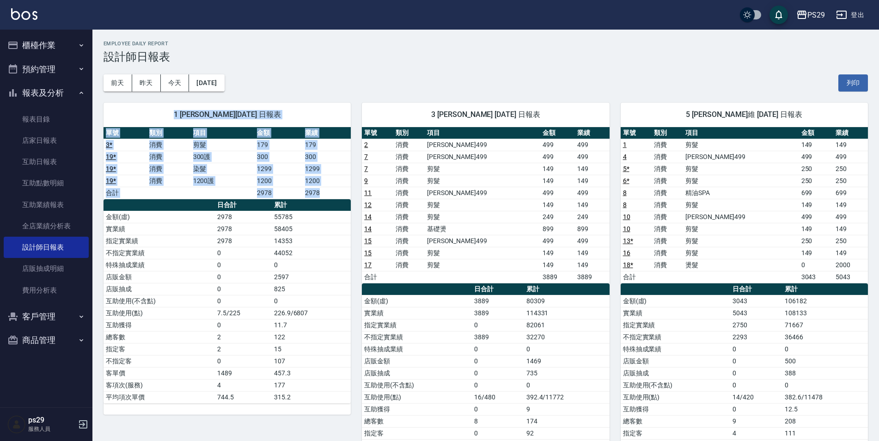
scroll to position [69, 0]
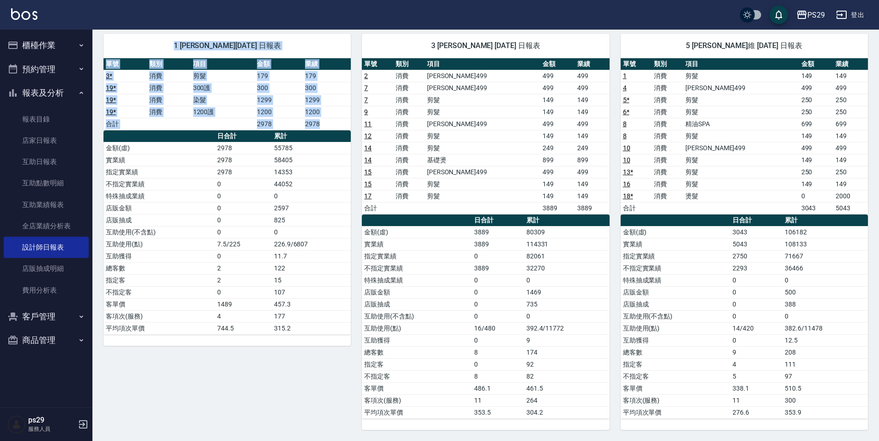
drag, startPoint x: 869, startPoint y: 55, endPoint x: 192, endPoint y: 414, distance: 766.0
click at [195, 409] on div "PS29 [DATE] 設計師日報表 列印時間： [DATE][PHONE_NUMBER]:18 Employee Daily Report 設計師日報表 […" at bounding box center [485, 201] width 786 height 480
click at [105, 435] on div "PS29 [DATE] 設計師日報表 列印時間： [DATE][PHONE_NUMBER]:18 Employee Daily Report 設計師日報表 […" at bounding box center [485, 201] width 786 height 480
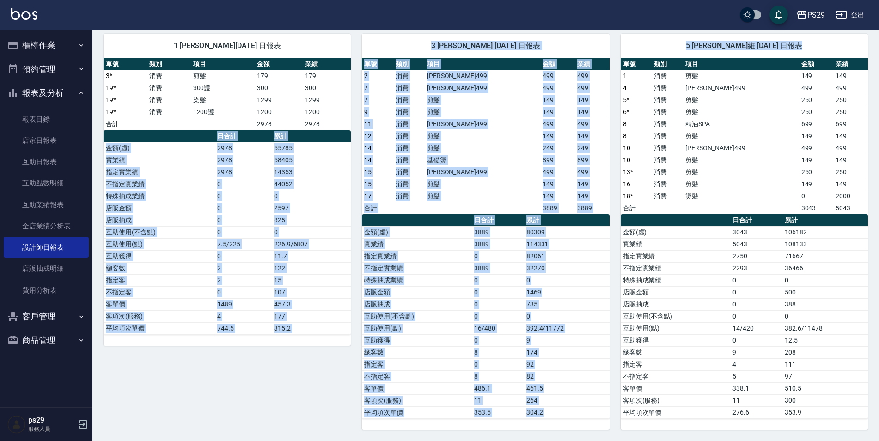
drag, startPoint x: 98, startPoint y: 432, endPoint x: 885, endPoint y: 61, distance: 869.6
click at [879, 61] on html "PS29 登出 櫃檯作業 打帳單 帳單列表 現金收支登錄 高階收支登錄 材料自購登錄 每日結帳 排班表 現場電腦打卡 預約管理 預約管理 單日預約紀錄 單週預…" at bounding box center [439, 186] width 879 height 510
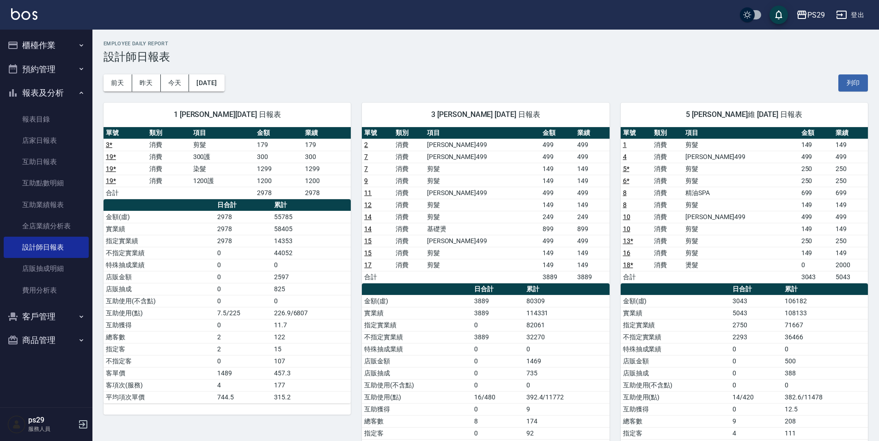
click at [866, 53] on h3 "設計師日報表" at bounding box center [485, 56] width 764 height 13
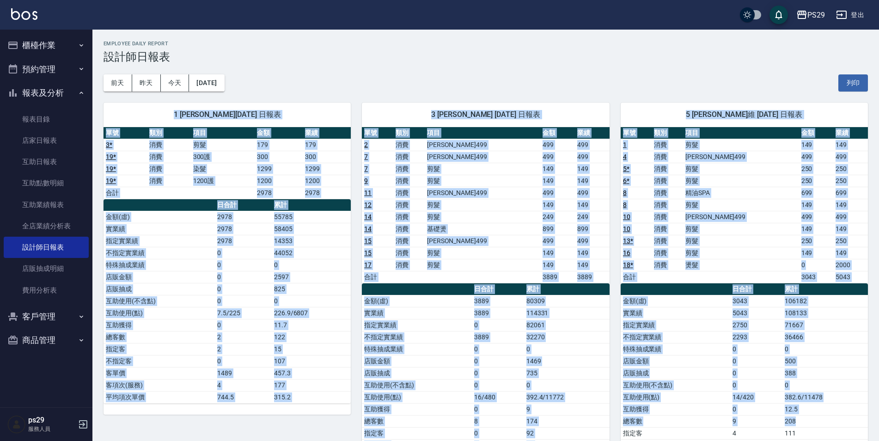
scroll to position [69, 0]
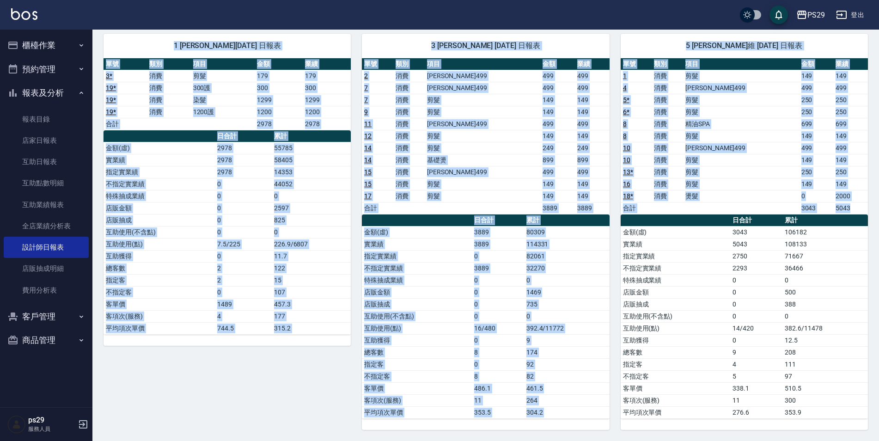
drag, startPoint x: 870, startPoint y: 54, endPoint x: 862, endPoint y: 425, distance: 370.6
click at [862, 425] on div "PS29 [DATE] 設計師日報表 列印時間： [DATE][PHONE_NUMBER]:18 Employee Daily Report 設計師日報表 […" at bounding box center [485, 201] width 786 height 480
drag, startPoint x: 862, startPoint y: 425, endPoint x: 861, endPoint y: 430, distance: 5.2
click at [861, 430] on div "PS29 [DATE] 設計師日報表 列印時間： [DATE][PHONE_NUMBER]:18 Employee Daily Report 設計師日報表 […" at bounding box center [485, 201] width 786 height 480
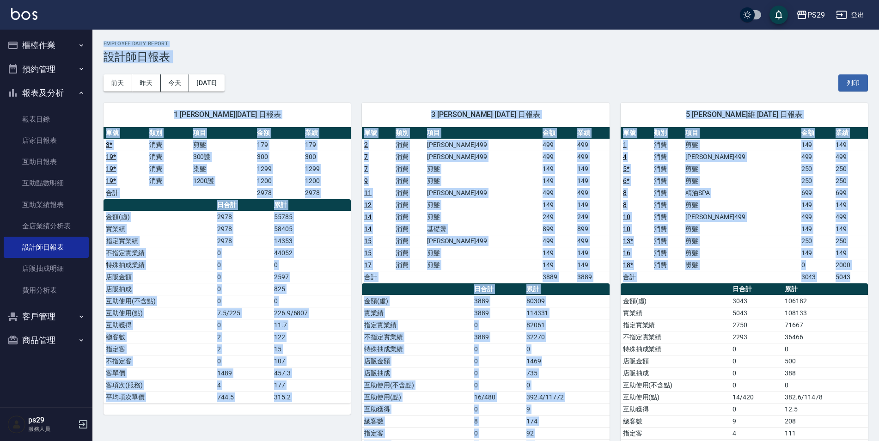
drag, startPoint x: 871, startPoint y: 437, endPoint x: 95, endPoint y: 44, distance: 869.3
click at [95, 44] on div "PS29 [DATE] 設計師日報表 列印時間： [DATE][PHONE_NUMBER]:18 Employee Daily Report 設計師日報表 […" at bounding box center [485, 270] width 786 height 480
drag, startPoint x: 95, startPoint y: 44, endPoint x: 94, endPoint y: 33, distance: 11.6
click at [94, 33] on div "PS29 [DATE] 設計師日報表 列印時間： [DATE][PHONE_NUMBER]:18 Employee Daily Report 設計師日報表 […" at bounding box center [485, 270] width 786 height 480
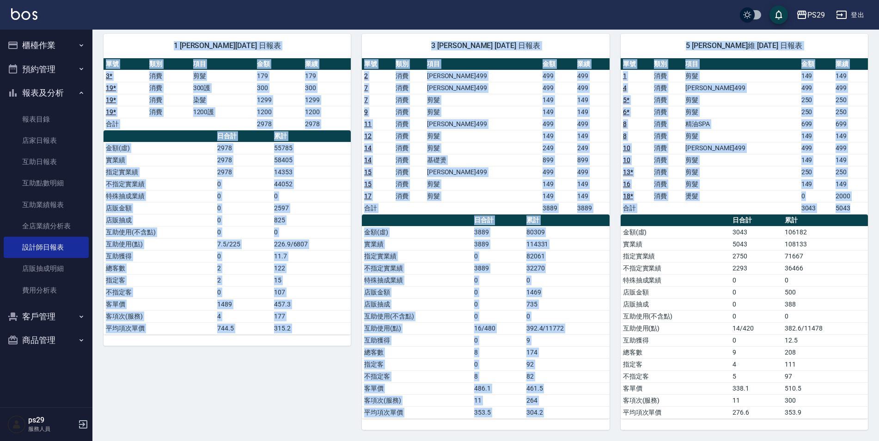
drag, startPoint x: 99, startPoint y: 35, endPoint x: 870, endPoint y: 429, distance: 865.8
click at [870, 429] on div "PS29 [DATE] 設計師日報表 列印時間： [DATE][PHONE_NUMBER]:18 Employee Daily Report 設計師日報表 […" at bounding box center [485, 201] width 786 height 480
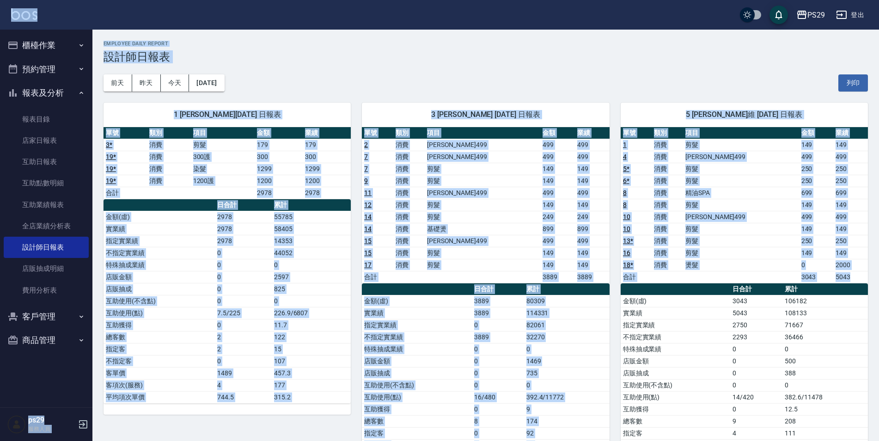
drag, startPoint x: 870, startPoint y: 433, endPoint x: 108, endPoint y: 24, distance: 864.9
click at [110, 16] on div "PS29 登出 櫃檯作業 打帳單 帳單列表 現金收支登錄 高階收支登錄 材料自購登錄 每日結帳 排班表 現場電腦打卡 預約管理 預約管理 單日預約紀錄 單週預…" at bounding box center [439, 255] width 879 height 510
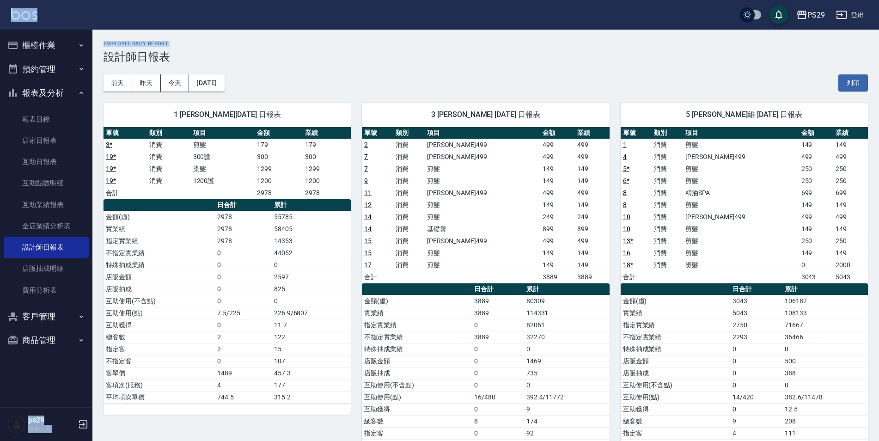
drag, startPoint x: 108, startPoint y: 24, endPoint x: 108, endPoint y: 55, distance: 31.9
click at [108, 55] on div "PS29 登出 櫃檯作業 打帳單 帳單列表 現金收支登錄 高階收支登錄 材料自購登錄 每日結帳 排班表 現場電腦打卡 預約管理 預約管理 單日預約紀錄 單週預…" at bounding box center [439, 255] width 879 height 510
drag, startPoint x: 108, startPoint y: 55, endPoint x: 93, endPoint y: 34, distance: 26.5
click at [92, 34] on nav "櫃檯作業 打帳單 帳單列表 現金收支登錄 高階收支登錄 材料自購登錄 每日結帳 排班表 現場電腦打卡 預約管理 預約管理 單日預約紀錄 單週預約紀錄 報表及分…" at bounding box center [46, 218] width 92 height 377
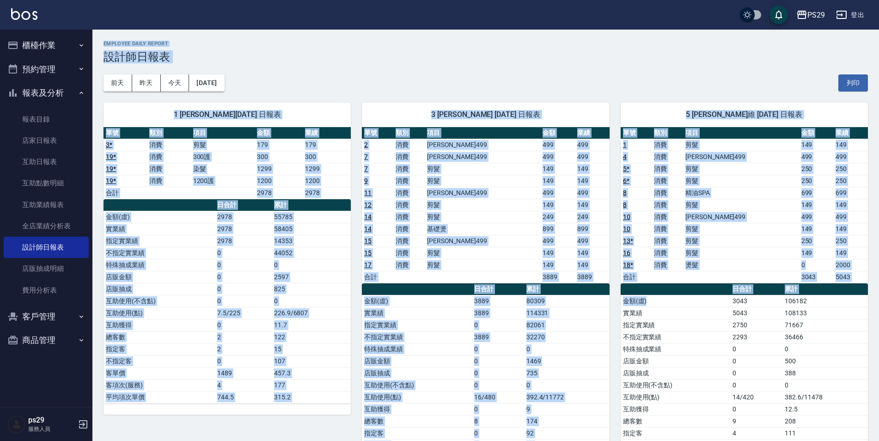
scroll to position [69, 0]
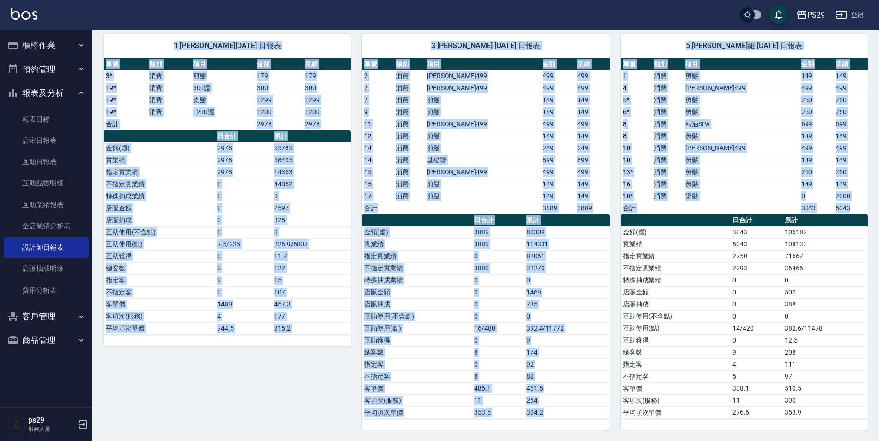
drag, startPoint x: 98, startPoint y: 34, endPoint x: 869, endPoint y: 423, distance: 863.5
click at [869, 423] on div "PS29 [DATE] 設計師日報表 列印時間： [DATE][PHONE_NUMBER]:18 Employee Daily Report 設計師日報表 […" at bounding box center [485, 201] width 786 height 480
drag, startPoint x: 869, startPoint y: 423, endPoint x: 854, endPoint y: 427, distance: 15.7
click at [854, 427] on div "單號 類別 項目 金額 業績 1 消費 剪髮 149 149 4 消費 伊黛莉499 499 499 5 * 消費 剪髮 250 250 6 * 消費 剪髮 …" at bounding box center [744, 243] width 247 height 371
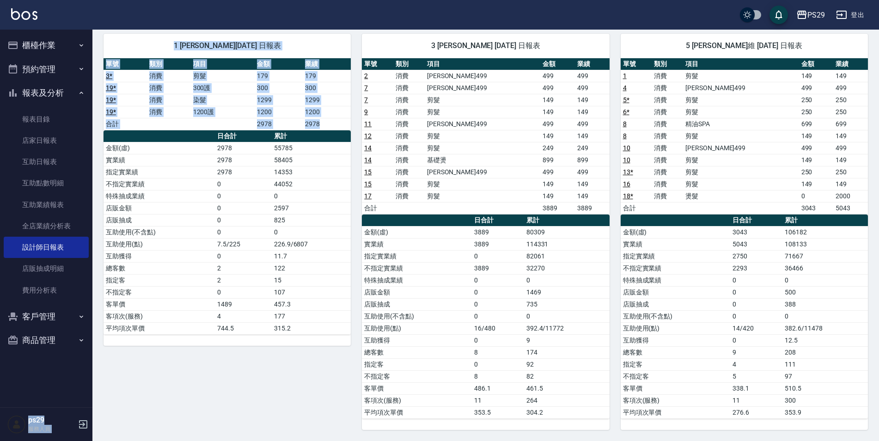
drag, startPoint x: 96, startPoint y: 431, endPoint x: 767, endPoint y: 27, distance: 783.9
click at [767, 27] on div "PS29 登出 櫃檯作業 打帳單 帳單列表 現金收支登錄 高階收支登錄 材料自購登錄 每日結帳 排班表 現場電腦打卡 預約管理 預約管理 單日預約紀錄 單週預…" at bounding box center [439, 186] width 879 height 510
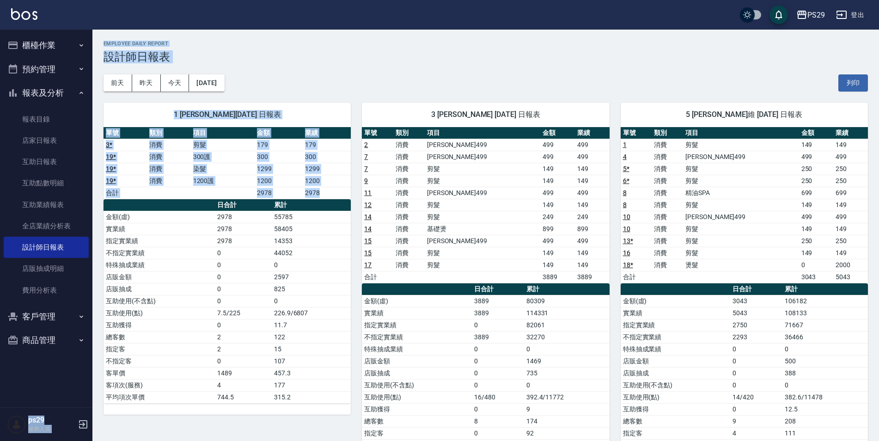
click at [861, 54] on h3 "設計師日報表" at bounding box center [485, 56] width 764 height 13
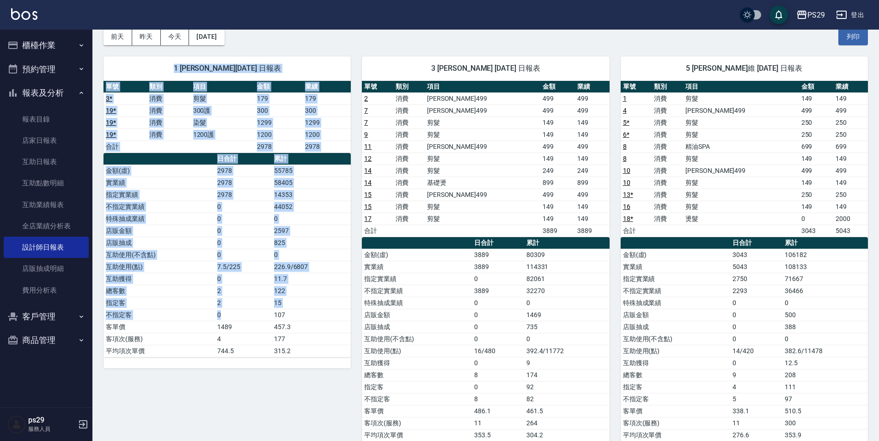
scroll to position [69, 0]
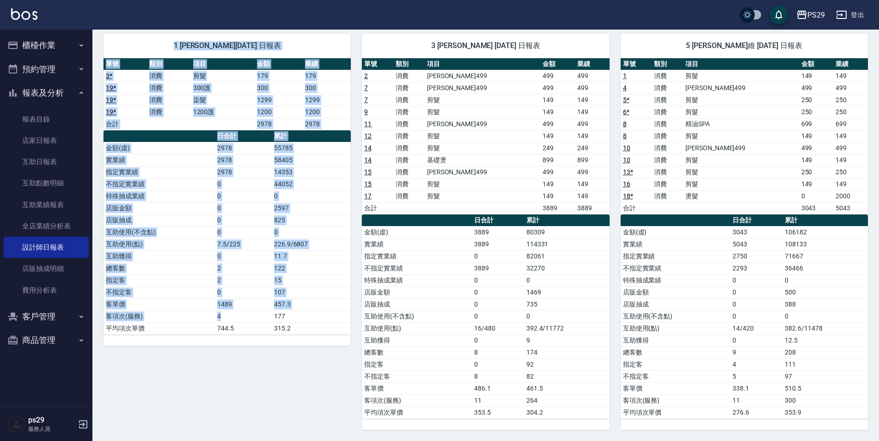
drag, startPoint x: 874, startPoint y: 42, endPoint x: 251, endPoint y: 310, distance: 678.4
click at [251, 310] on div "PS29 [DATE] 設計師日報表 列印時間： [DATE][PHONE_NUMBER]:18 Employee Daily Report 設計師日報表 […" at bounding box center [485, 201] width 786 height 480
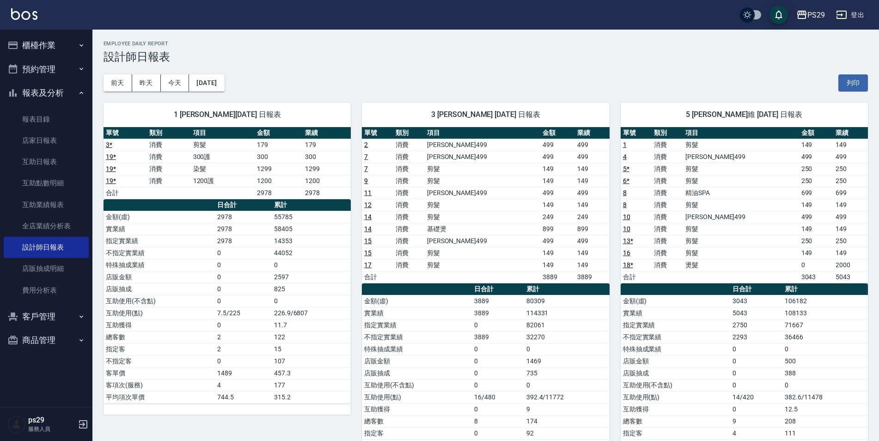
click at [110, 37] on div "PS29 [DATE] 設計師日報表 列印時間： [DATE][PHONE_NUMBER]:18 Employee Daily Report 設計師日報表 […" at bounding box center [485, 270] width 786 height 480
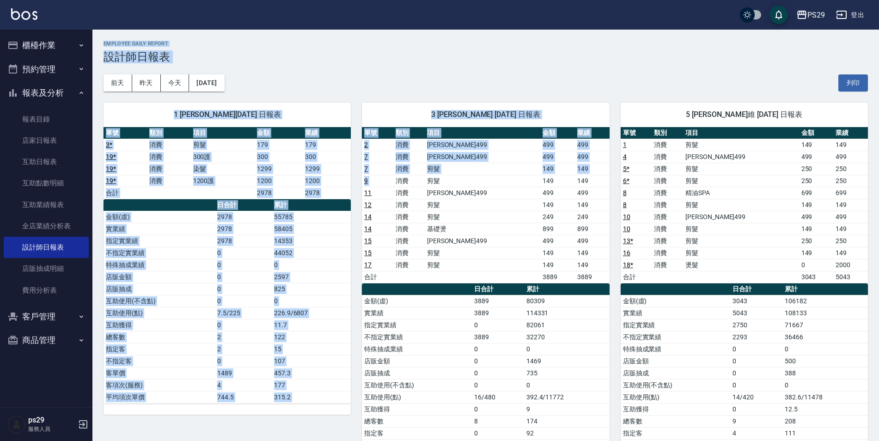
scroll to position [69, 0]
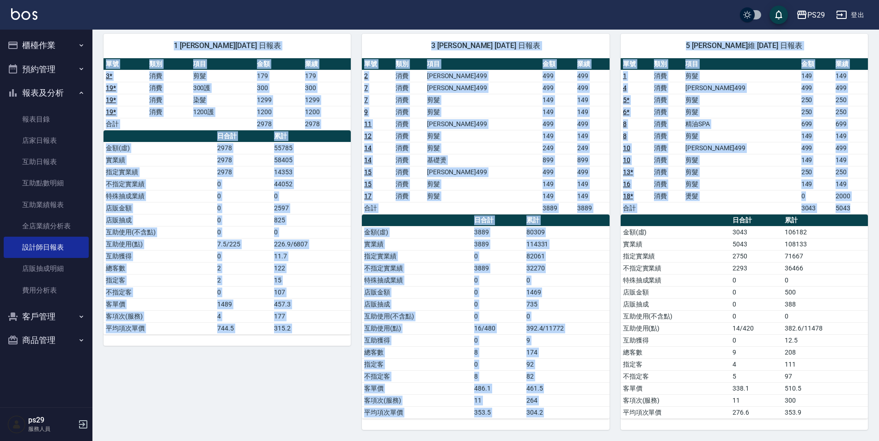
drag, startPoint x: 99, startPoint y: 35, endPoint x: 874, endPoint y: 410, distance: 860.7
click at [874, 410] on div "PS29 [DATE] 設計師日報表 列印時間： [DATE][PHONE_NUMBER]:18 Employee Daily Report 設計師日報表 […" at bounding box center [485, 201] width 786 height 480
drag, startPoint x: 874, startPoint y: 410, endPoint x: 872, endPoint y: 427, distance: 17.7
click at [872, 427] on div "PS29 [DATE] 設計師日報表 列印時間： [DATE][PHONE_NUMBER]:18 Employee Daily Report 設計師日報表 […" at bounding box center [485, 201] width 786 height 480
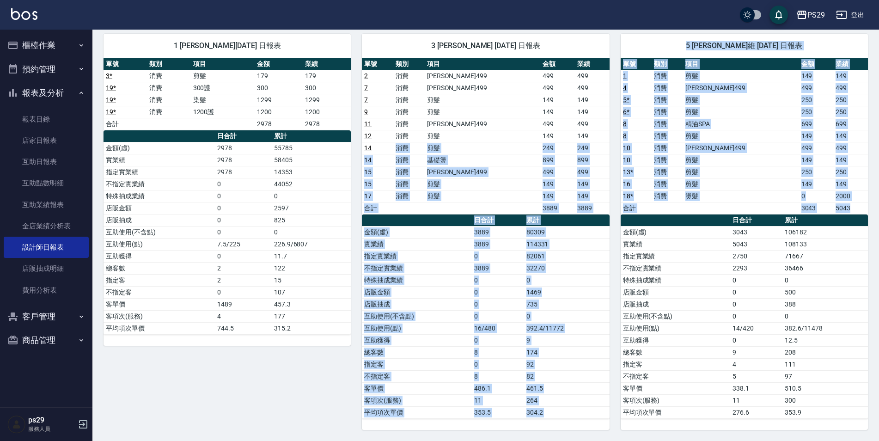
scroll to position [0, 0]
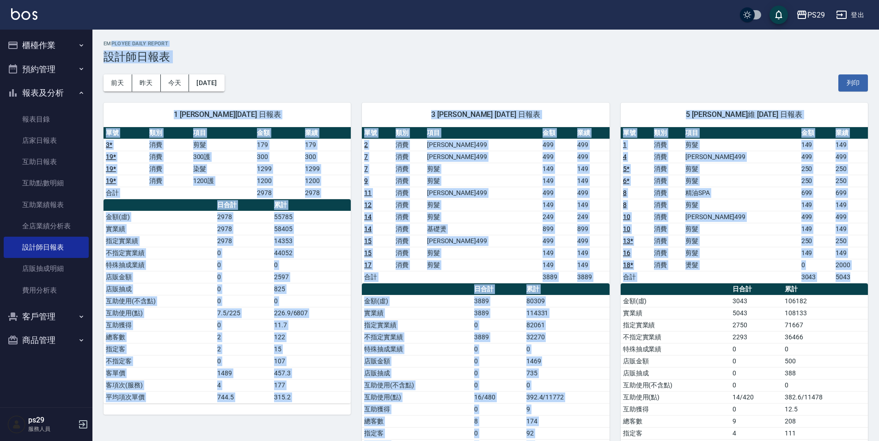
drag, startPoint x: 873, startPoint y: 432, endPoint x: 110, endPoint y: 45, distance: 856.1
click at [110, 45] on div "PS29 [DATE] 設計師日報表 列印時間： [DATE][PHONE_NUMBER]:18 Employee Daily Report 設計師日報表 […" at bounding box center [485, 270] width 786 height 480
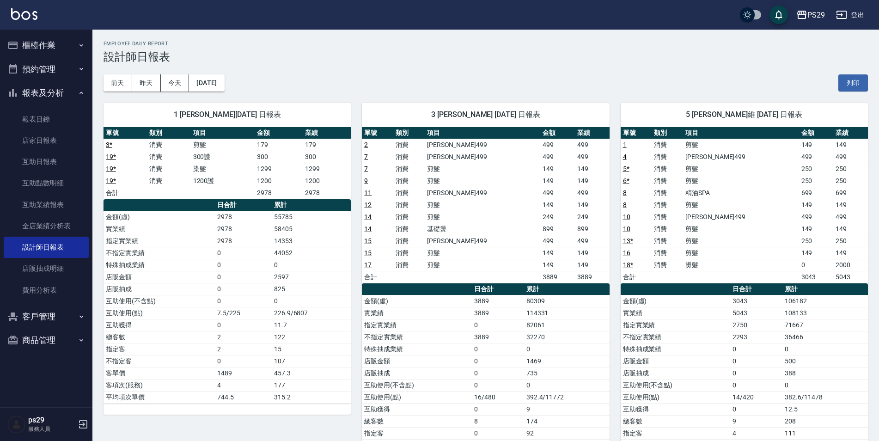
drag, startPoint x: 110, startPoint y: 45, endPoint x: 103, endPoint y: 38, distance: 9.2
click at [103, 38] on div "PS29 [DATE] 設計師日報表 列印時間： [DATE][PHONE_NUMBER]:18 Employee Daily Report 設計師日報表 […" at bounding box center [485, 270] width 786 height 480
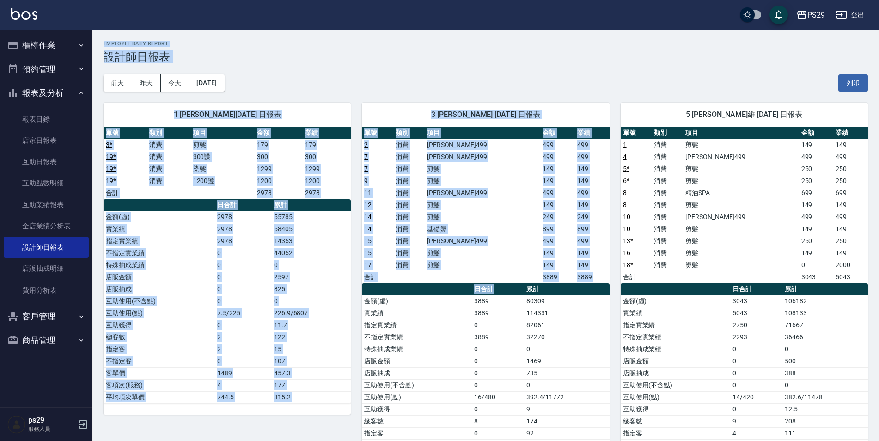
scroll to position [69, 0]
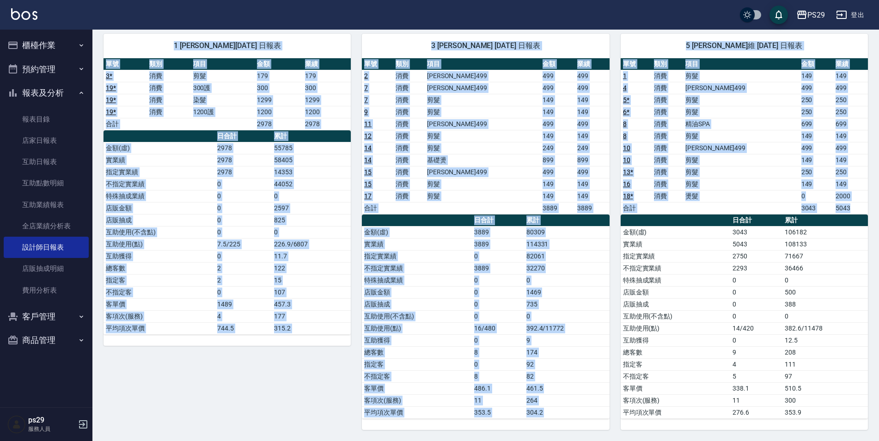
drag, startPoint x: 100, startPoint y: 37, endPoint x: 875, endPoint y: 416, distance: 862.1
click at [875, 416] on div "PS29 [DATE] 設計師日報表 列印時間： [DATE][PHONE_NUMBER]:18 Employee Daily Report 設計師日報表 […" at bounding box center [485, 201] width 786 height 480
drag, startPoint x: 875, startPoint y: 416, endPoint x: 868, endPoint y: 428, distance: 13.9
click at [868, 425] on div "PS29 [DATE] 設計師日報表 列印時間： [DATE][PHONE_NUMBER]:18 Employee Daily Report 設計師日報表 […" at bounding box center [485, 201] width 786 height 480
click at [868, 429] on div "PS29 [DATE] 設計師日報表 列印時間： [DATE][PHONE_NUMBER]:18 Employee Daily Report 設計師日報表 […" at bounding box center [485, 201] width 786 height 480
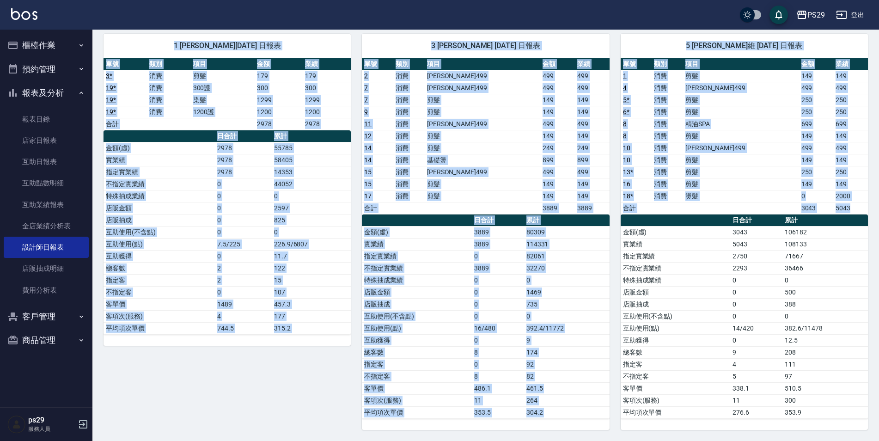
drag, startPoint x: 103, startPoint y: 40, endPoint x: 873, endPoint y: 427, distance: 861.3
click at [873, 427] on div "PS29 [DATE] 設計師日報表 列印時間： [DATE][PHONE_NUMBER]:18 Employee Daily Report 設計師日報表 […" at bounding box center [485, 201] width 786 height 480
click at [873, 430] on div "PS29 [DATE] 設計師日報表 列印時間： [DATE][PHONE_NUMBER]:18 Employee Daily Report 設計師日報表 […" at bounding box center [485, 201] width 786 height 480
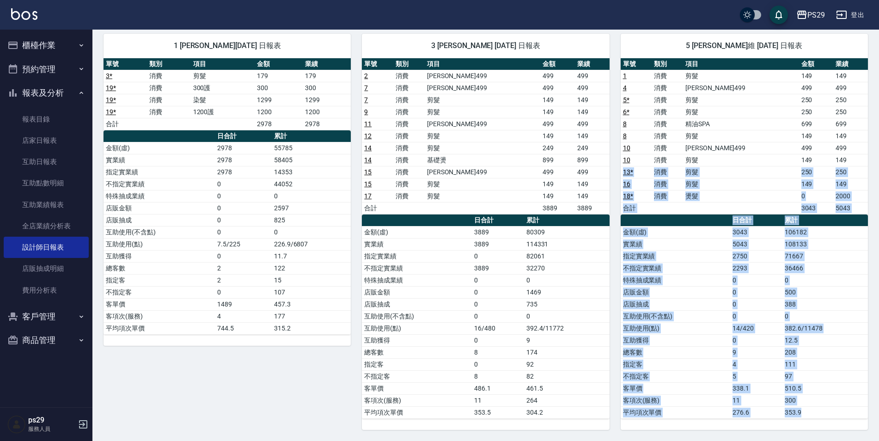
scroll to position [0, 0]
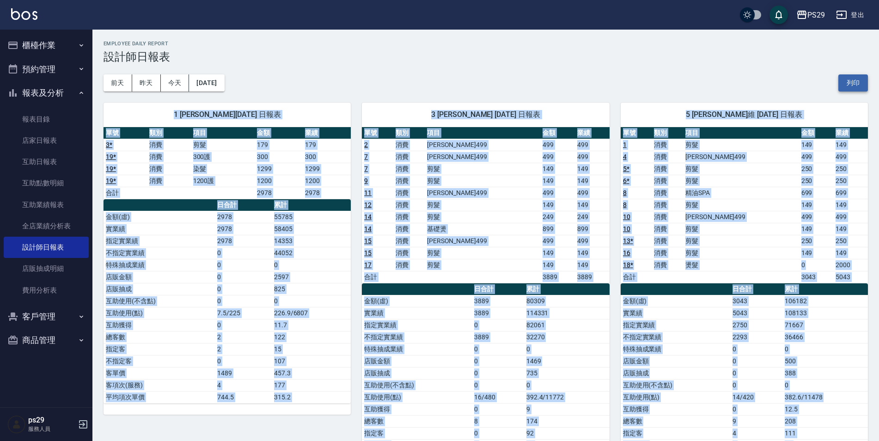
drag, startPoint x: 873, startPoint y: 430, endPoint x: 858, endPoint y: 75, distance: 354.7
click at [858, 75] on div "PS29 [DATE] 設計師日報表 列印時間： [DATE][PHONE_NUMBER]:18 Employee Daily Report 設計師日報表 […" at bounding box center [485, 270] width 786 height 480
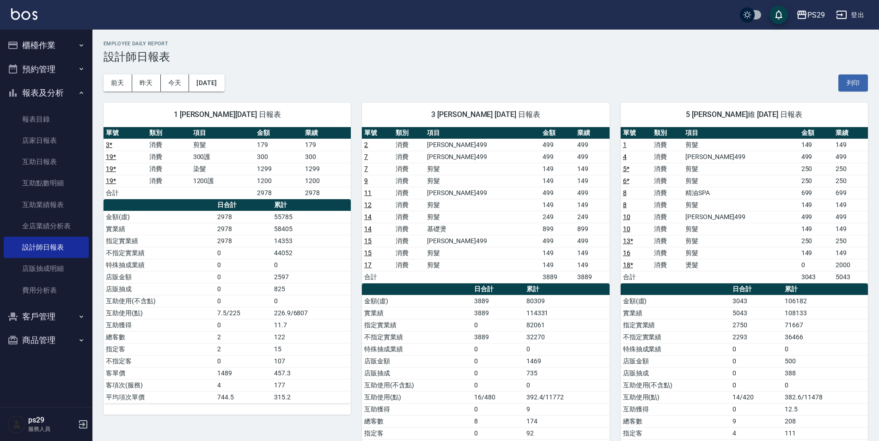
drag, startPoint x: 858, startPoint y: 75, endPoint x: 860, endPoint y: 48, distance: 27.4
click at [860, 48] on div "Employee Daily Report 設計師日報表" at bounding box center [485, 52] width 764 height 23
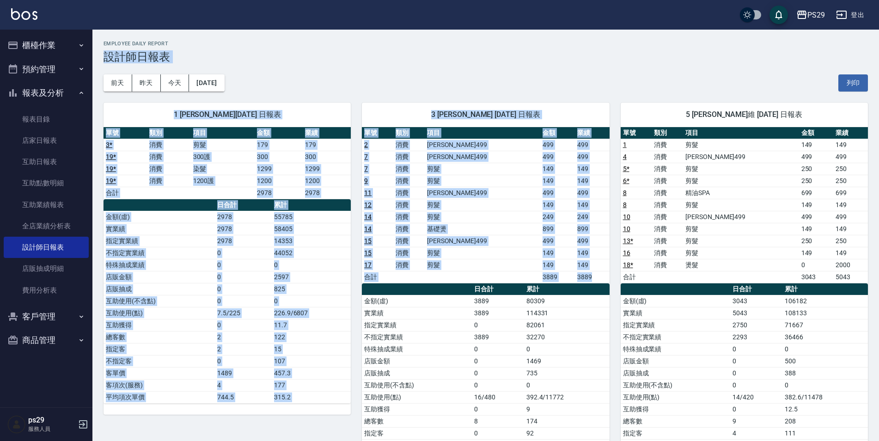
scroll to position [69, 0]
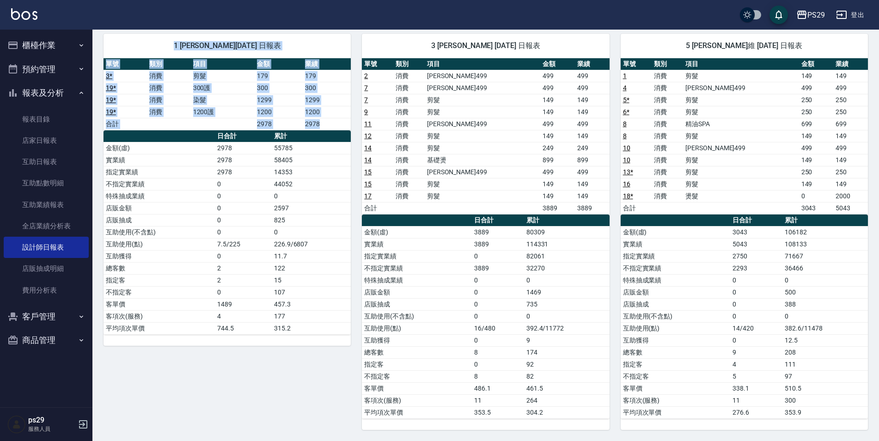
drag
click at [146, 431] on div "PS29 [DATE] 設計師日報表 列印時間： [DATE][PHONE_NUMBER]:18 Employee Daily Report 設計師日報表 […" at bounding box center [485, 201] width 786 height 480
click at [110, 424] on div "1 [PERSON_NAME][DATE] 日報表 單號 類別 項目 金額 業績 3 * 消費 剪髮 179 179 19 * 消費 300護 300 300…" at bounding box center [221, 226] width 258 height 407
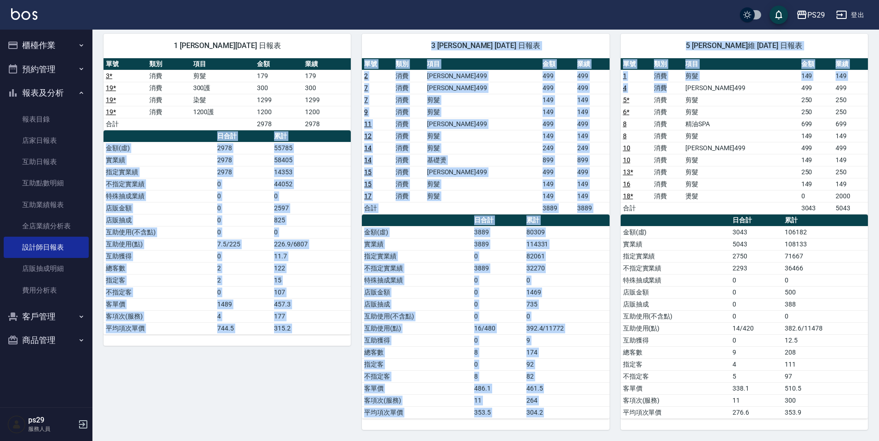
scroll to position [0, 0]
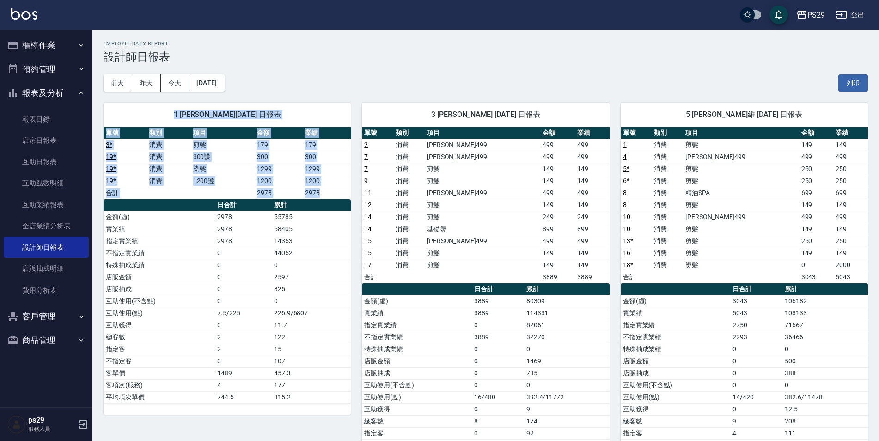
click at [765, 77] on div "PS29 [DATE] 設計師日報表 列印時間： [DATE][PHONE_NUMBER]:18 Employee Daily Report 設計師日報表 […" at bounding box center [485, 270] width 786 height 480
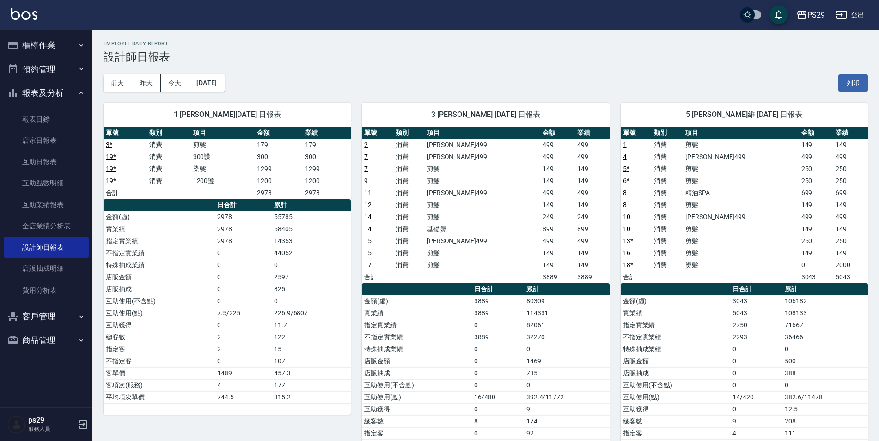
click at [99, 40] on div "PS29 [DATE] 設計師日報表 列印時間： [DATE][PHONE_NUMBER]:18 Employee Daily Report 設計師日報表 […" at bounding box center [485, 270] width 786 height 480
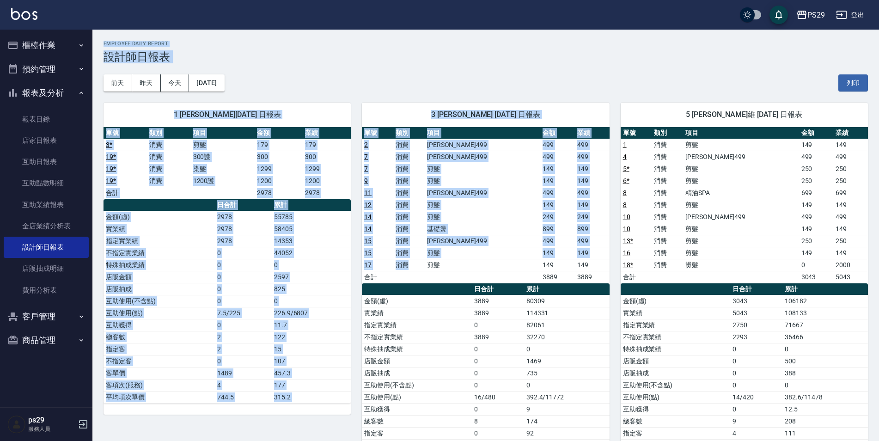
scroll to position [69, 0]
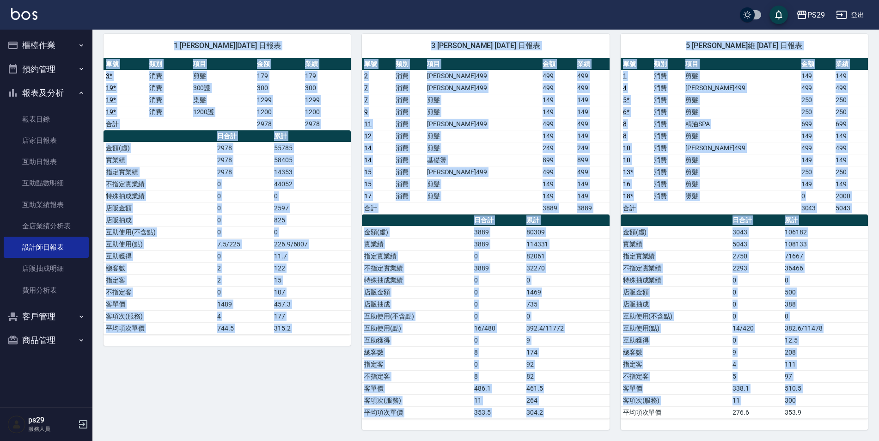
click at [865, 411] on div "PS29 [DATE] 設計師日報表 列印時間： [DATE][PHONE_NUMBER]:18 Employee Daily Report 設計師日報表 […" at bounding box center [485, 201] width 786 height 480
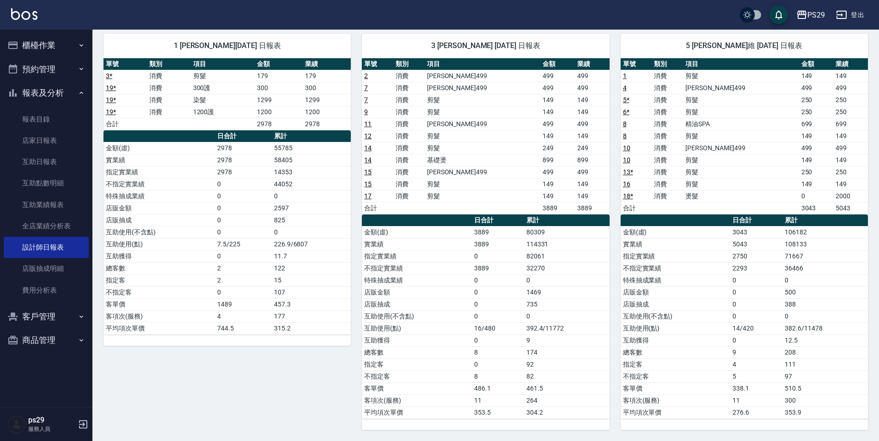
click at [874, 439] on div "PS29 [DATE] 設計師日報表 列印時間： [DATE][PHONE_NUMBER]:18 Employee Daily Report 設計師日報表 […" at bounding box center [485, 201] width 786 height 480
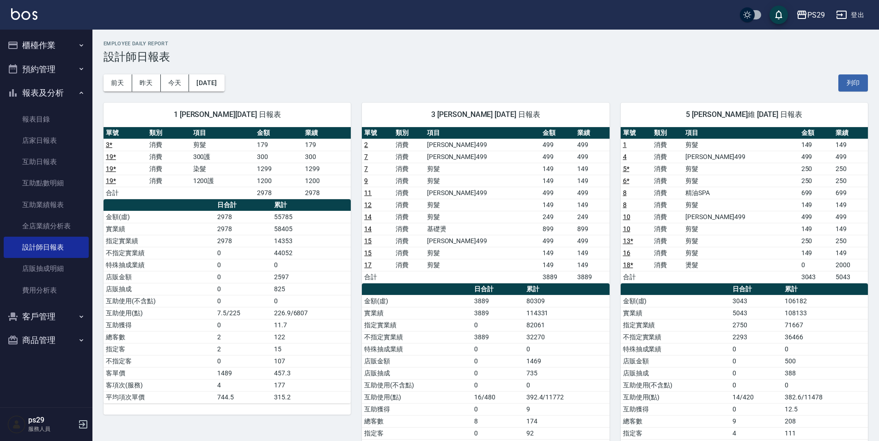
click at [35, 14] on img at bounding box center [24, 14] width 26 height 12
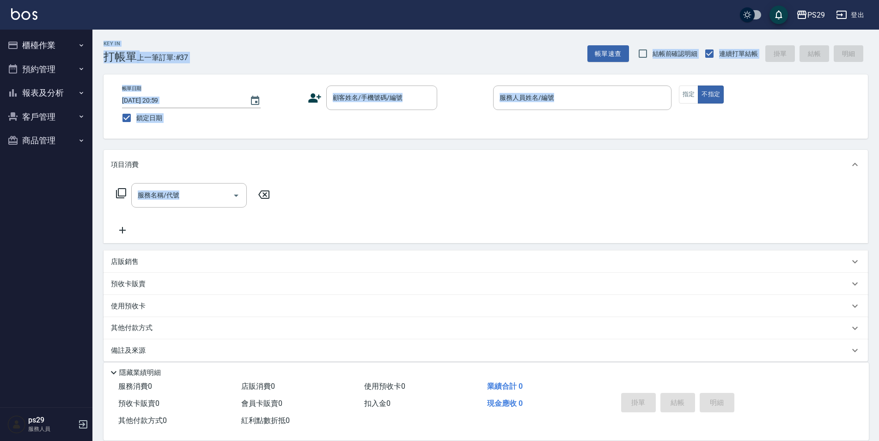
scroll to position [9, 0]
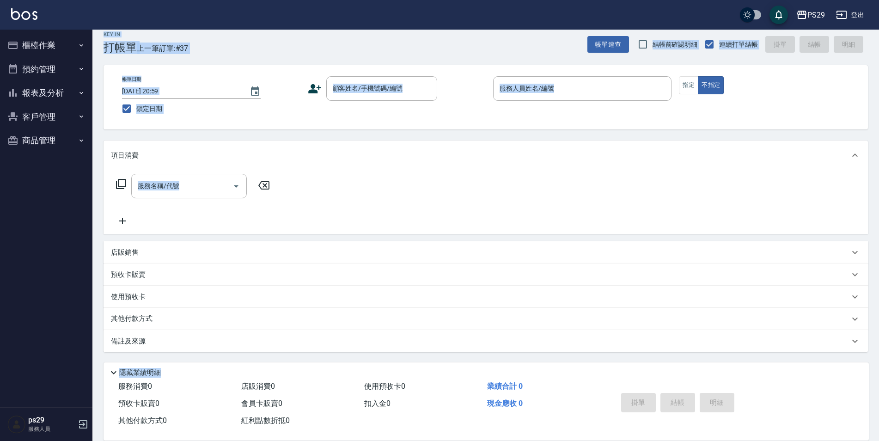
click at [804, 365] on div "Key In 打帳單 上一筆訂單:#37 帳單速查 結帳前確認明細 連續打單結帳 掛單 結帳 明細 帳單日期 [DATE] 20:59 鎖定日期 顧客姓名/手…" at bounding box center [485, 230] width 786 height 420
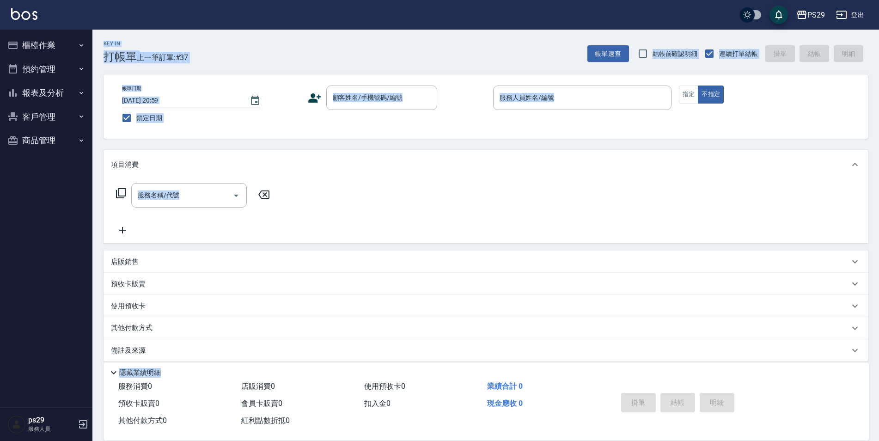
click at [863, 35] on div "Key In 打帳單 上一筆訂單:#37 帳單速查 結帳前確認明細 連續打單結帳 掛單 結帳 明細" at bounding box center [479, 47] width 775 height 34
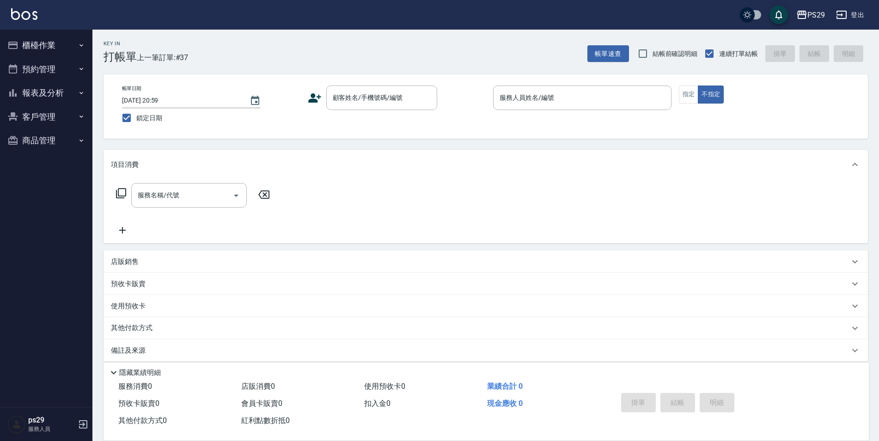
click at [61, 102] on button "報表及分析" at bounding box center [46, 93] width 85 height 24
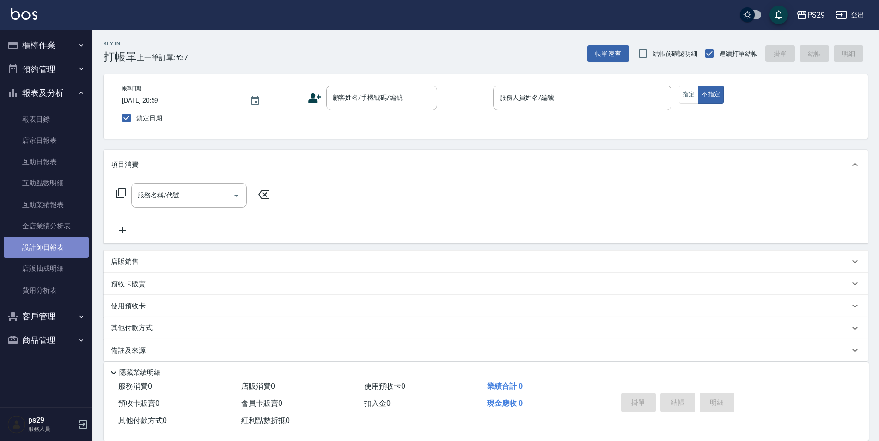
click at [49, 247] on link "設計師日報表" at bounding box center [46, 247] width 85 height 21
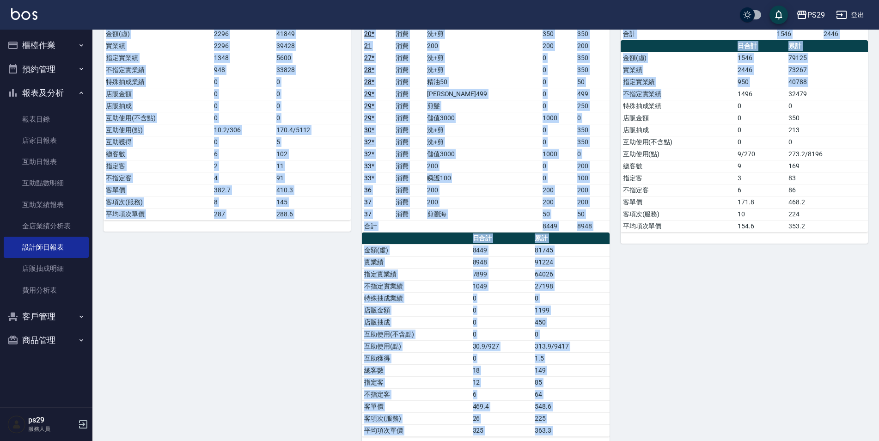
drag, startPoint x: 102, startPoint y: 37, endPoint x: 647, endPoint y: 282, distance: 597.5
click at [647, 282] on div "PS29 [DATE] 設計師日報表 列印時間： [DATE][PHONE_NUMBER]:19 Employee Daily Report 設計師日報表 […" at bounding box center [485, 302] width 786 height 1007
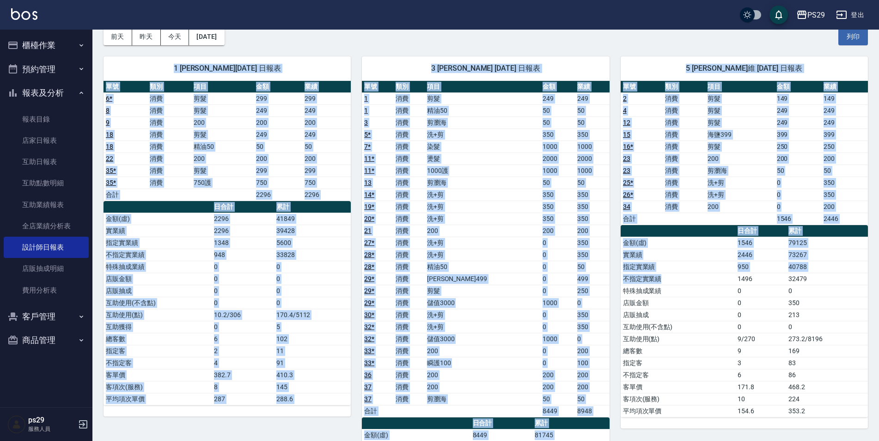
click at [806, 54] on div "5 [PERSON_NAME]維 [DATE] 日報表 單號 類別 項目 金額 業績 2 消費 剪髮 149 149 4 消費 剪髮 249 249 12 消…" at bounding box center [738, 338] width 258 height 587
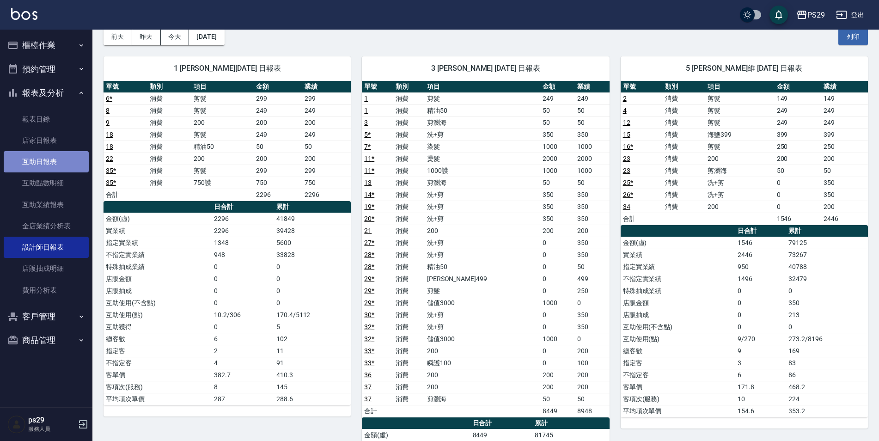
click at [53, 164] on link "互助日報表" at bounding box center [46, 161] width 85 height 21
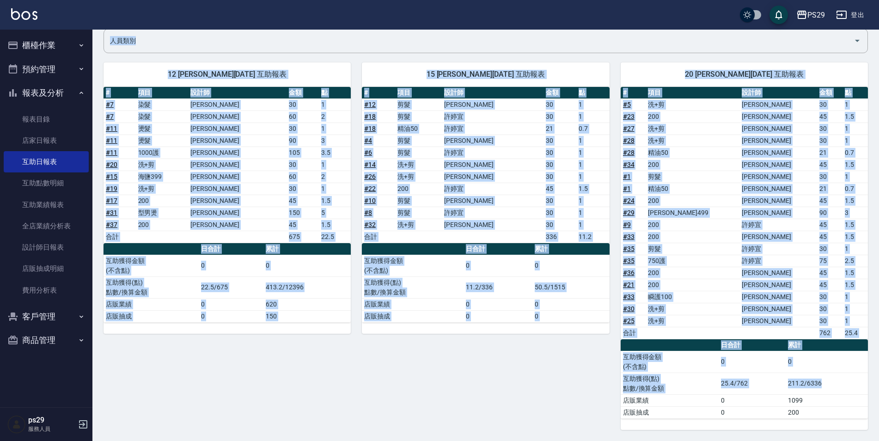
drag, startPoint x: 101, startPoint y: 37, endPoint x: 845, endPoint y: 378, distance: 818.5
click at [845, 378] on div "PS29 [DATE] 互助日報表 列印時間： [DATE][PHONE_NUMBER]:19 Decrease Daily Report 互助日報表 [DA…" at bounding box center [485, 198] width 786 height 485
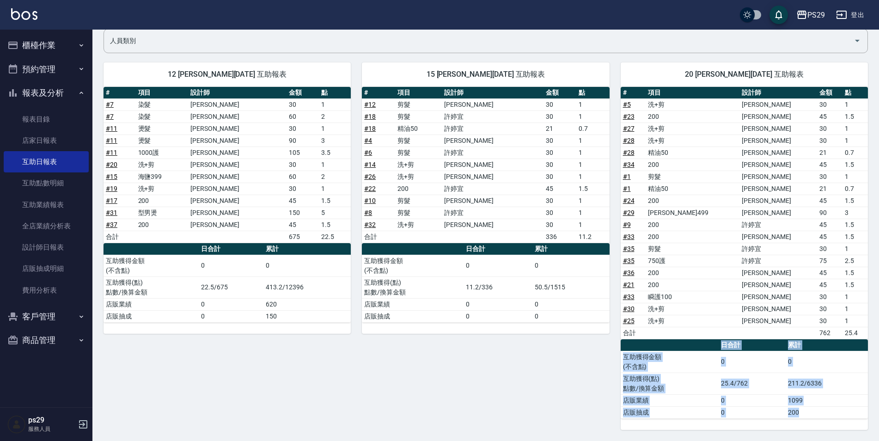
drag, startPoint x: 845, startPoint y: 378, endPoint x: 850, endPoint y: 419, distance: 41.0
click at [850, 419] on div "# 項目 設計師 金額 點 # 5 洗+剪 [PERSON_NAME] 30 1 # 23 200 [PERSON_NAME]維 45 1.5 # 27 洗+…" at bounding box center [744, 258] width 247 height 343
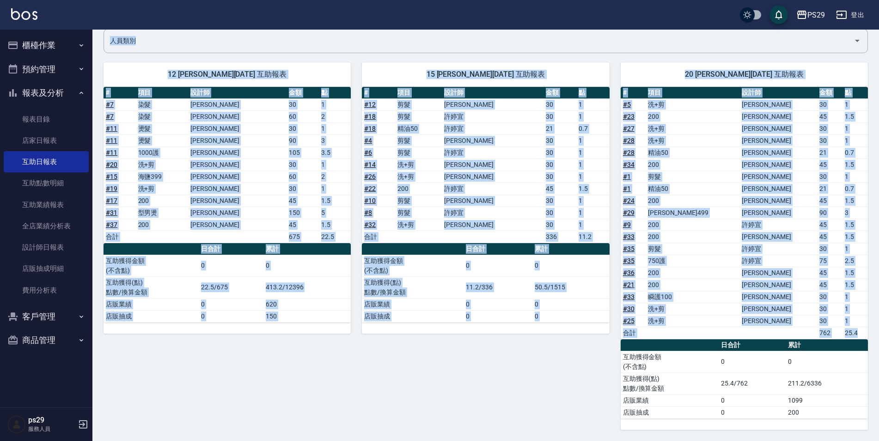
drag, startPoint x: 103, startPoint y: 42, endPoint x: 866, endPoint y: 428, distance: 854.7
click at [866, 428] on div "PS29 [DATE] 互助日報表 列印時間： [DATE][PHONE_NUMBER]:19 Decrease Daily Report 互助日報表 [DA…" at bounding box center [485, 198] width 786 height 485
click at [866, 430] on div "PS29 [DATE] 互助日報表 列印時間： [DATE][PHONE_NUMBER]:19 Decrease Daily Report 互助日報表 [DA…" at bounding box center [485, 198] width 786 height 485
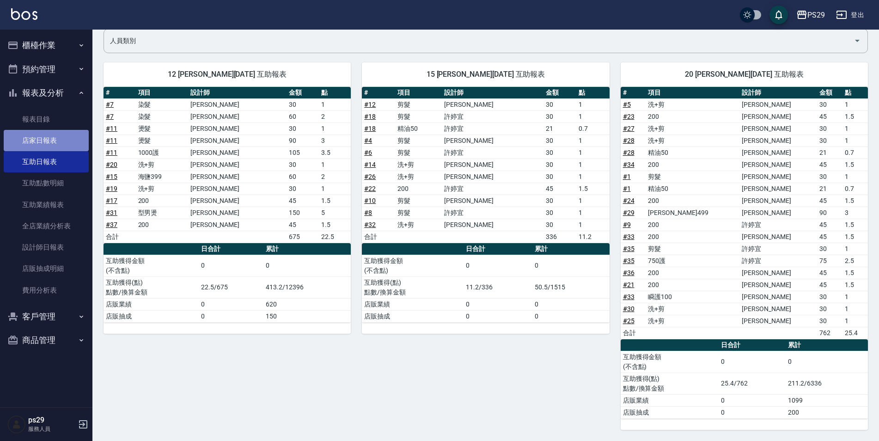
click at [69, 135] on link "店家日報表" at bounding box center [46, 140] width 85 height 21
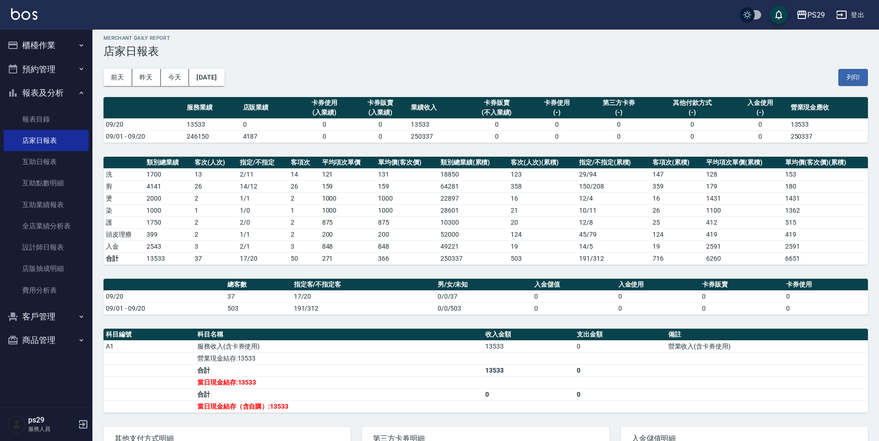
scroll to position [98, 0]
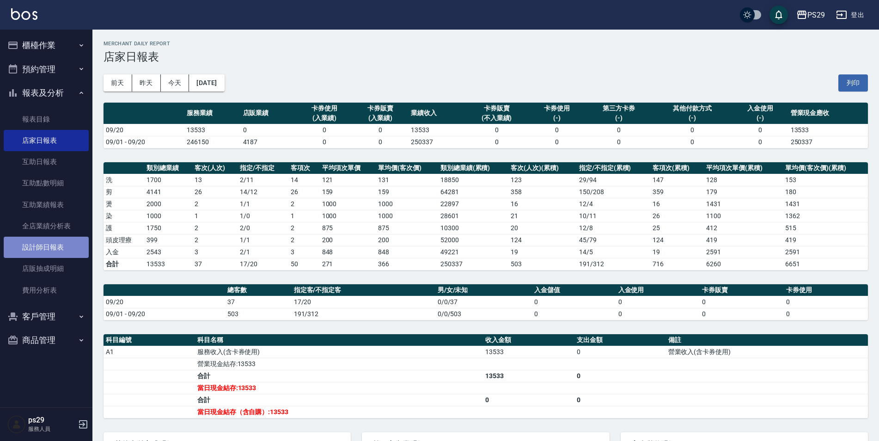
click at [50, 241] on link "設計師日報表" at bounding box center [46, 247] width 85 height 21
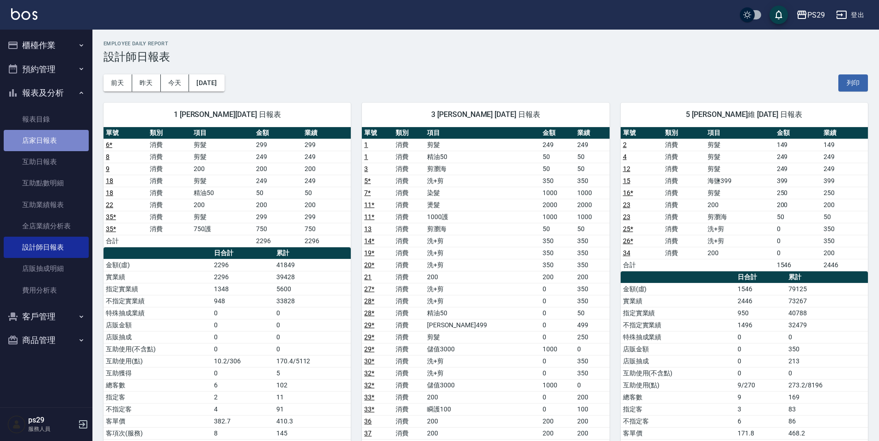
click at [67, 136] on link "店家日報表" at bounding box center [46, 140] width 85 height 21
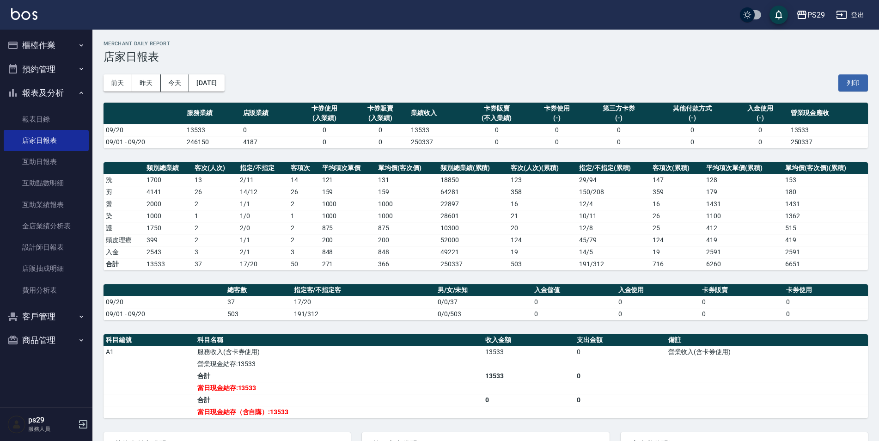
click at [56, 91] on button "報表及分析" at bounding box center [46, 93] width 85 height 24
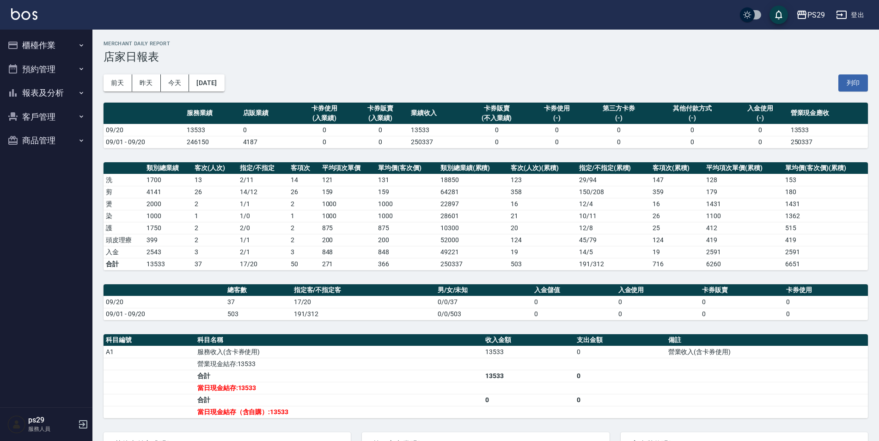
click at [39, 17] on div "PS29 登出" at bounding box center [439, 15] width 879 height 30
click at [37, 17] on img at bounding box center [24, 14] width 26 height 12
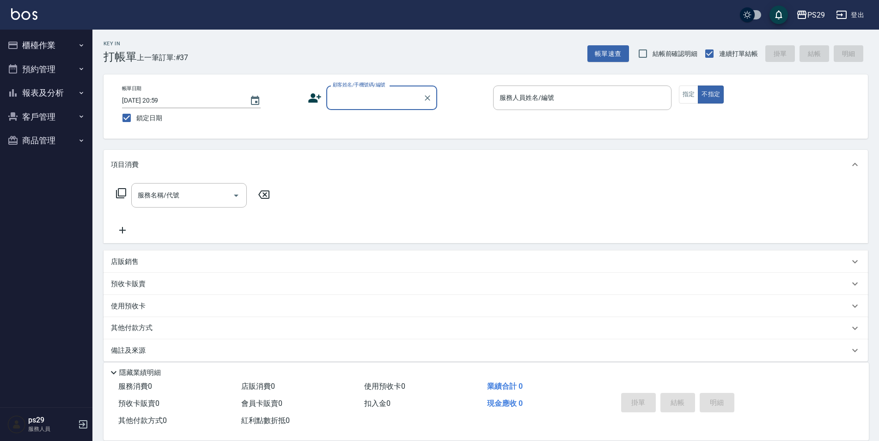
click at [69, 97] on button "報表及分析" at bounding box center [46, 93] width 85 height 24
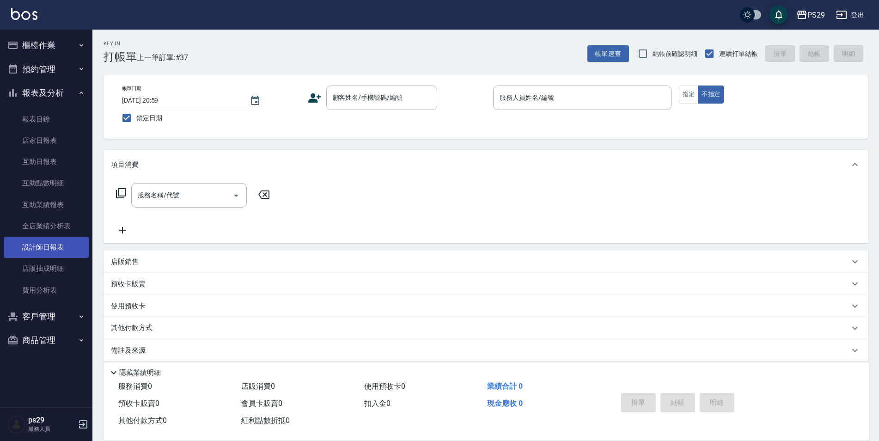
click at [55, 245] on link "設計師日報表" at bounding box center [46, 247] width 85 height 21
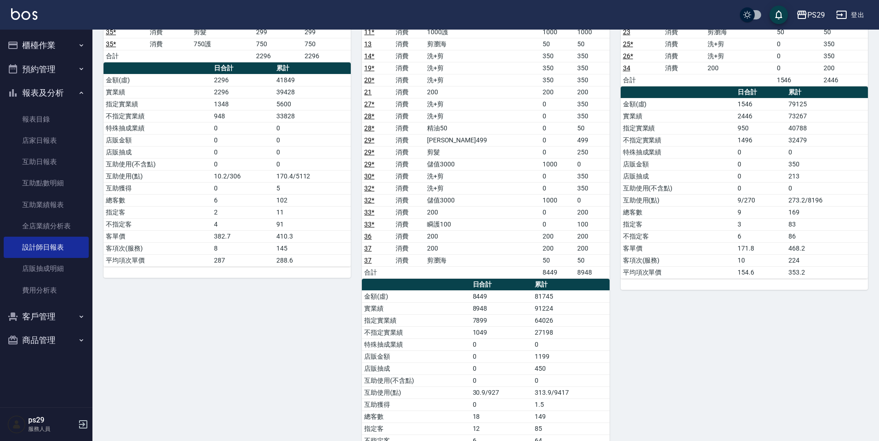
scroll to position [46, 0]
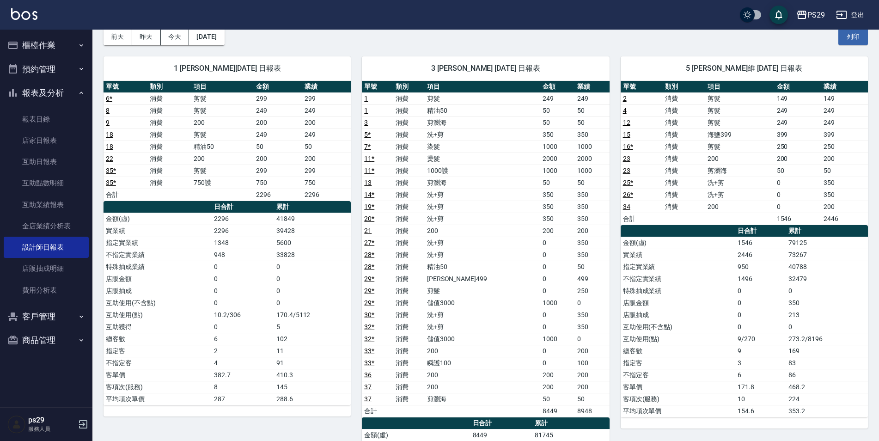
click at [88, 52] on button "櫃檯作業" at bounding box center [46, 45] width 85 height 24
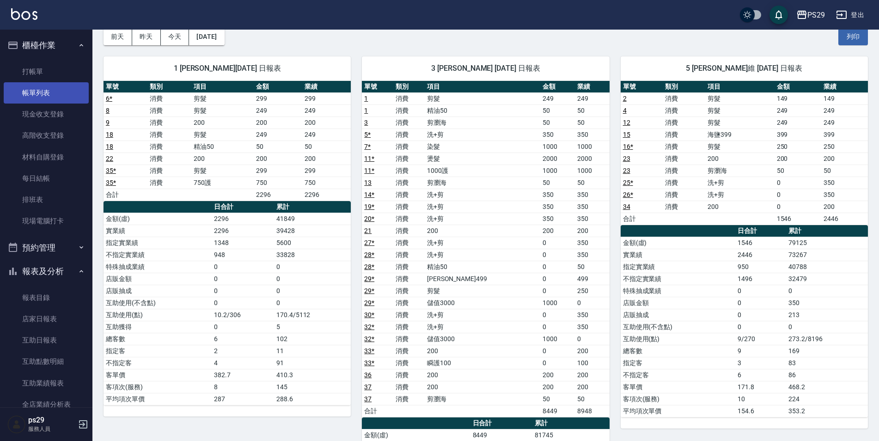
click at [55, 82] on link "帳單列表" at bounding box center [46, 92] width 85 height 21
click at [47, 75] on link "打帳單" at bounding box center [46, 71] width 85 height 21
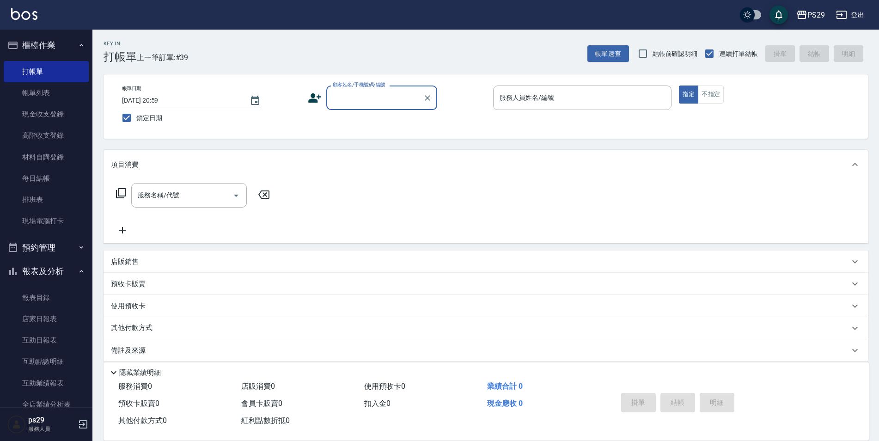
click at [60, 32] on ul "櫃檯作業 打帳單 帳單列表 現金收支登錄 高階收支登錄 材料自購登錄 每日結帳 排班表 現場電腦打卡 預約管理 預約管理 單日預約紀錄 單週預約紀錄 報表及分…" at bounding box center [46, 282] width 85 height 505
click at [66, 42] on button "櫃檯作業" at bounding box center [46, 45] width 85 height 24
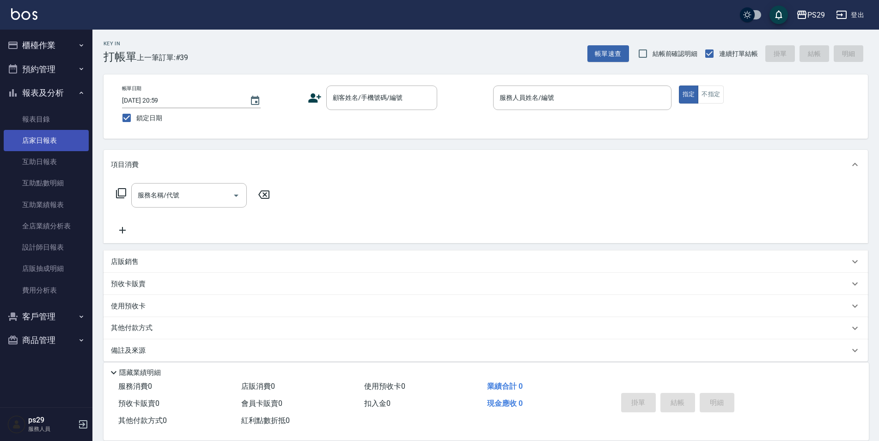
click at [52, 145] on link "店家日報表" at bounding box center [46, 140] width 85 height 21
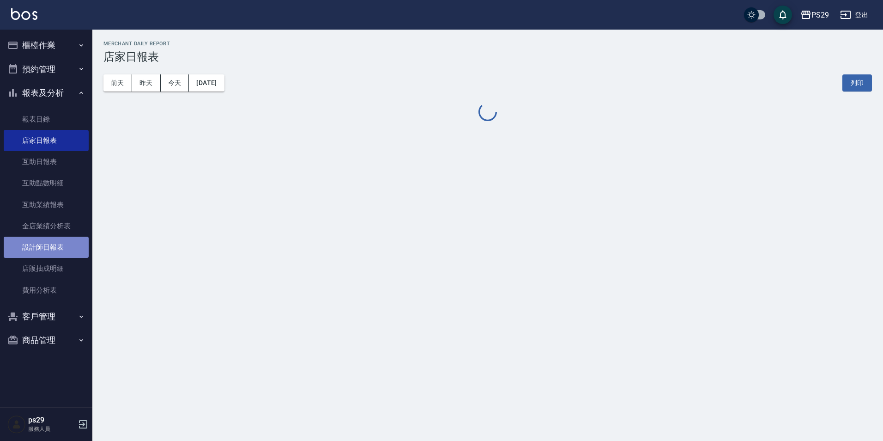
click at [49, 244] on link "設計師日報表" at bounding box center [46, 247] width 85 height 21
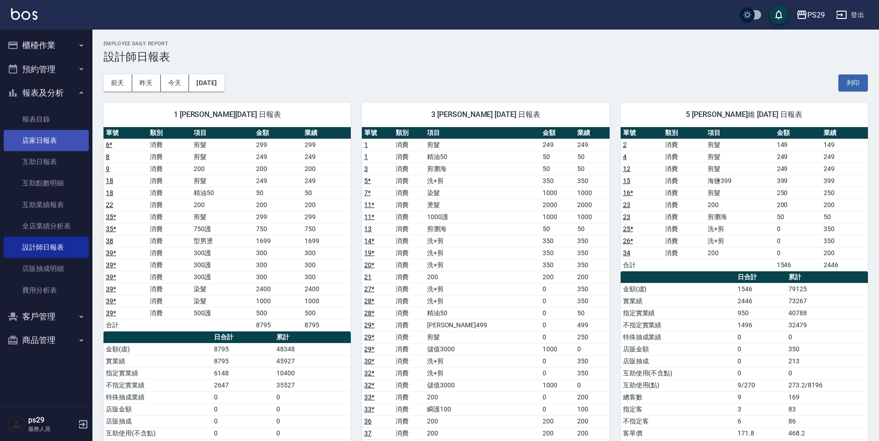
click at [32, 141] on link "店家日報表" at bounding box center [46, 140] width 85 height 21
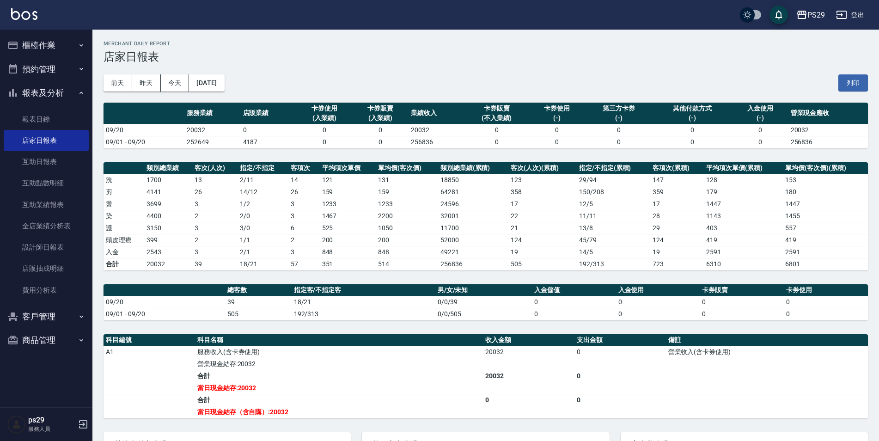
click at [27, 16] on img at bounding box center [24, 14] width 26 height 12
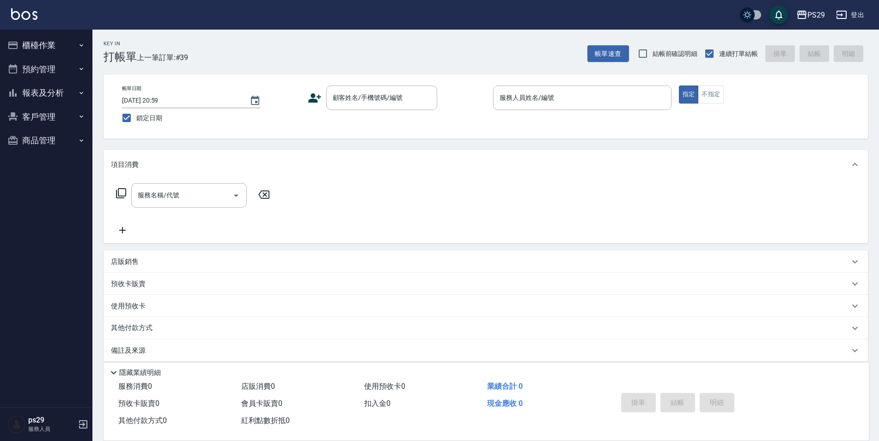
click at [26, 13] on img at bounding box center [24, 14] width 26 height 12
click at [42, 93] on button "報表及分析" at bounding box center [46, 93] width 85 height 24
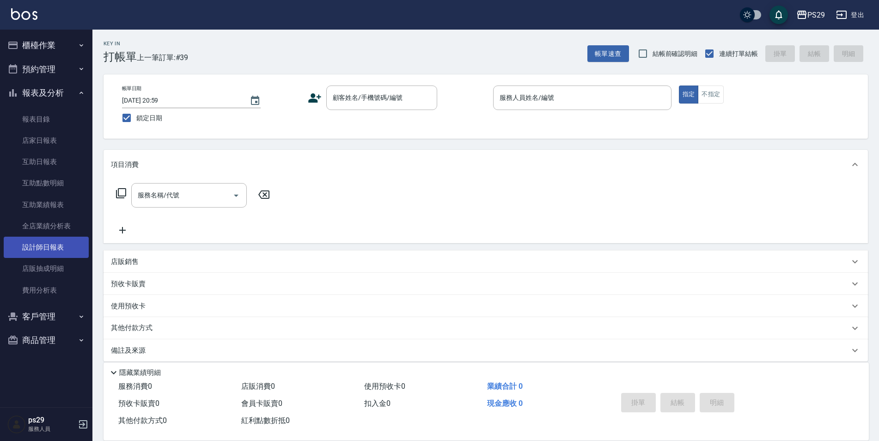
click at [45, 250] on link "設計師日報表" at bounding box center [46, 247] width 85 height 21
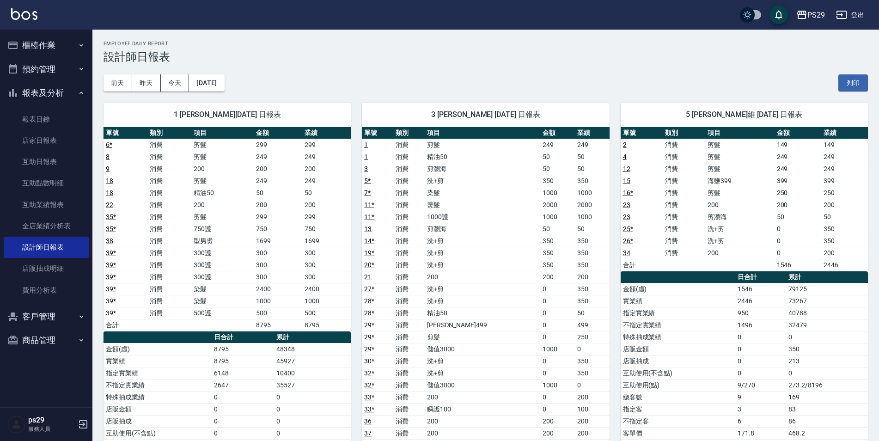
click at [36, 18] on img at bounding box center [24, 14] width 26 height 12
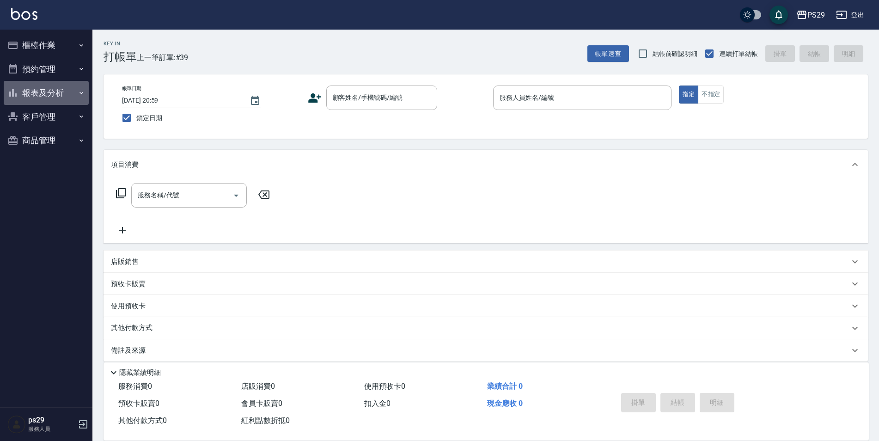
click at [70, 99] on button "報表及分析" at bounding box center [46, 93] width 85 height 24
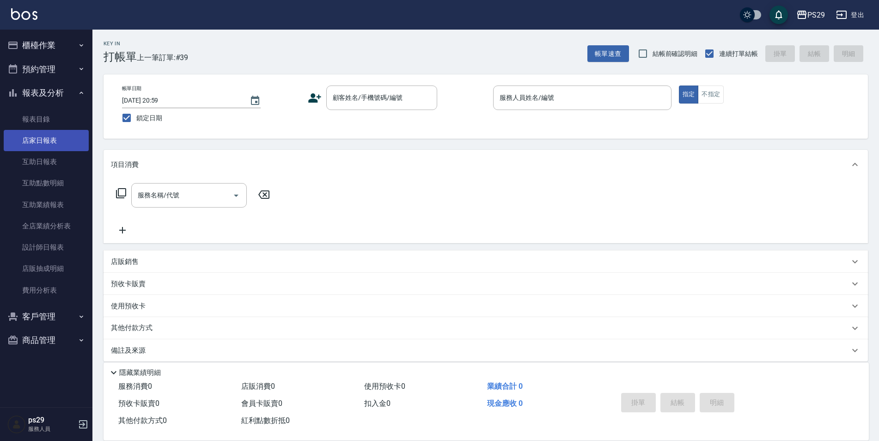
click at [52, 146] on link "店家日報表" at bounding box center [46, 140] width 85 height 21
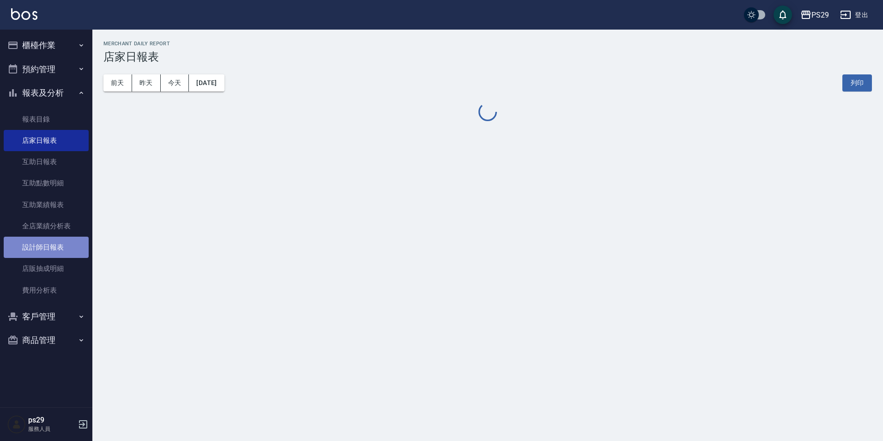
click at [47, 252] on link "設計師日報表" at bounding box center [46, 247] width 85 height 21
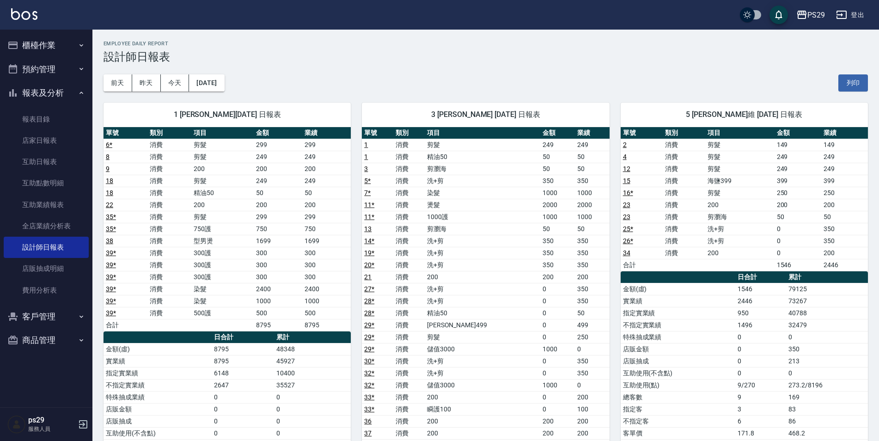
scroll to position [92, 0]
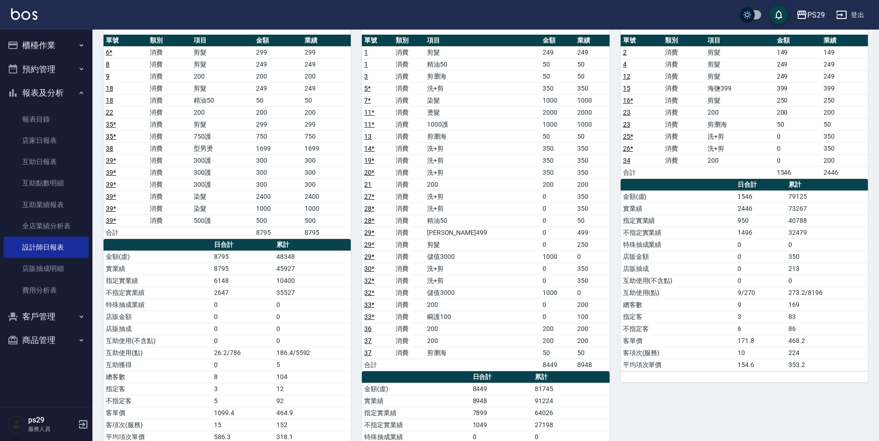
drag, startPoint x: 268, startPoint y: 217, endPoint x: 333, endPoint y: 225, distance: 65.7
click at [333, 225] on tr "39 * 消費 500護 500 500" at bounding box center [226, 220] width 247 height 12
drag, startPoint x: 333, startPoint y: 225, endPoint x: 324, endPoint y: 228, distance: 9.4
click at [324, 228] on td "8795" at bounding box center [326, 232] width 49 height 12
drag, startPoint x: 286, startPoint y: 199, endPoint x: 298, endPoint y: 197, distance: 11.8
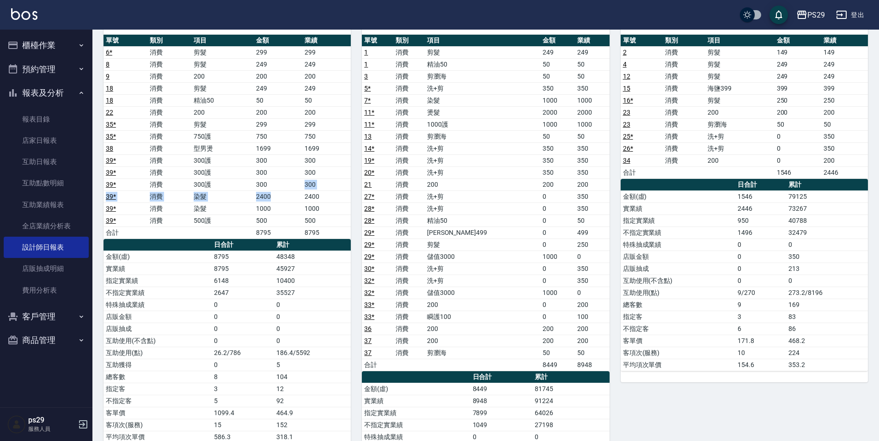
click at [298, 197] on tbody "6 * 消費 剪髮 299 299 8 消費 剪髮 249 249 9 消費 200 200 200 18 消費 剪髮 249 249 18 消費 精油50 …" at bounding box center [226, 142] width 247 height 192
drag, startPoint x: 298, startPoint y: 197, endPoint x: 319, endPoint y: 214, distance: 27.3
click at [315, 204] on td "1000" at bounding box center [326, 208] width 49 height 12
click at [319, 215] on td "500" at bounding box center [326, 220] width 49 height 12
drag, startPoint x: 319, startPoint y: 217, endPoint x: 285, endPoint y: 212, distance: 35.0
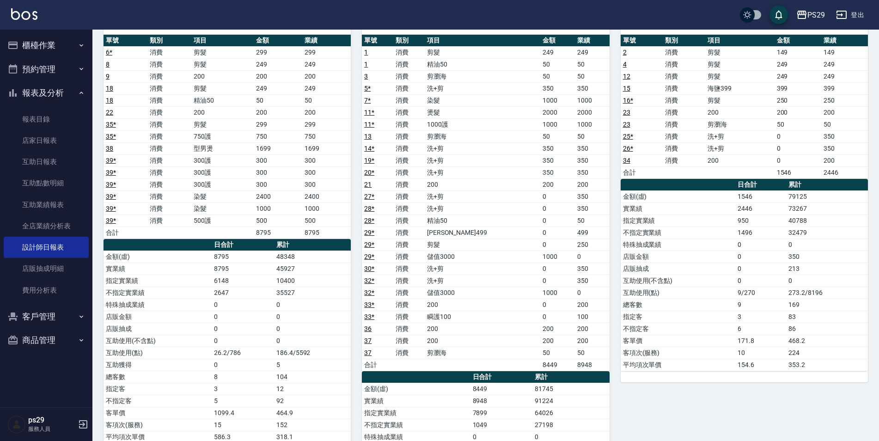
click at [285, 212] on tbody "6 * 消費 剪髮 299 299 8 消費 剪髮 249 249 9 消費 200 200 200 18 消費 剪髮 249 249 18 消費 精油50 …" at bounding box center [226, 142] width 247 height 192
drag, startPoint x: 285, startPoint y: 212, endPoint x: 277, endPoint y: 197, distance: 16.1
click at [280, 199] on td "2400" at bounding box center [278, 196] width 49 height 12
click at [285, 177] on td "300" at bounding box center [278, 172] width 49 height 12
click at [239, 145] on td "型男燙" at bounding box center [222, 148] width 62 height 12
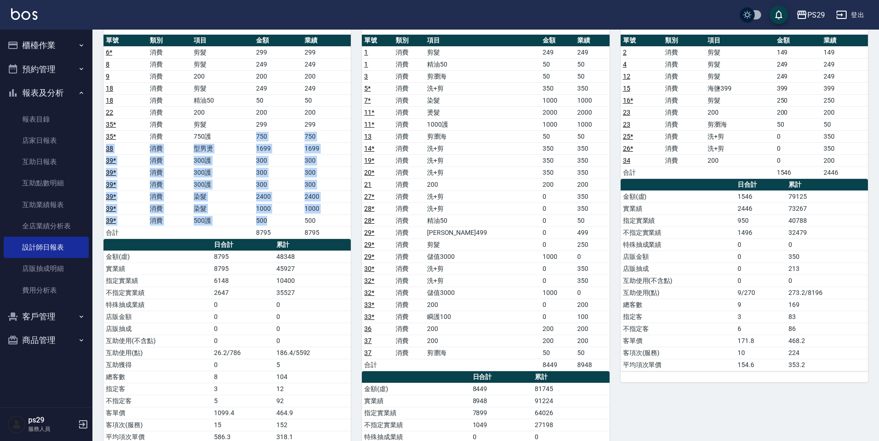
drag, startPoint x: 209, startPoint y: 134, endPoint x: 298, endPoint y: 216, distance: 121.0
click at [298, 216] on tbody "6 * 消費 剪髮 299 299 8 消費 剪髮 249 249 9 消費 200 200 200 18 消費 剪髮 249 249 18 消費 精油50 …" at bounding box center [226, 142] width 247 height 192
drag, startPoint x: 298, startPoint y: 216, endPoint x: 309, endPoint y: 225, distance: 14.5
click at [300, 220] on td "500" at bounding box center [278, 220] width 49 height 12
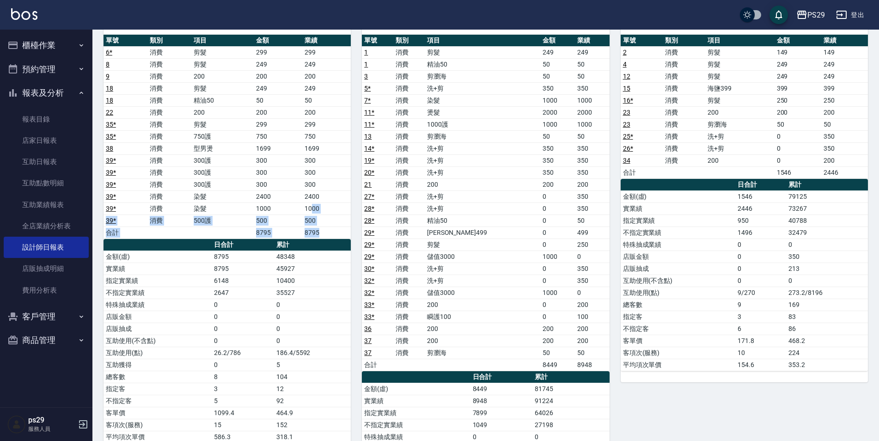
drag, startPoint x: 322, startPoint y: 227, endPoint x: 304, endPoint y: 194, distance: 38.0
click at [304, 194] on tbody "6 * 消費 剪髮 299 299 8 消費 剪髮 249 249 9 消費 200 200 200 18 消費 剪髮 249 249 18 消費 精油50 …" at bounding box center [226, 142] width 247 height 192
drag, startPoint x: 304, startPoint y: 194, endPoint x: 287, endPoint y: 158, distance: 39.3
click at [287, 165] on td "300" at bounding box center [278, 160] width 49 height 12
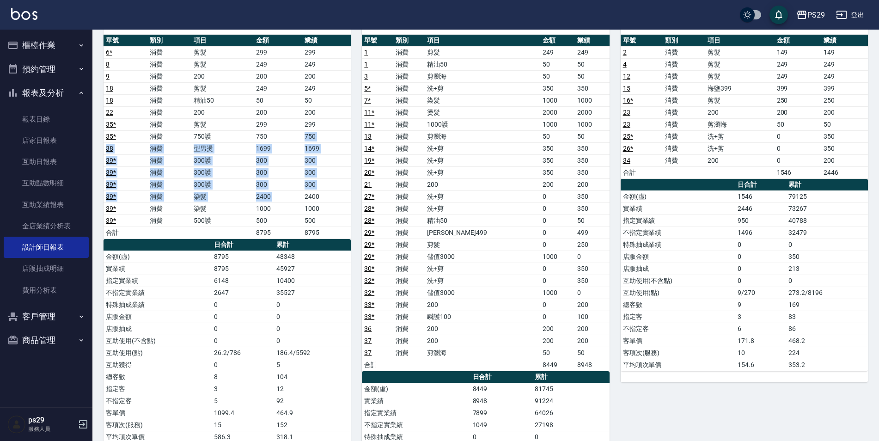
drag, startPoint x: 286, startPoint y: 137, endPoint x: 305, endPoint y: 191, distance: 57.9
click at [305, 191] on tbody "6 * 消費 剪髮 299 299 8 消費 剪髮 249 249 9 消費 200 200 200 18 消費 剪髮 249 249 18 消費 精油50 …" at bounding box center [226, 142] width 247 height 192
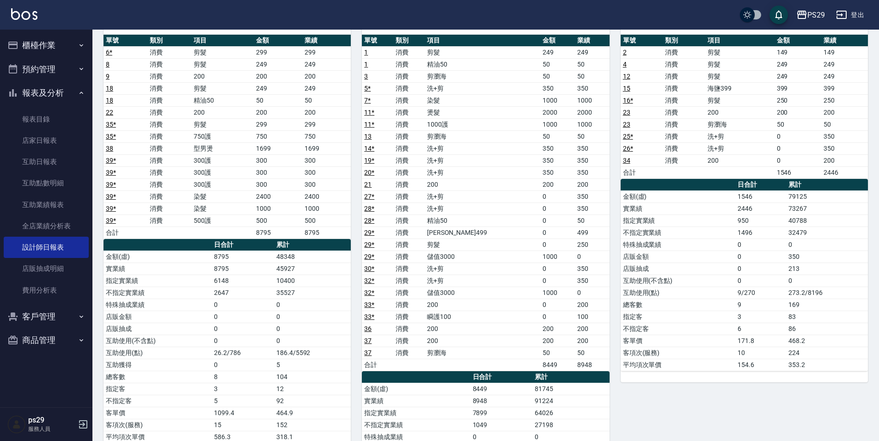
drag, startPoint x: 305, startPoint y: 191, endPoint x: 319, endPoint y: 233, distance: 43.8
click at [305, 204] on td "1000" at bounding box center [326, 208] width 49 height 12
drag, startPoint x: 322, startPoint y: 233, endPoint x: 258, endPoint y: 154, distance: 101.5
click at [258, 154] on tbody "6 * 消費 剪髮 299 299 8 消費 剪髮 249 249 9 消費 200 200 200 18 消費 剪髮 249 249 18 消費 精油50 …" at bounding box center [226, 142] width 247 height 192
drag, startPoint x: 258, startPoint y: 154, endPoint x: 241, endPoint y: 146, distance: 18.6
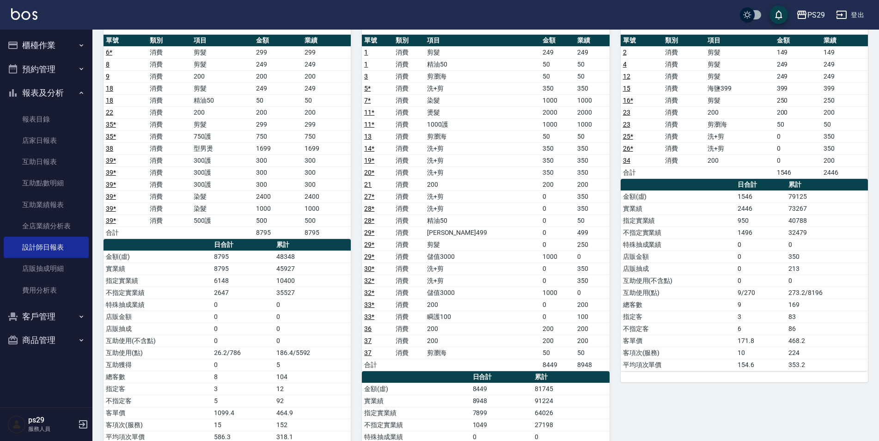
click at [241, 146] on td "型男燙" at bounding box center [222, 148] width 62 height 12
drag, startPoint x: 239, startPoint y: 142, endPoint x: 274, endPoint y: 175, distance: 48.0
click at [274, 175] on tbody "6 * 消費 剪髮 299 299 8 消費 剪髮 249 249 9 消費 200 200 200 18 消費 剪髮 249 249 18 消費 精油50 …" at bounding box center [226, 142] width 247 height 192
drag, startPoint x: 274, startPoint y: 175, endPoint x: 277, endPoint y: 194, distance: 18.8
click at [277, 194] on td "2400" at bounding box center [278, 196] width 49 height 12
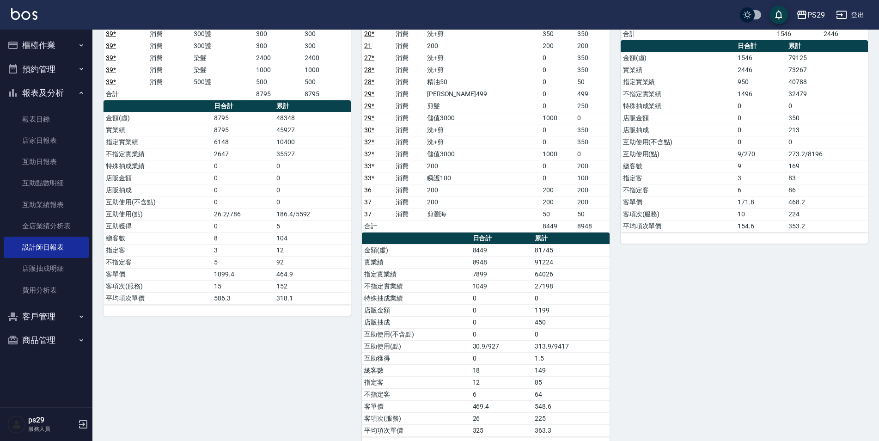
scroll to position [139, 0]
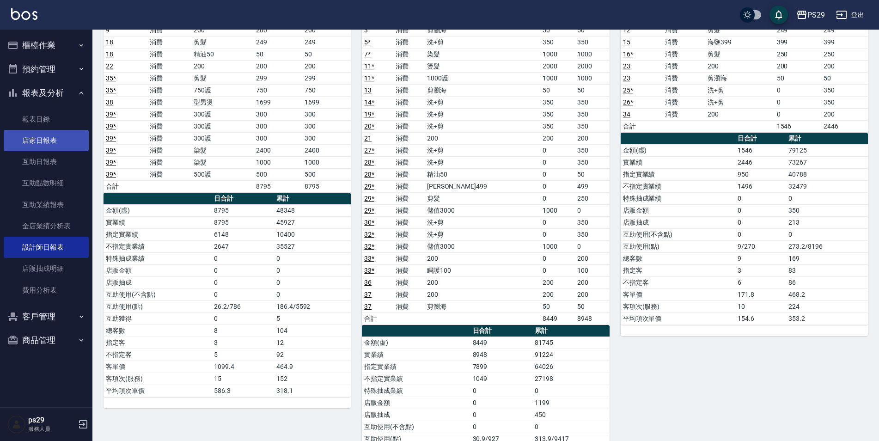
click at [55, 148] on link "店家日報表" at bounding box center [46, 140] width 85 height 21
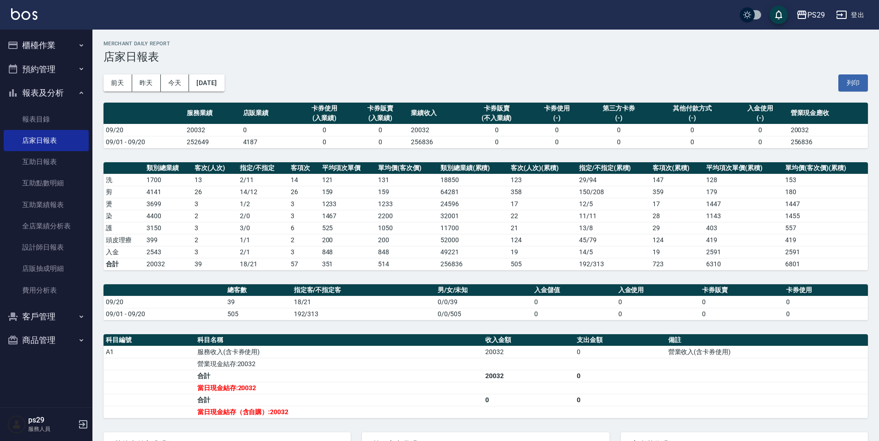
click at [22, 5] on div "PS29 登出" at bounding box center [439, 15] width 879 height 30
click at [22, 15] on img at bounding box center [24, 14] width 26 height 12
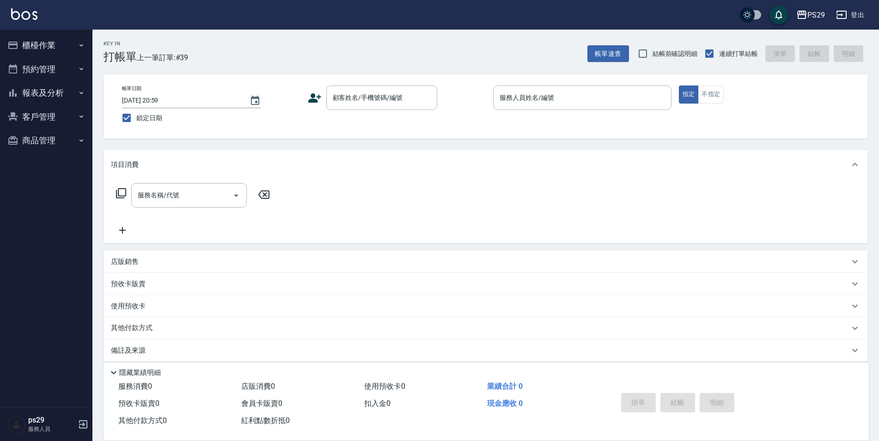
click at [39, 19] on div "PS29 登出" at bounding box center [439, 15] width 879 height 30
click at [33, 17] on img at bounding box center [24, 14] width 26 height 12
click at [65, 91] on button "報表及分析" at bounding box center [46, 93] width 85 height 24
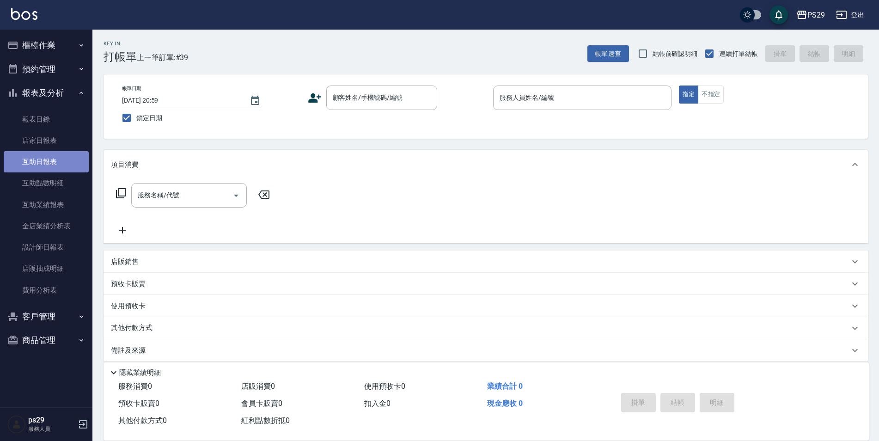
click at [50, 172] on link "互助日報表" at bounding box center [46, 161] width 85 height 21
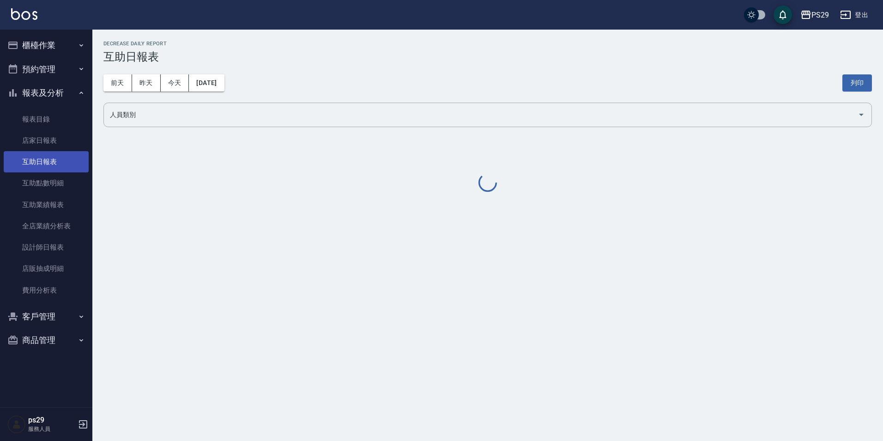
click at [66, 163] on link "互助日報表" at bounding box center [46, 161] width 85 height 21
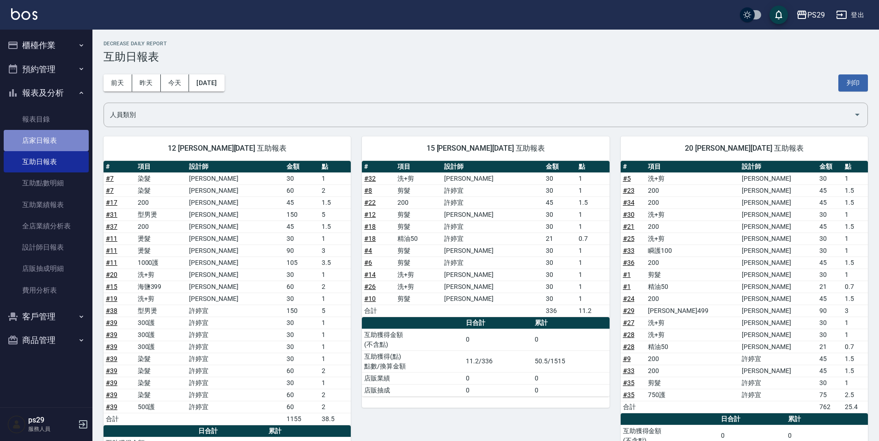
click at [47, 142] on link "店家日報表" at bounding box center [46, 140] width 85 height 21
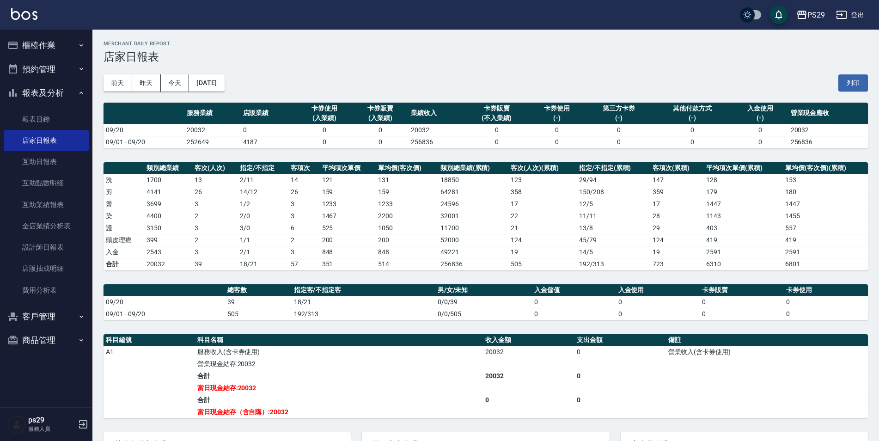
click at [69, 30] on ul "櫃檯作業 打帳單 帳單列表 現金收支登錄 高階收支登錄 材料自購登錄 每日結帳 排班表 現場電腦打卡 預約管理 預約管理 單日預約紀錄 單週預約紀錄 報表及分…" at bounding box center [46, 193] width 85 height 326
click at [76, 41] on button "櫃檯作業" at bounding box center [46, 45] width 85 height 24
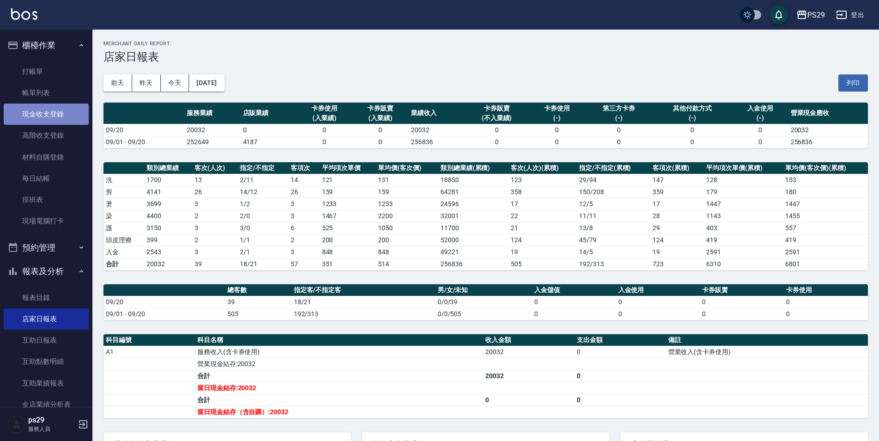
click at [64, 118] on link "現金收支登錄" at bounding box center [46, 113] width 85 height 21
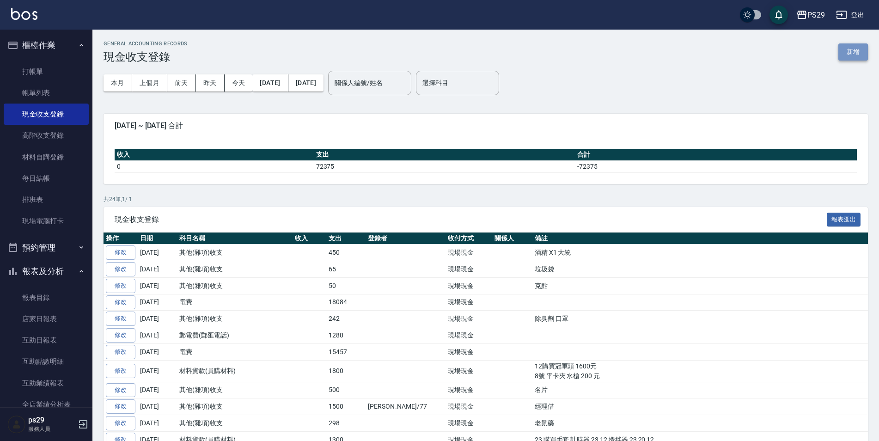
click at [859, 50] on button "新增" at bounding box center [853, 51] width 30 height 17
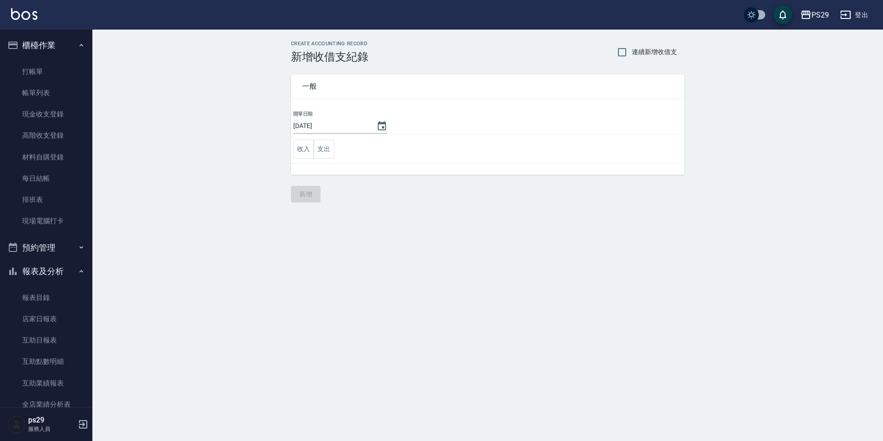
click at [321, 159] on td "收入 支出" at bounding box center [488, 149] width 394 height 29
click at [330, 158] on td "收入 支出" at bounding box center [488, 149] width 394 height 29
click at [330, 157] on button "支出" at bounding box center [324, 149] width 21 height 19
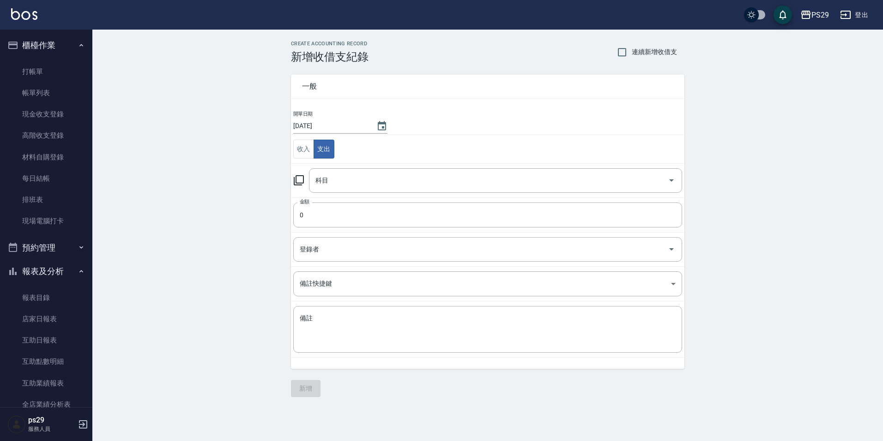
click at [348, 197] on td "科目 科目" at bounding box center [488, 180] width 394 height 34
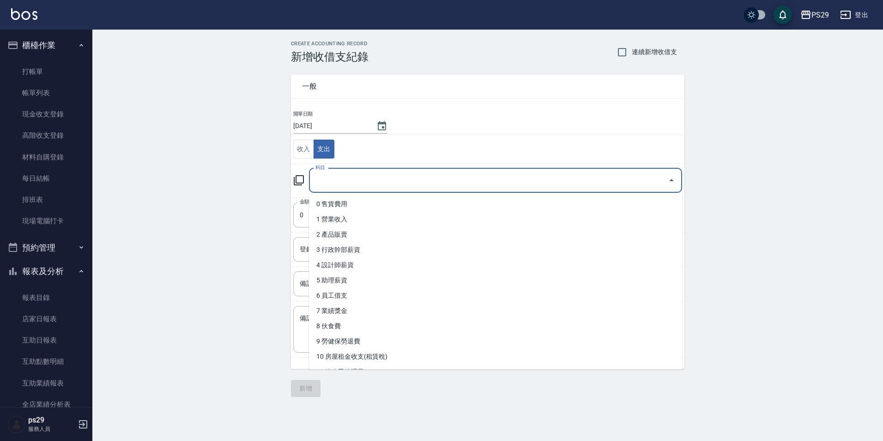
click at [348, 188] on input "科目" at bounding box center [488, 180] width 351 height 16
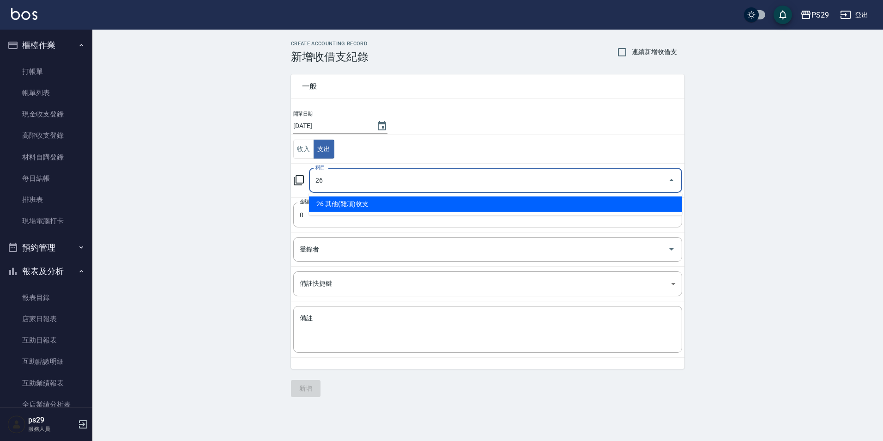
click at [362, 199] on li "26 其他(雜項)收支" at bounding box center [495, 203] width 373 height 15
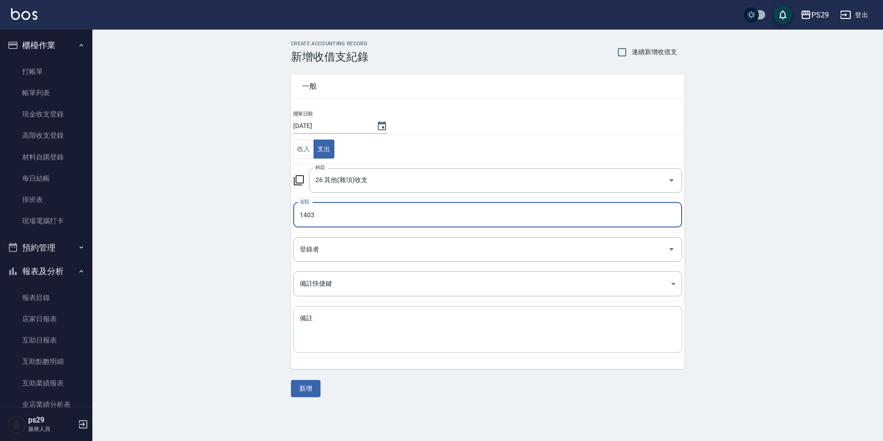
click at [387, 310] on div "x 備註" at bounding box center [487, 329] width 389 height 47
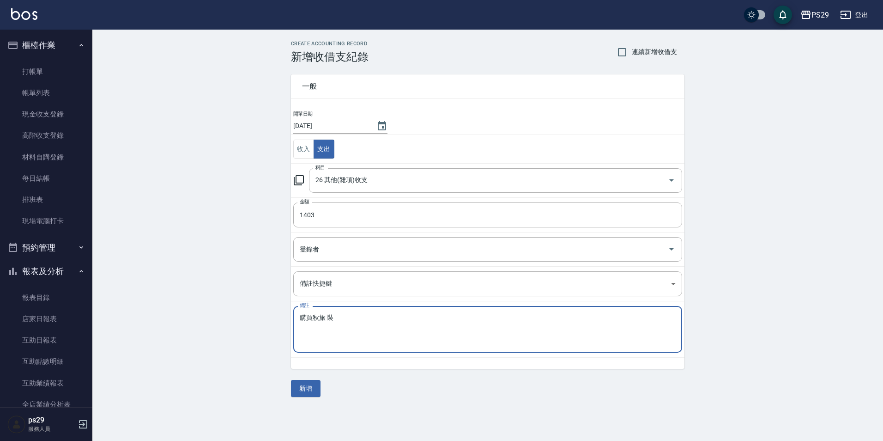
click at [328, 315] on textarea "購買秋旅 裝" at bounding box center [488, 329] width 376 height 31
click at [333, 317] on textarea "購買秋旅裝" at bounding box center [488, 329] width 376 height 31
click at [315, 387] on button "新增" at bounding box center [306, 388] width 30 height 17
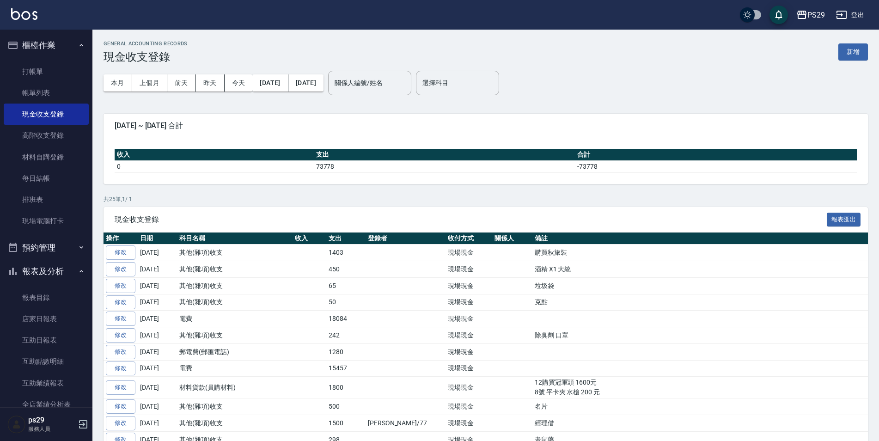
click at [34, 16] on img at bounding box center [24, 14] width 26 height 12
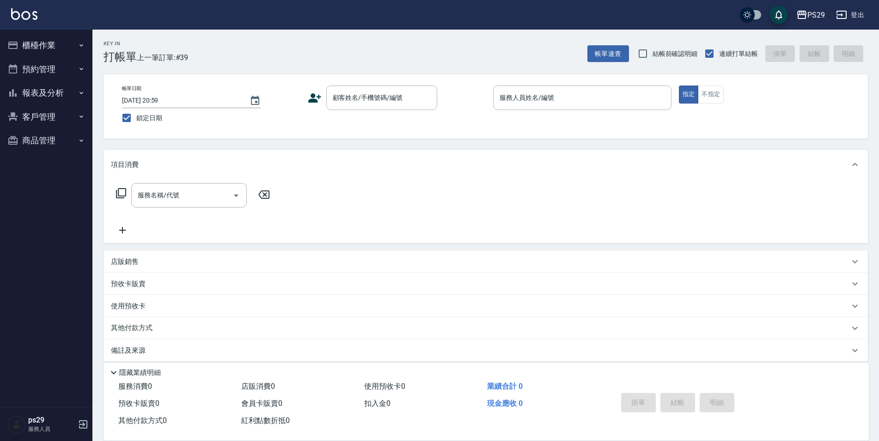
click at [27, 14] on img at bounding box center [24, 14] width 26 height 12
